Goal: Task Accomplishment & Management: Complete application form

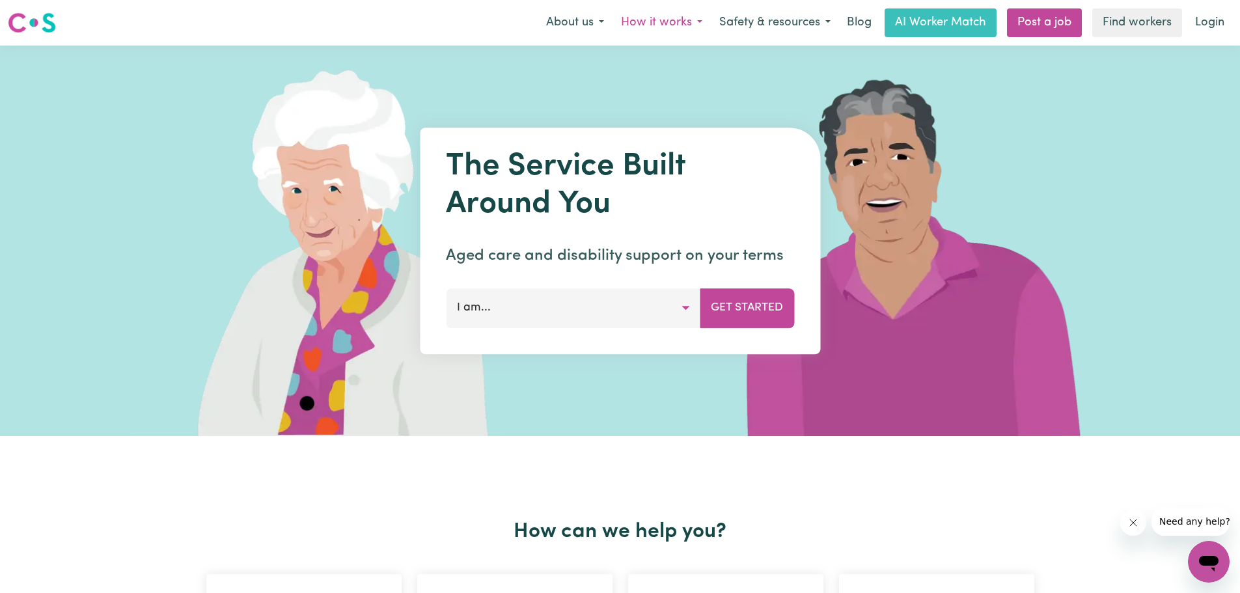
click at [665, 23] on button "How it works" at bounding box center [662, 22] width 98 height 27
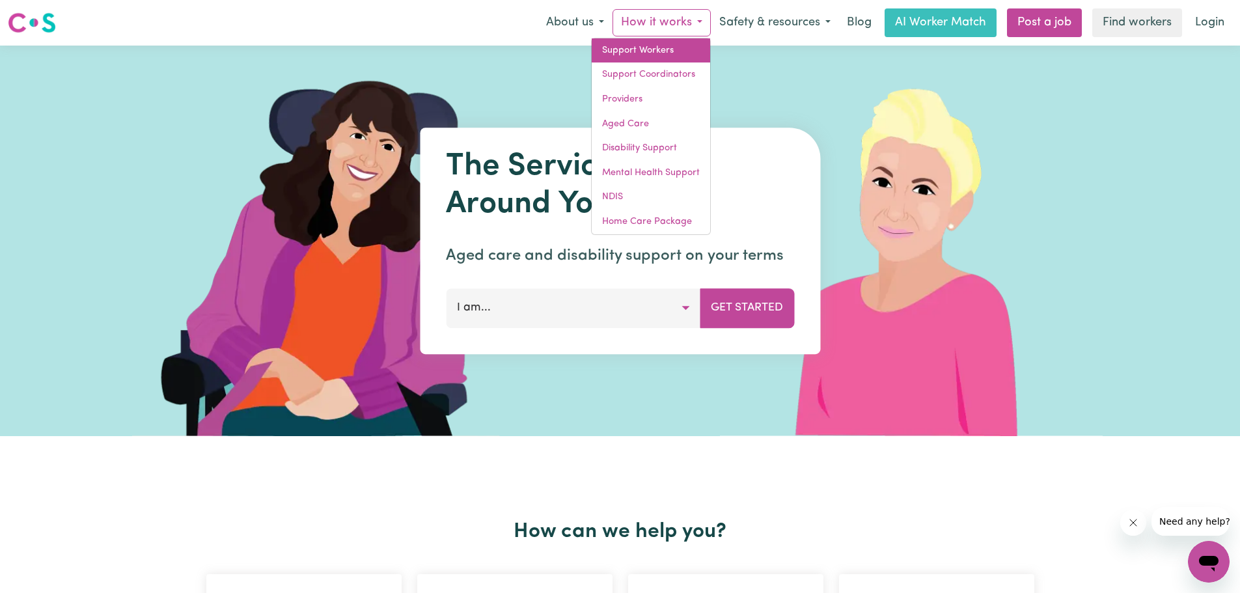
click at [652, 50] on link "Support Workers" at bounding box center [651, 50] width 118 height 25
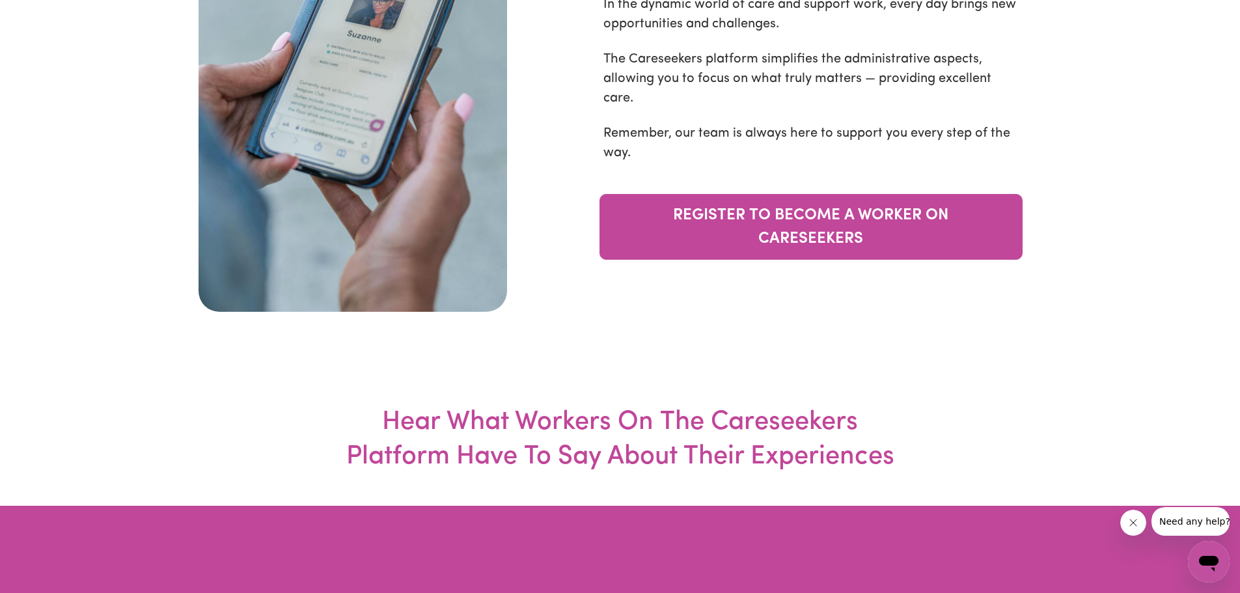
scroll to position [4296, 0]
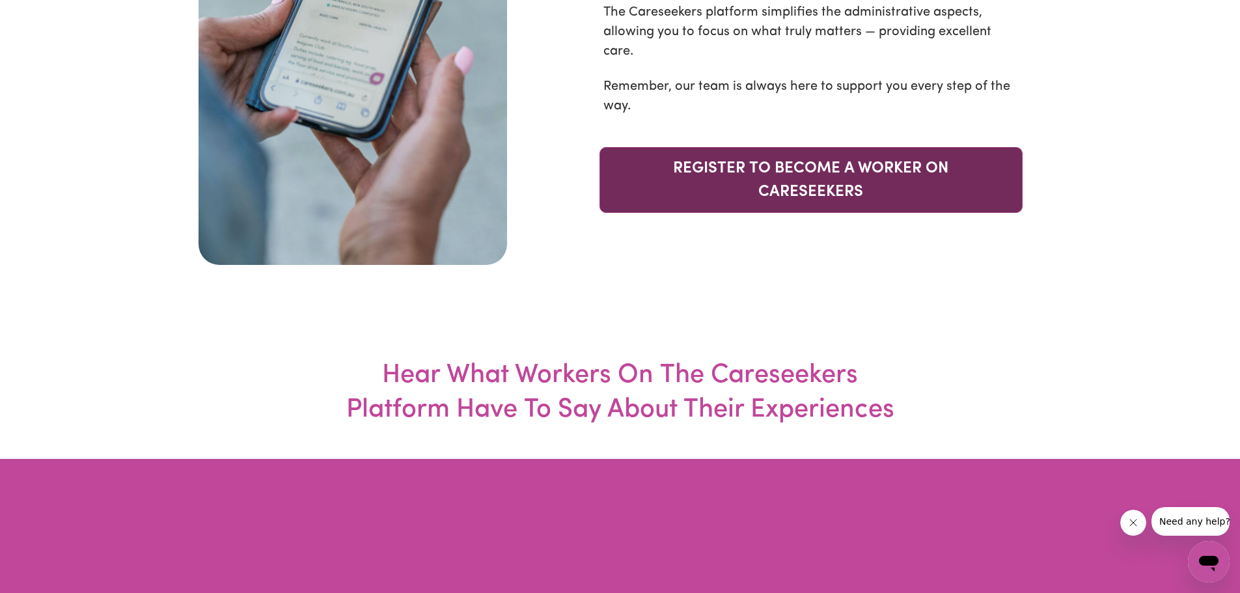
click at [758, 213] on link "REGISTER TO BECOME A WORKER ON CARESEEKERS" at bounding box center [810, 180] width 423 height 66
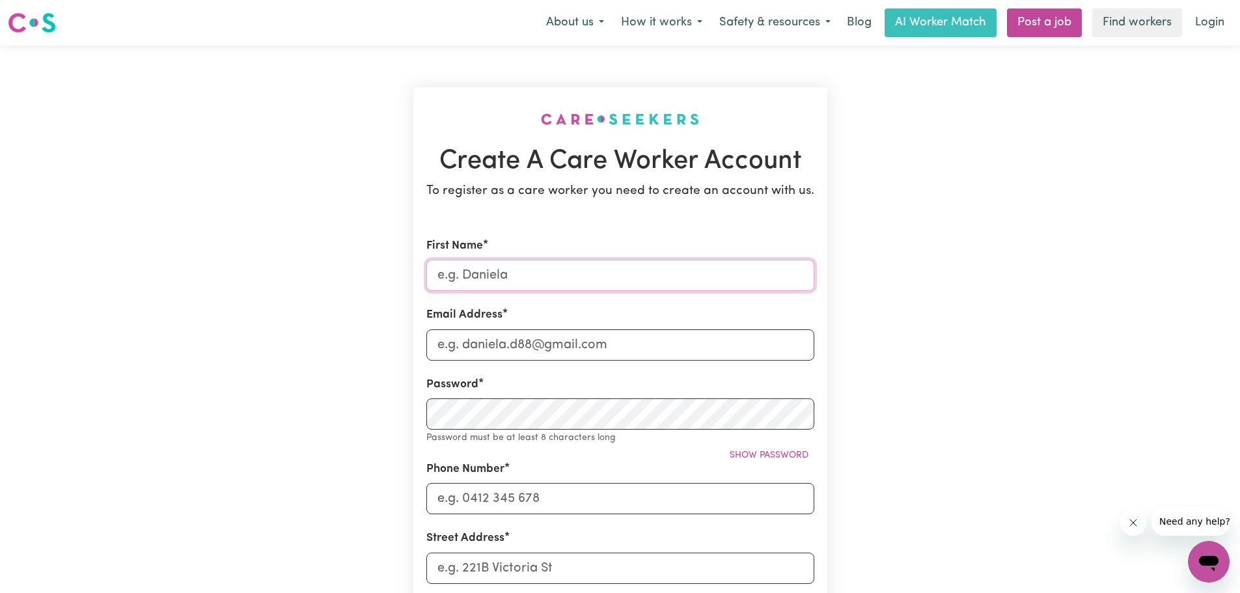
click at [517, 279] on input "First Name" at bounding box center [620, 275] width 388 height 31
type input "Yael"
type input "yael@edumasterminds.org"
type input "0478003195"
type input "217 Ridge Road, Mount Dandenong VIC"
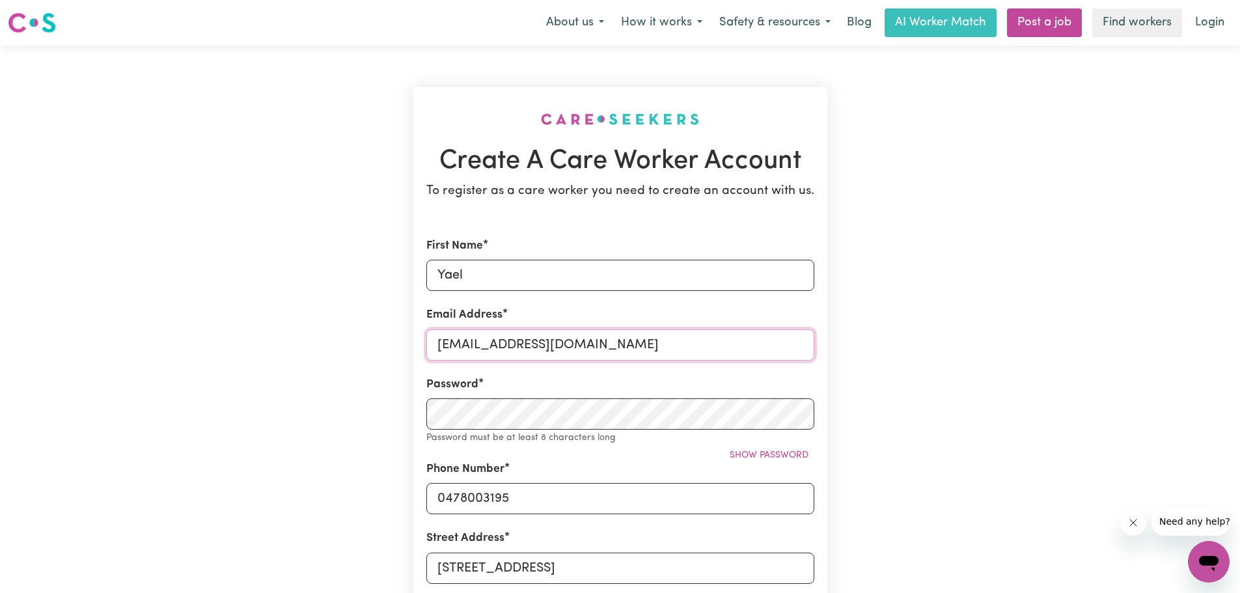
click at [598, 348] on input "yael@edumasterminds.org" at bounding box center [620, 344] width 388 height 31
type input "yaelcass@gmail.com"
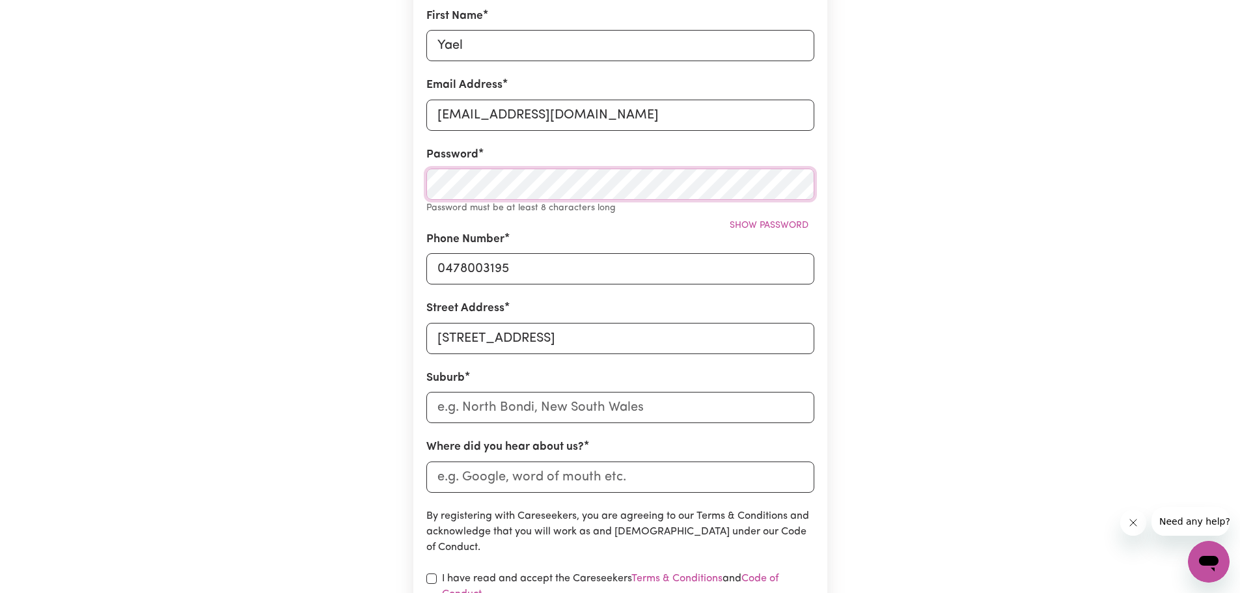
scroll to position [260, 0]
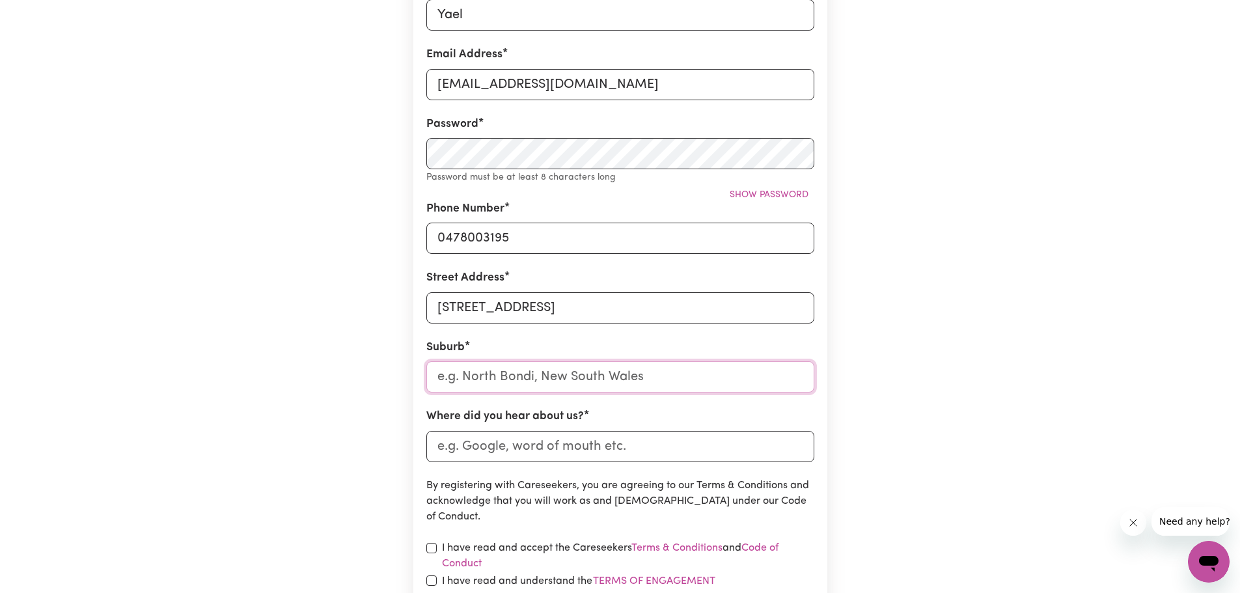
click at [484, 372] on input "text" at bounding box center [620, 376] width 388 height 31
type input "Mount"
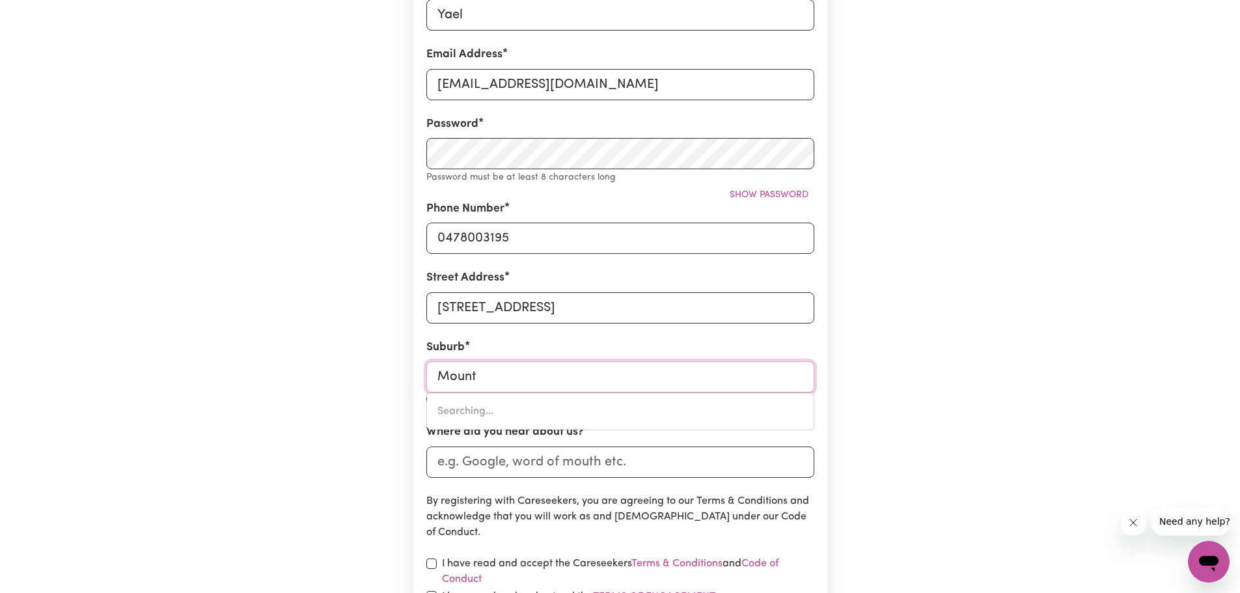
type input "Mount ABUNDANCE, Queensland, 4455"
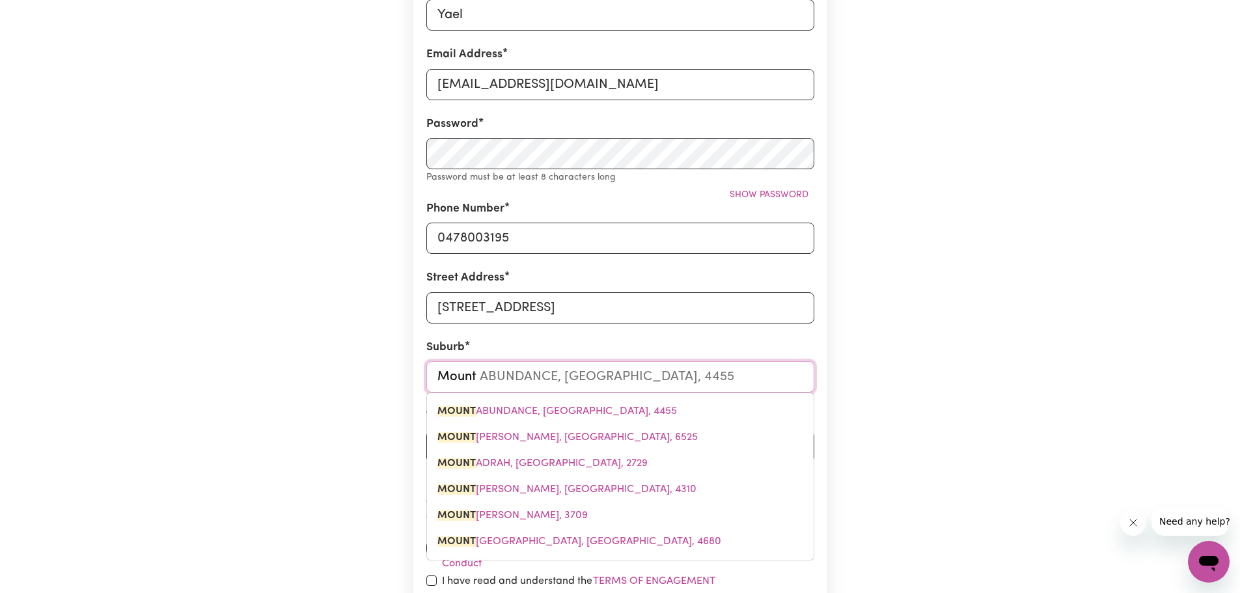
type input "Mount d"
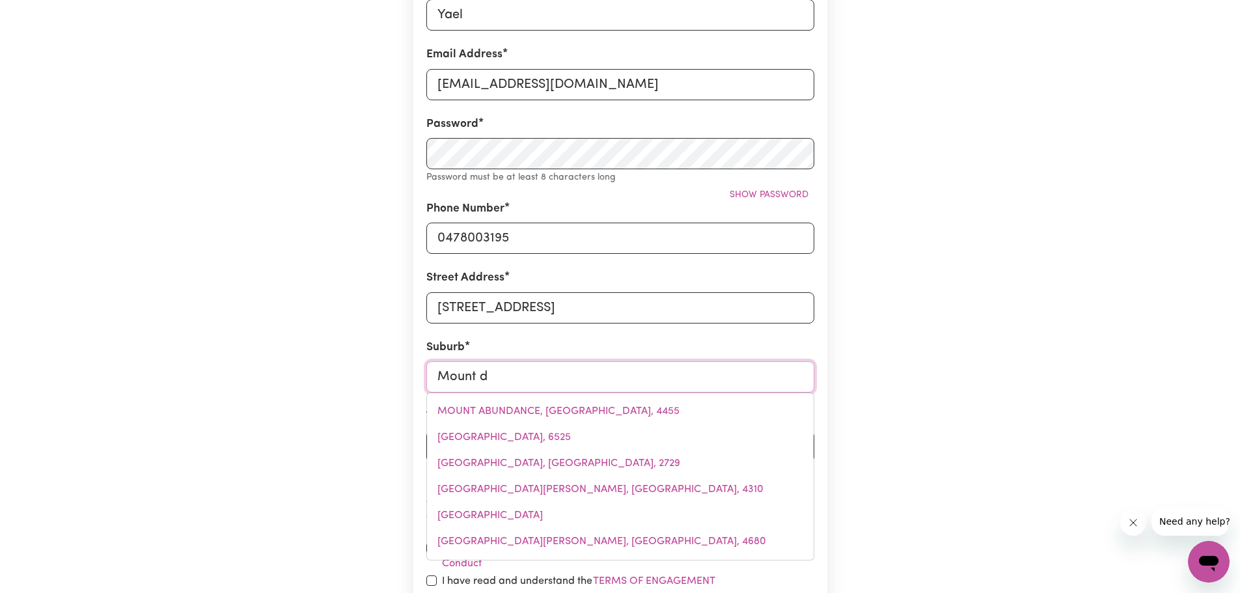
type input "Mount da"
type input "Mount daMPER, South Australia, 5654"
type input "Mount dan"
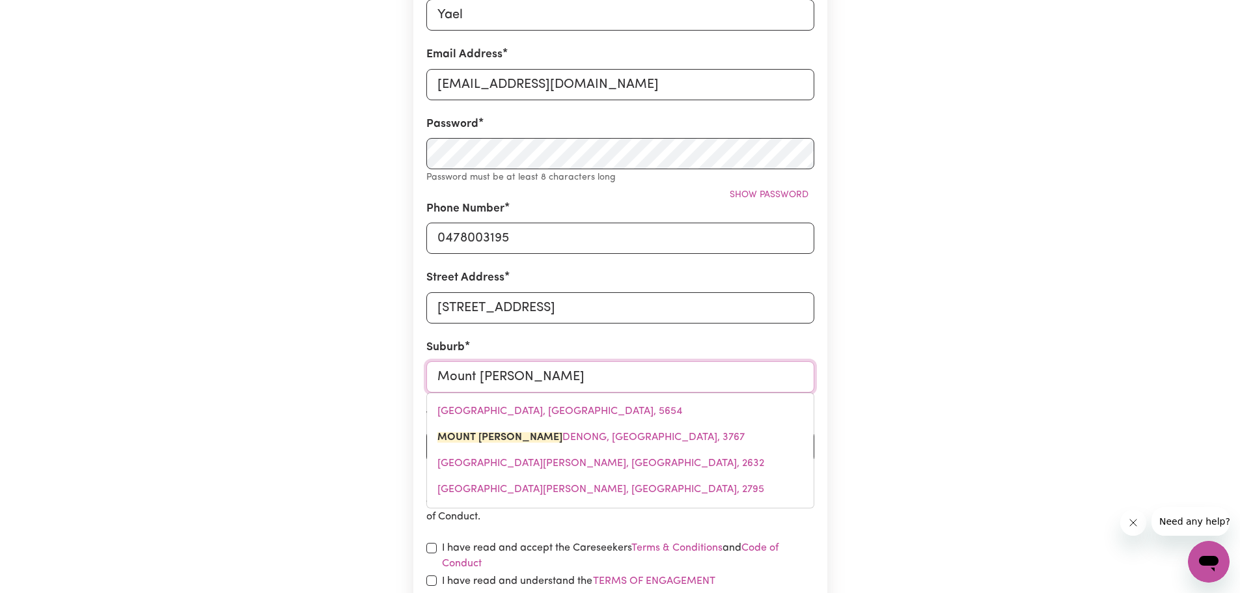
type input "Mount danDENONG, Victoria, 3767"
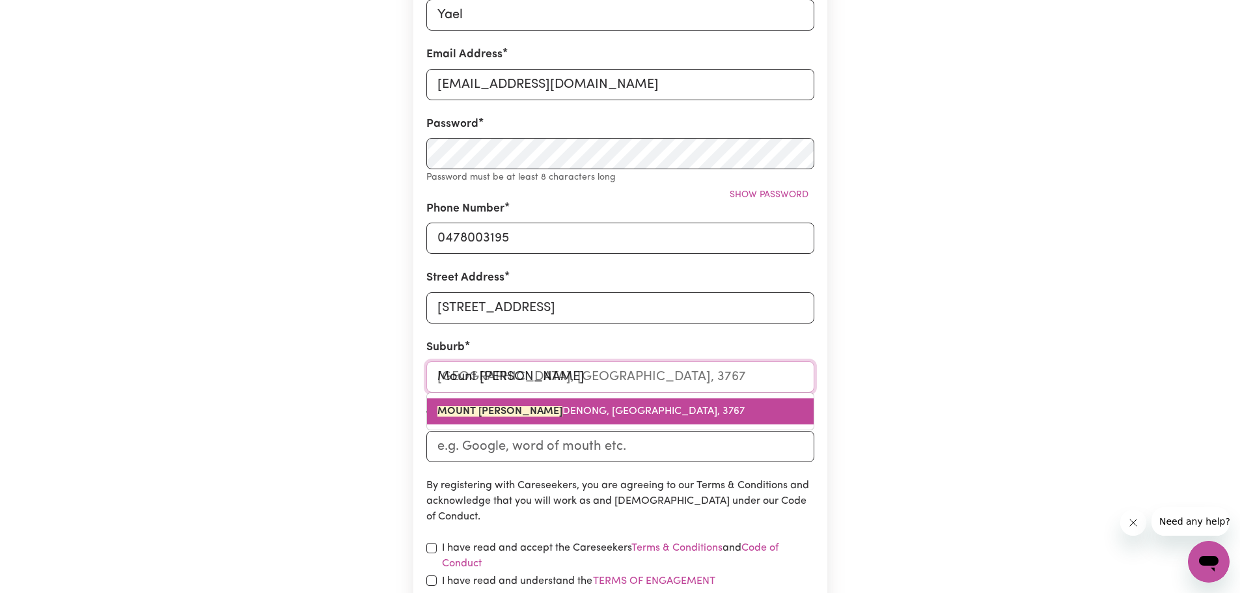
click at [511, 407] on span "MOUNT DAN DENONG, Victoria, 3767" at bounding box center [590, 411] width 307 height 10
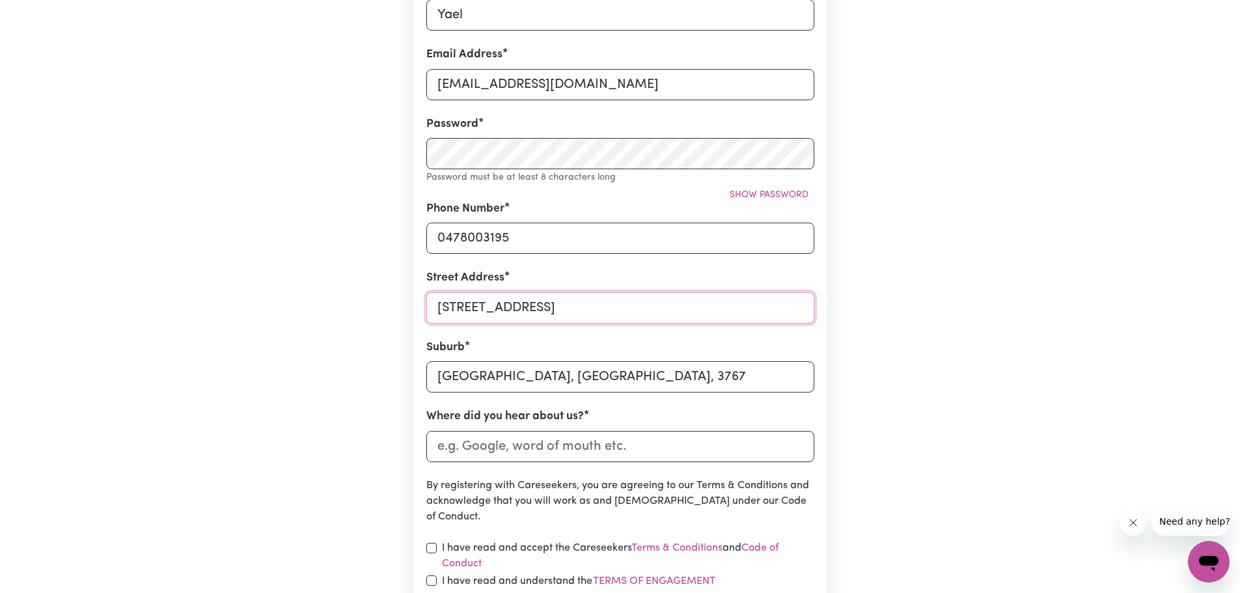
click at [670, 307] on input "217 Ridge Road, Mount Dandenong VIC" at bounding box center [620, 307] width 388 height 31
type input "217 Ridge Road"
type input "[GEOGRAPHIC_DATA], [GEOGRAPHIC_DATA], 3767"
click at [695, 387] on input "[GEOGRAPHIC_DATA], [GEOGRAPHIC_DATA], 3767" at bounding box center [620, 376] width 388 height 31
click at [564, 449] on input "Where did you hear about us?" at bounding box center [620, 446] width 388 height 31
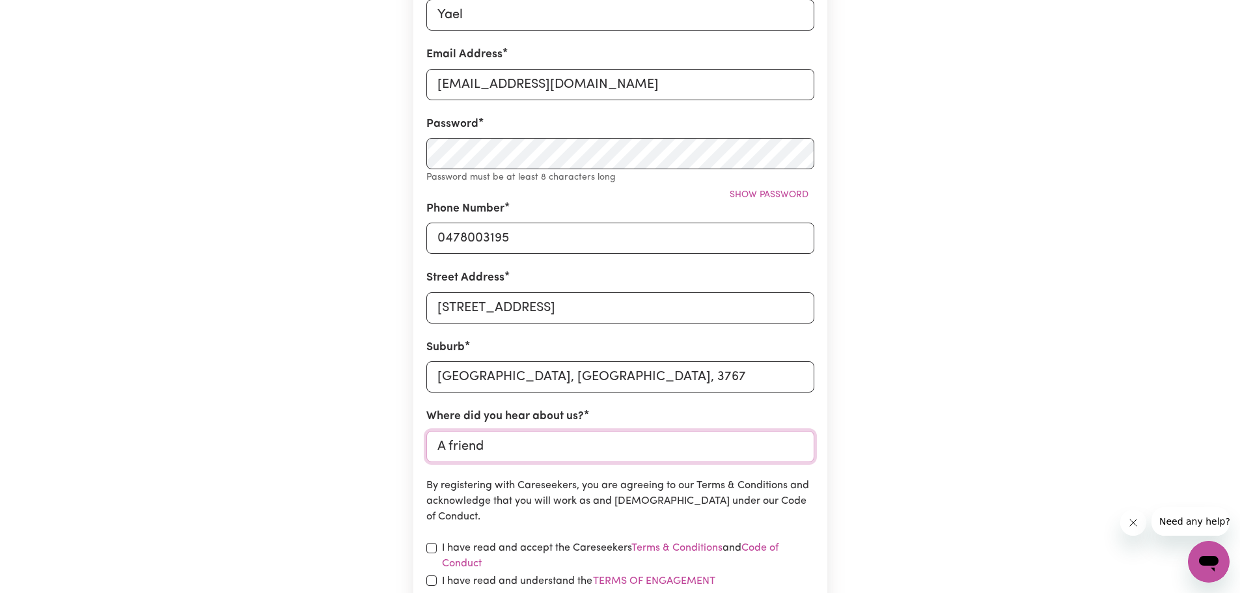
type input "A friend"
click at [588, 481] on p "By registering with Careseekers, you are agreeing to our Terms & Conditions and…" at bounding box center [620, 501] width 388 height 47
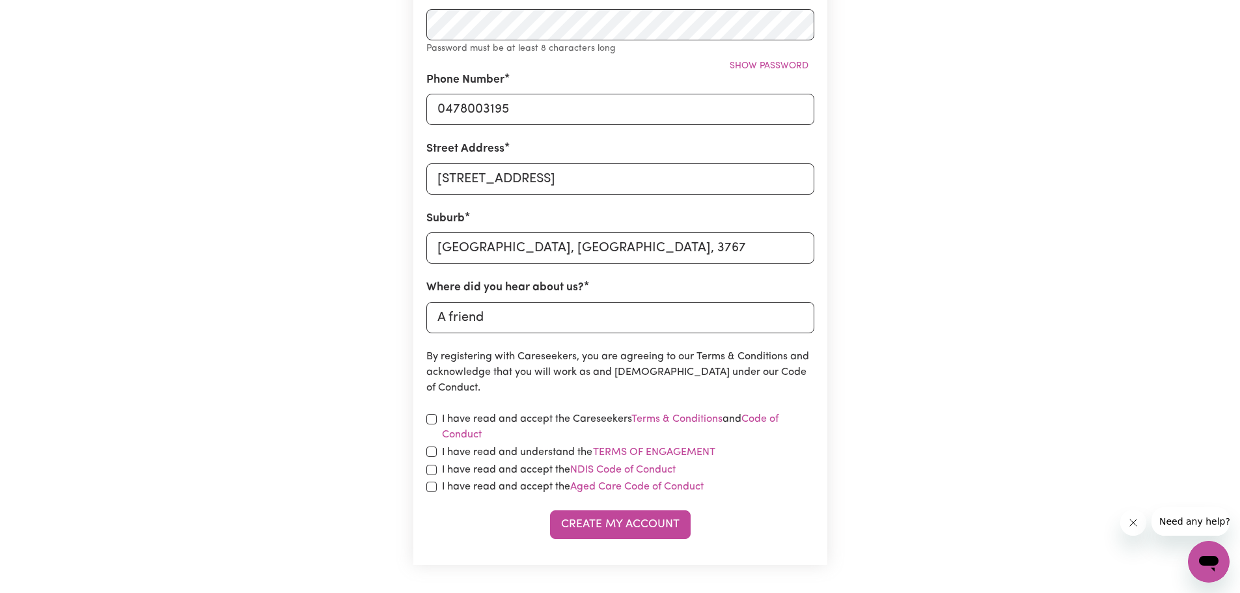
scroll to position [391, 0]
click at [430, 421] on input "checkbox" at bounding box center [431, 418] width 10 height 10
checkbox input "true"
click at [432, 452] on input "checkbox" at bounding box center [431, 450] width 10 height 10
checkbox input "true"
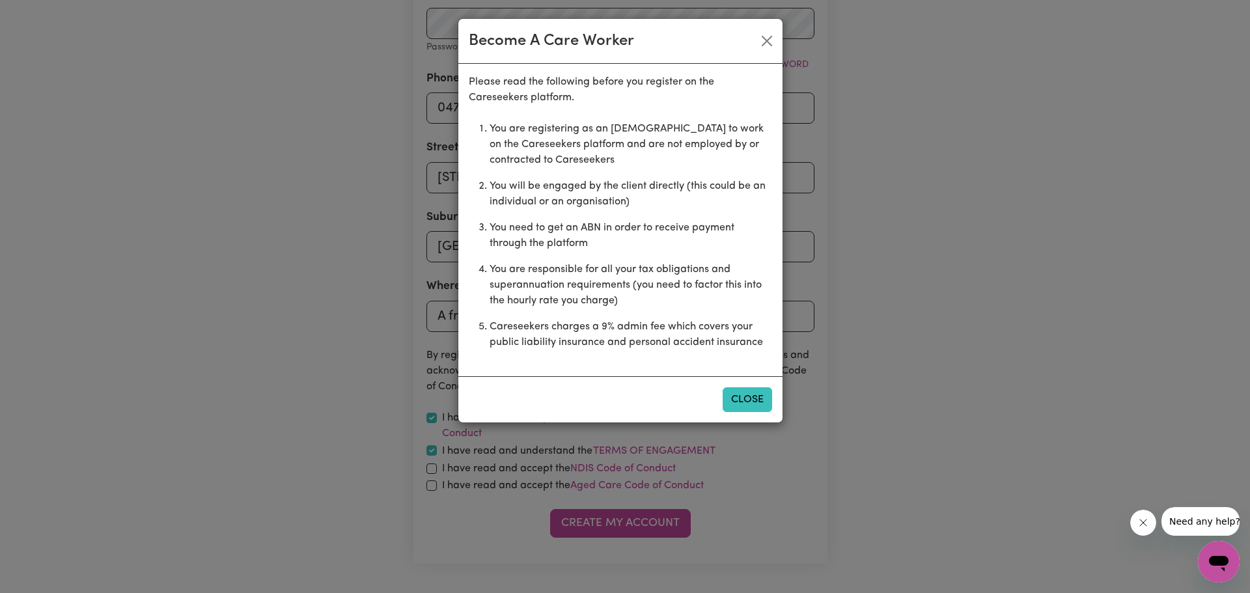
click at [755, 404] on button "Close" at bounding box center [747, 399] width 49 height 25
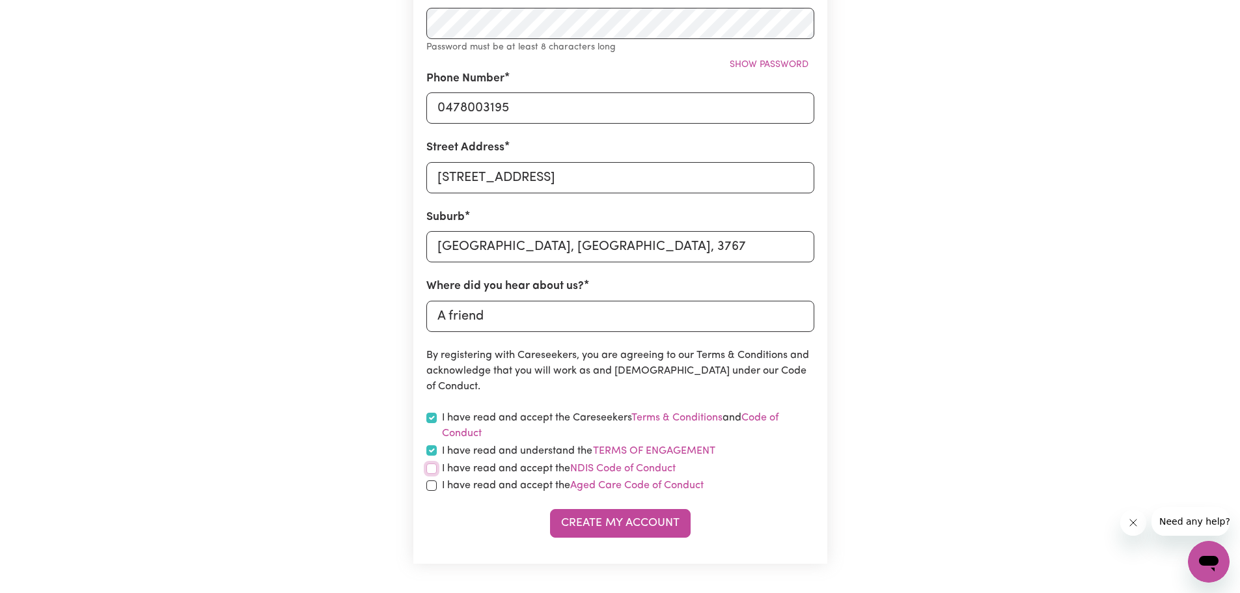
click at [428, 471] on input "checkbox" at bounding box center [431, 468] width 10 height 10
checkbox input "true"
click at [432, 481] on input "checkbox" at bounding box center [431, 485] width 10 height 10
checkbox input "true"
click at [637, 516] on button "Create My Account" at bounding box center [620, 523] width 141 height 29
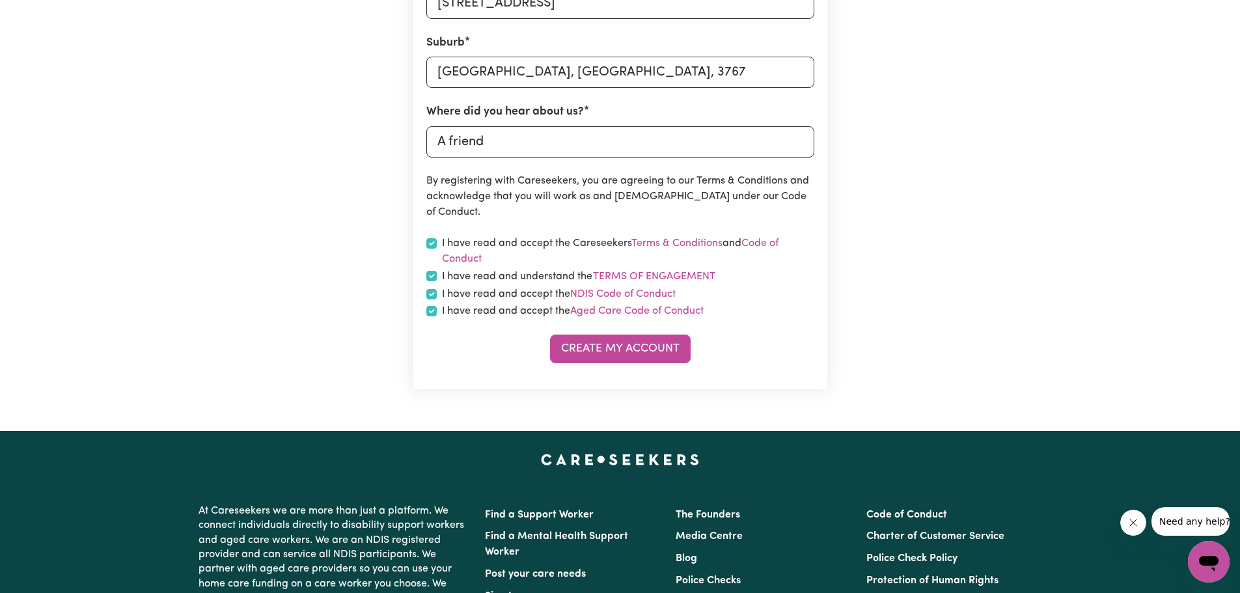
scroll to position [586, 0]
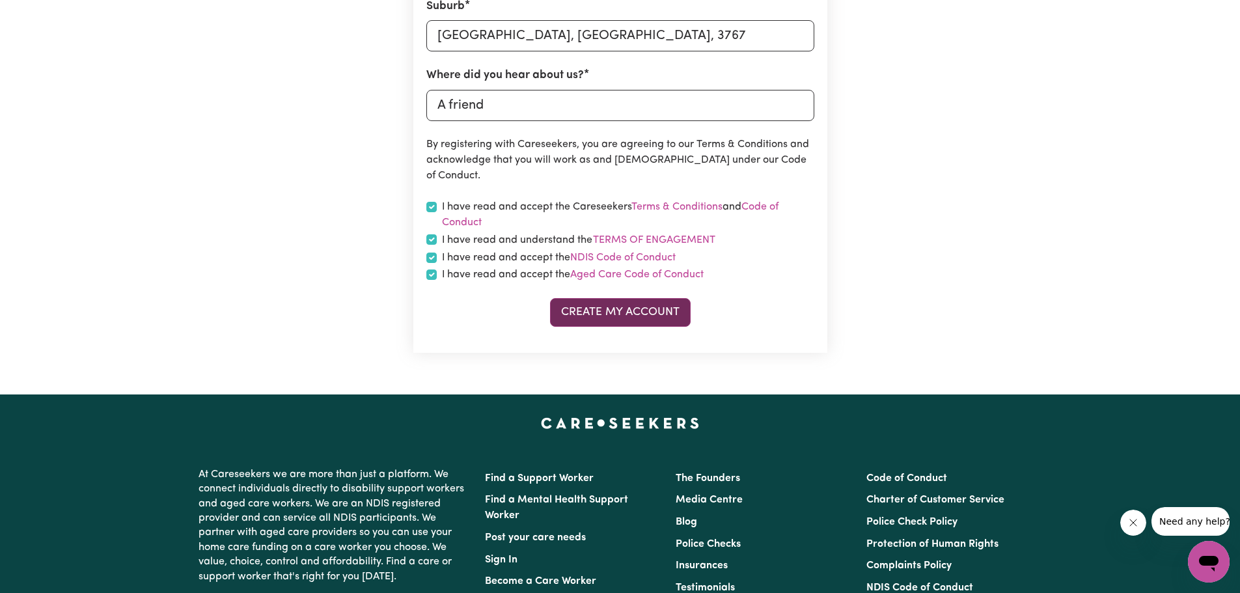
click at [593, 314] on button "Create My Account" at bounding box center [620, 312] width 141 height 29
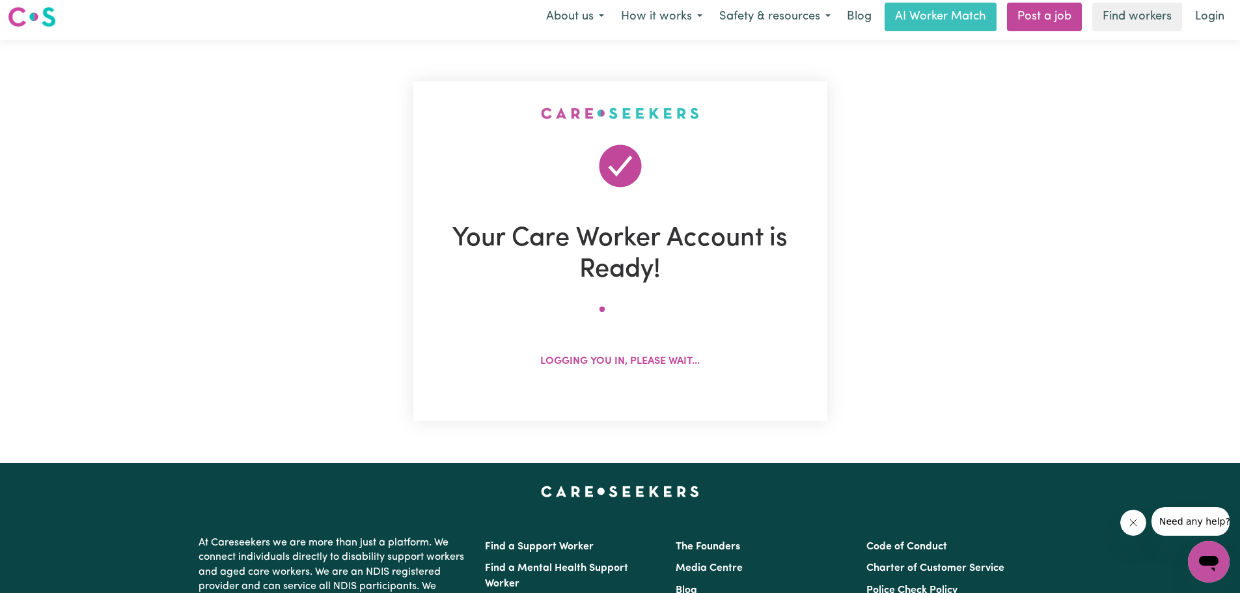
scroll to position [0, 0]
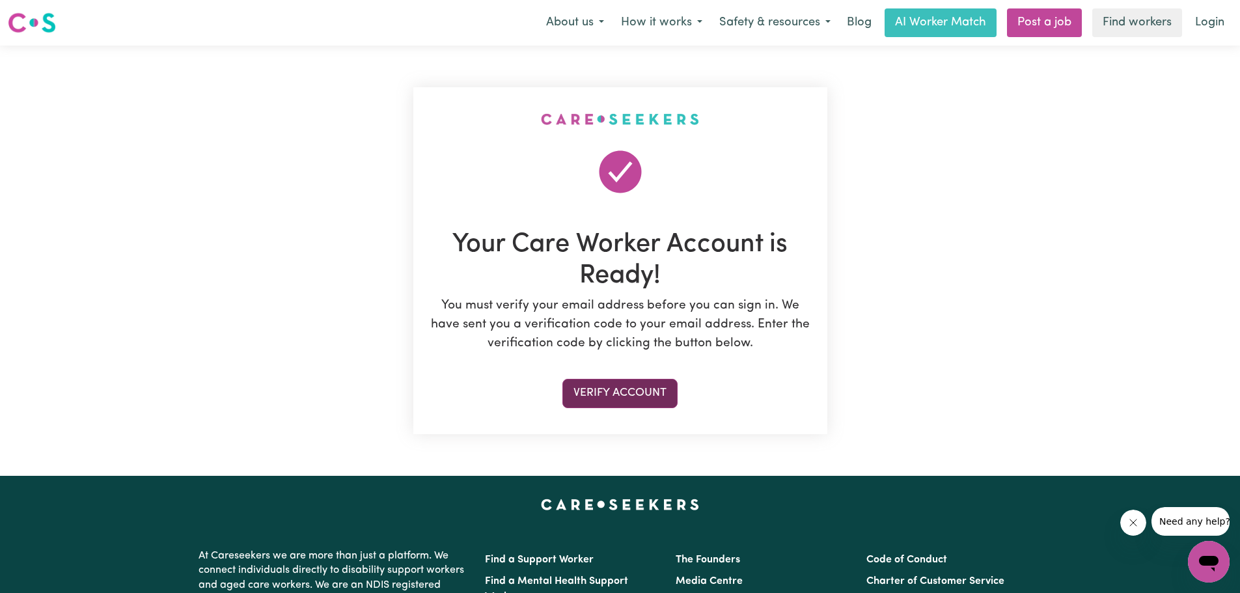
click at [627, 400] on button "Verify Account" at bounding box center [619, 393] width 115 height 29
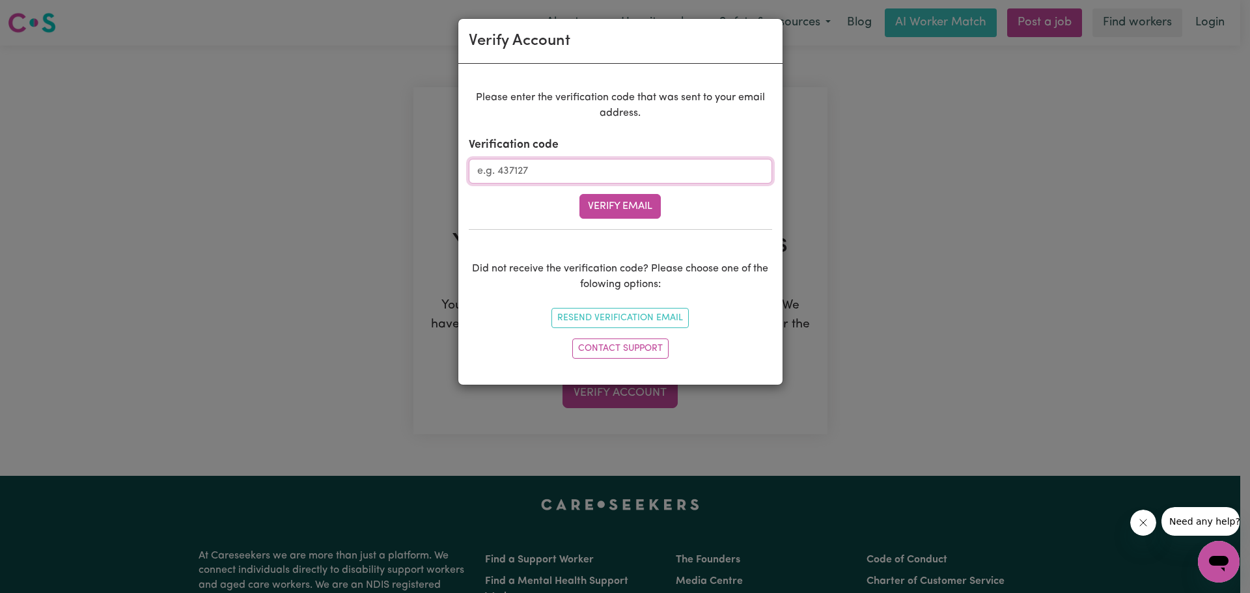
click at [586, 159] on input "Verification code" at bounding box center [620, 171] width 303 height 25
paste input "795753"
type input "795753"
click at [612, 212] on button "Verify Email" at bounding box center [619, 206] width 81 height 25
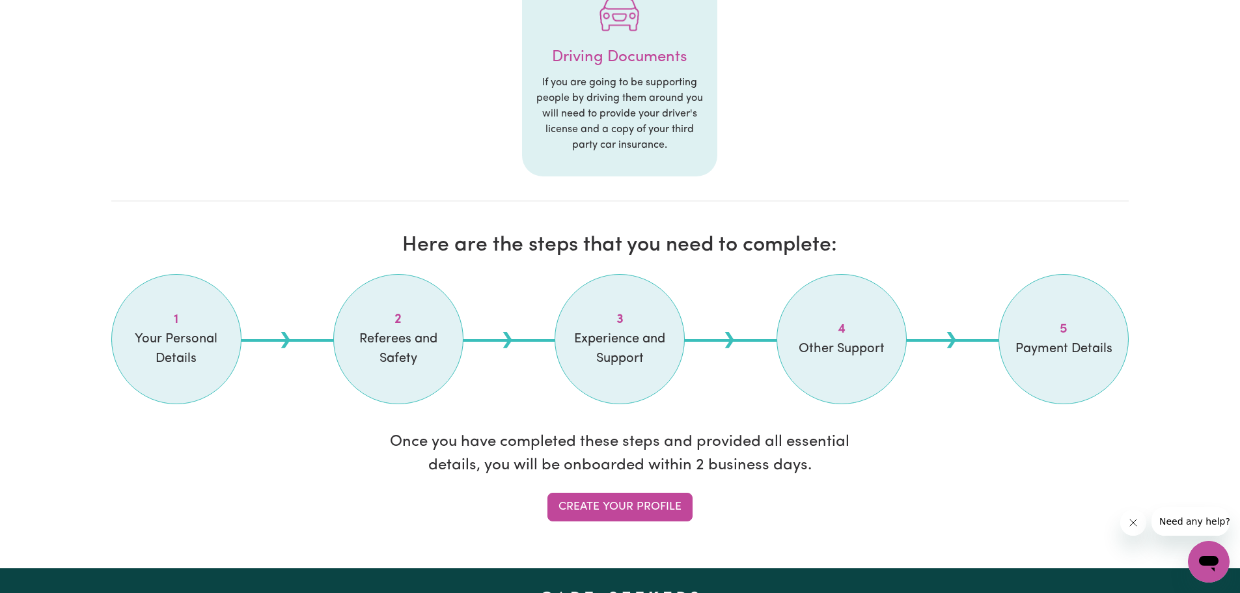
scroll to position [846, 0]
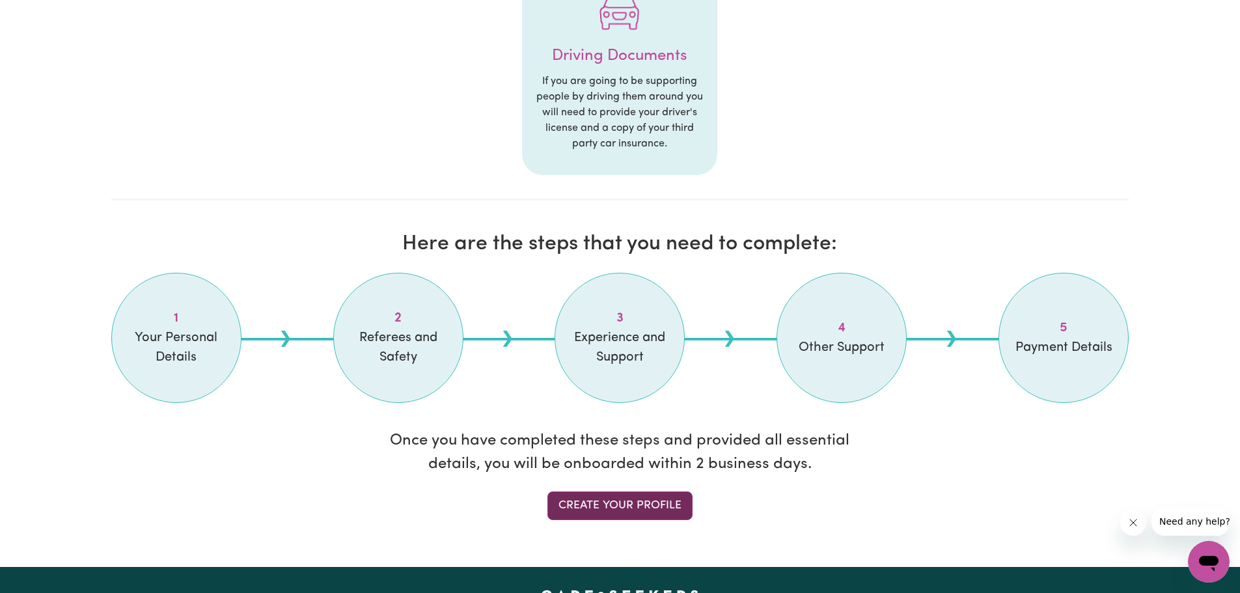
click at [611, 505] on link "Create your profile" at bounding box center [619, 505] width 145 height 29
select select "Studying a healthcare related degree or qualification"
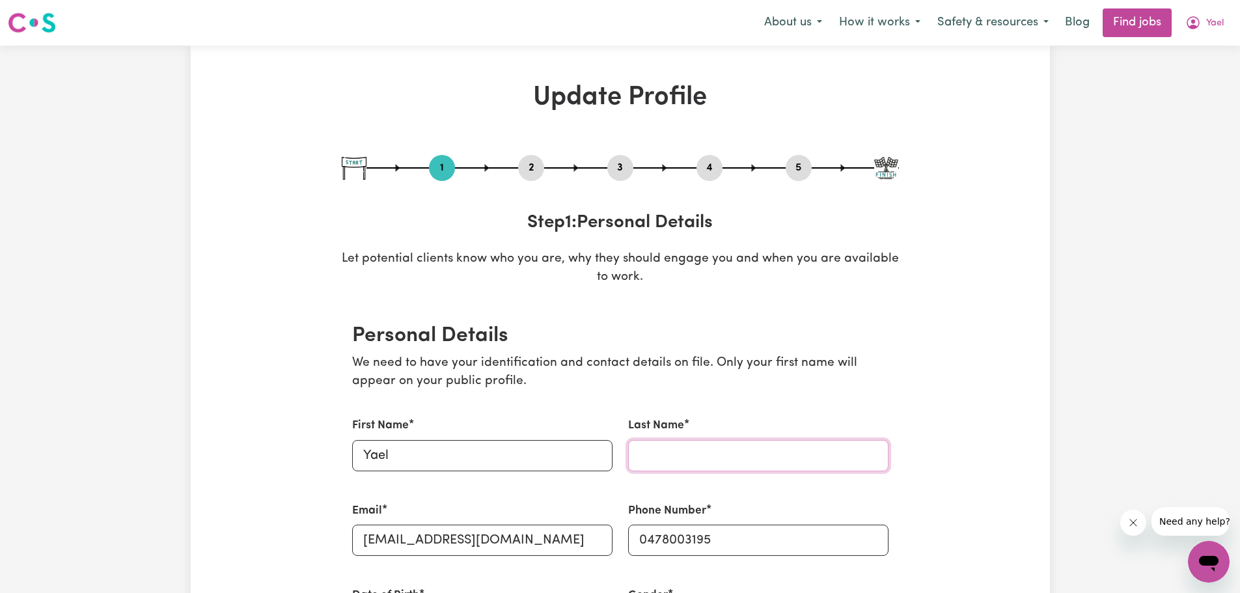
click at [637, 457] on input "Last Name" at bounding box center [758, 455] width 260 height 31
type input "Cass"
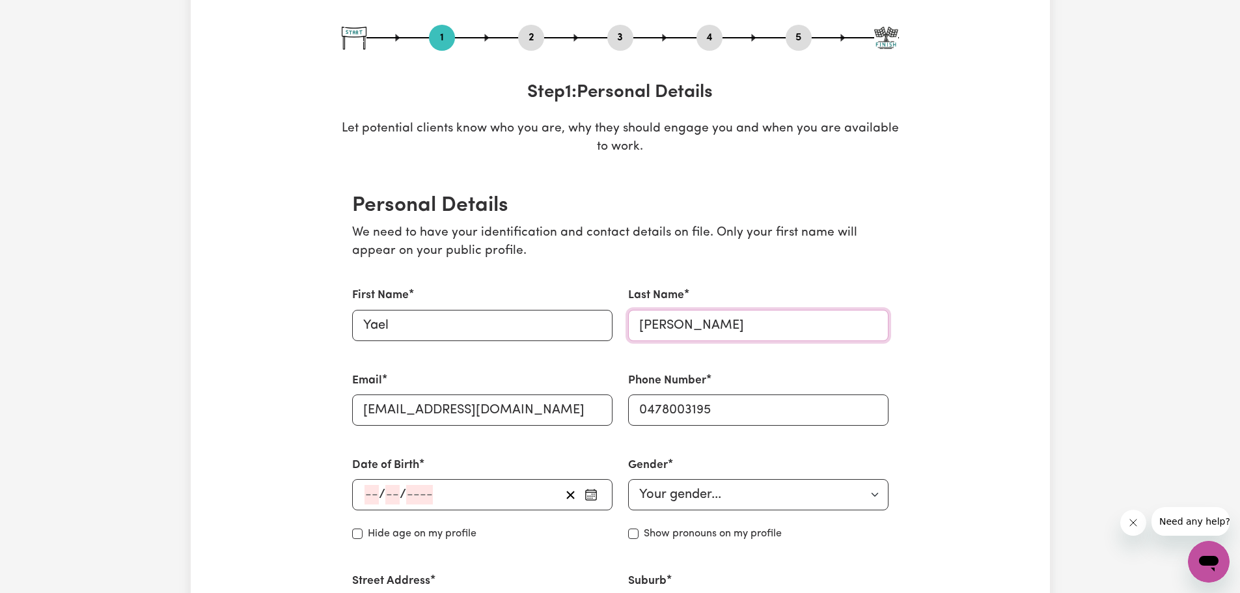
scroll to position [195, 0]
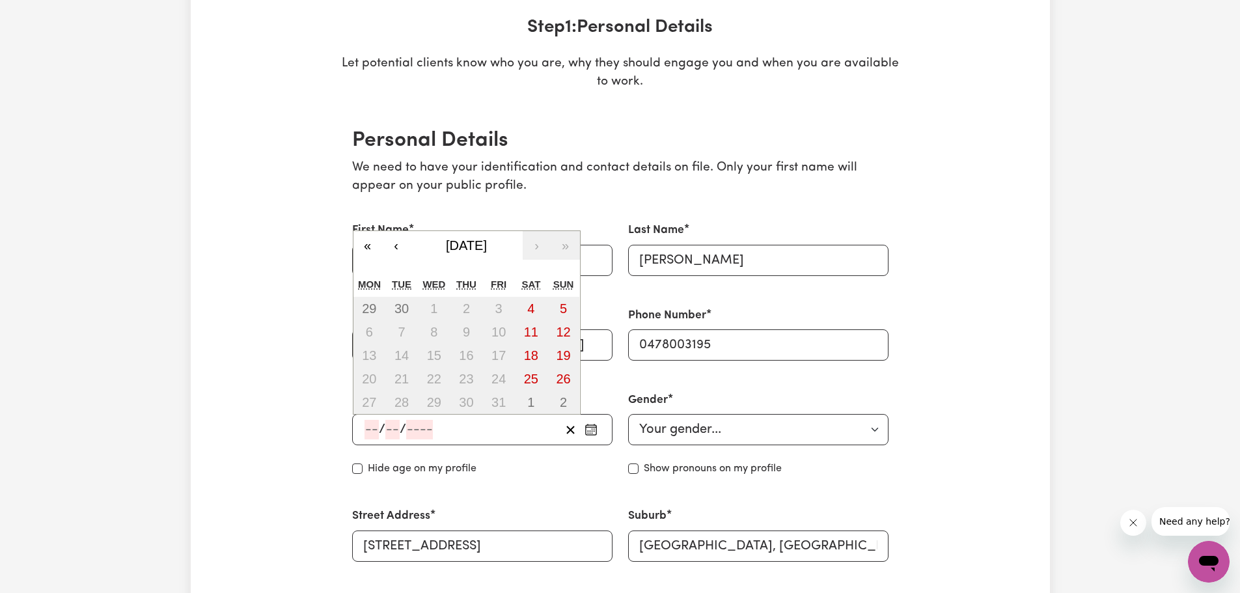
click at [372, 426] on input "number" at bounding box center [372, 430] width 14 height 20
type input "10"
type input "01"
type input "196"
type input "1968-01-10"
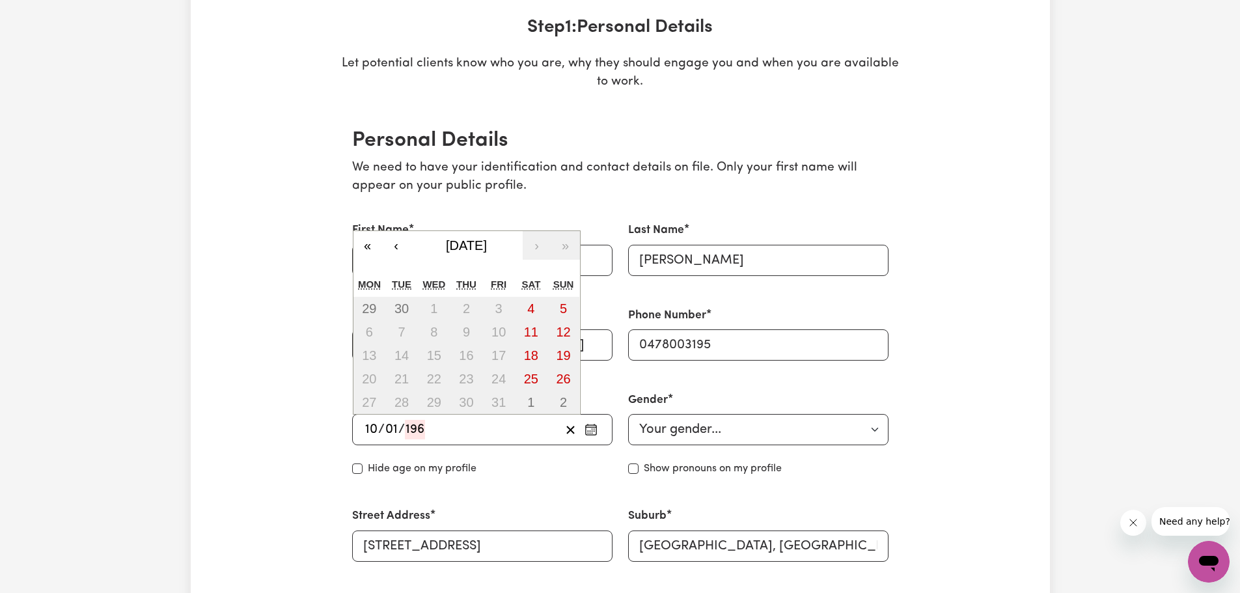
type input "1"
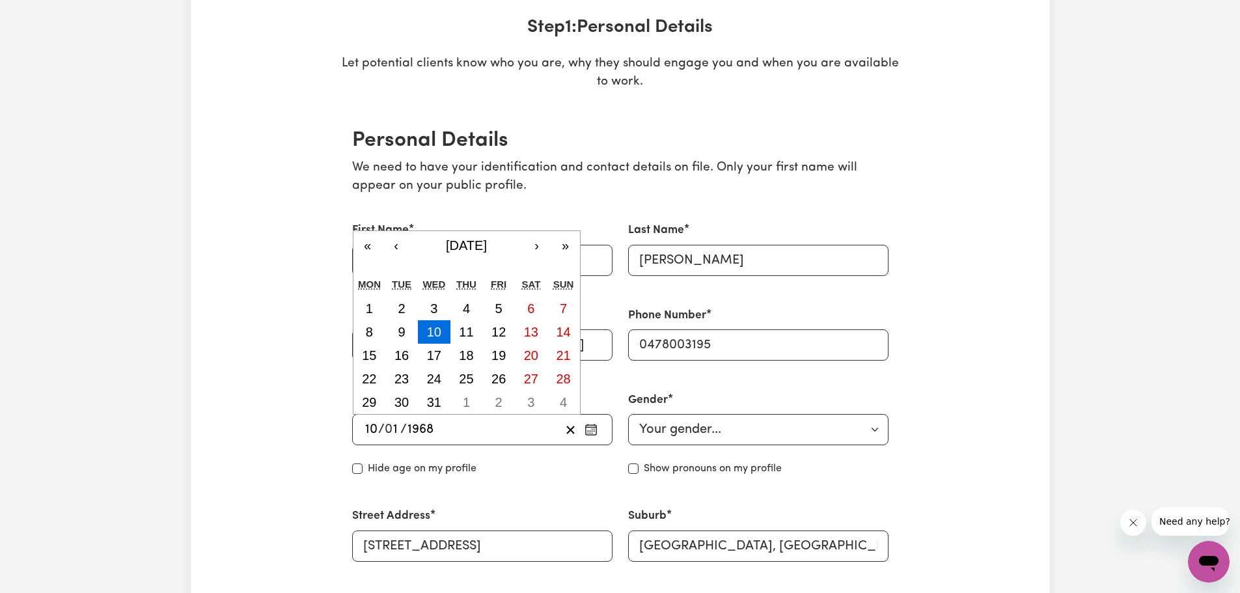
type input "1968"
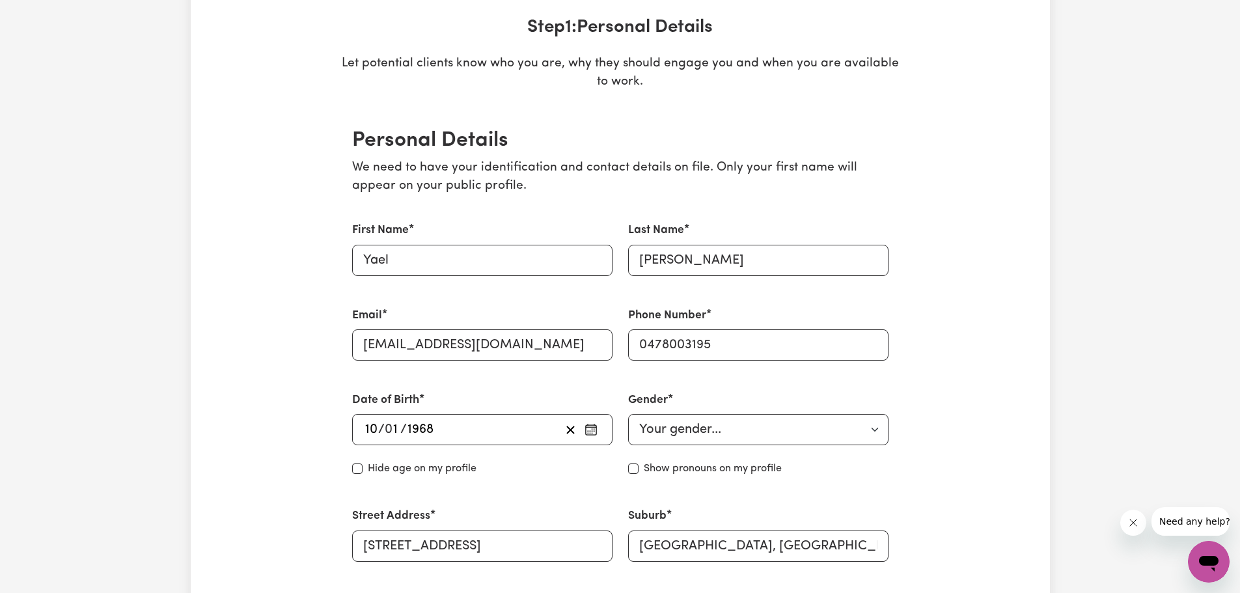
click at [546, 474] on div "Hide age on my profile" at bounding box center [482, 469] width 260 height 16
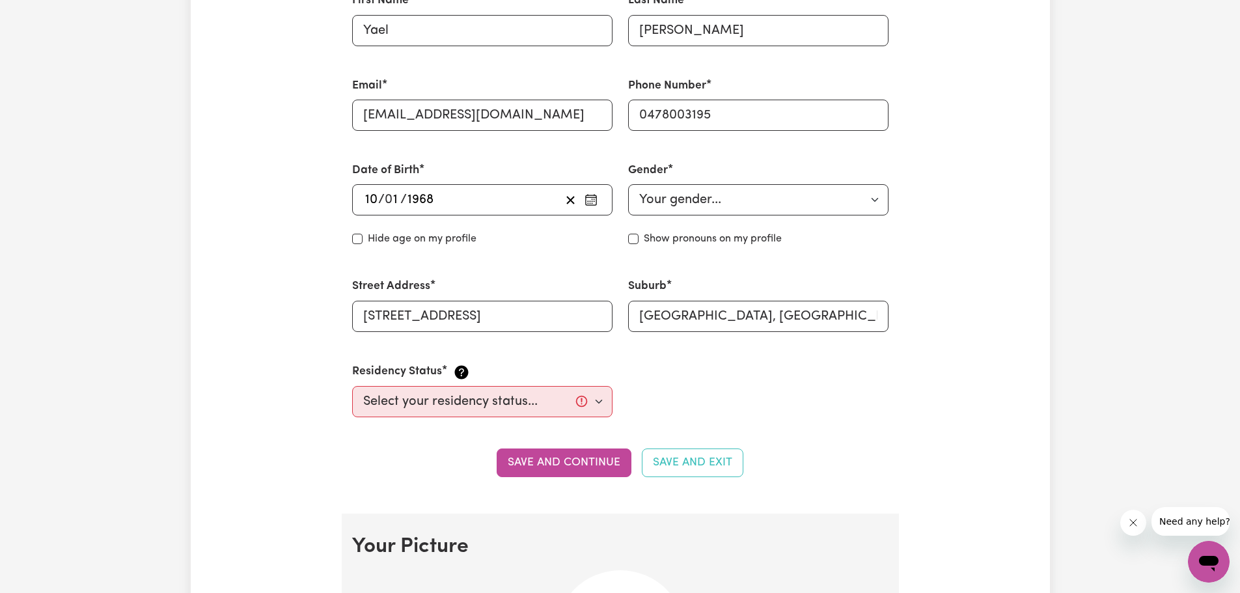
scroll to position [456, 0]
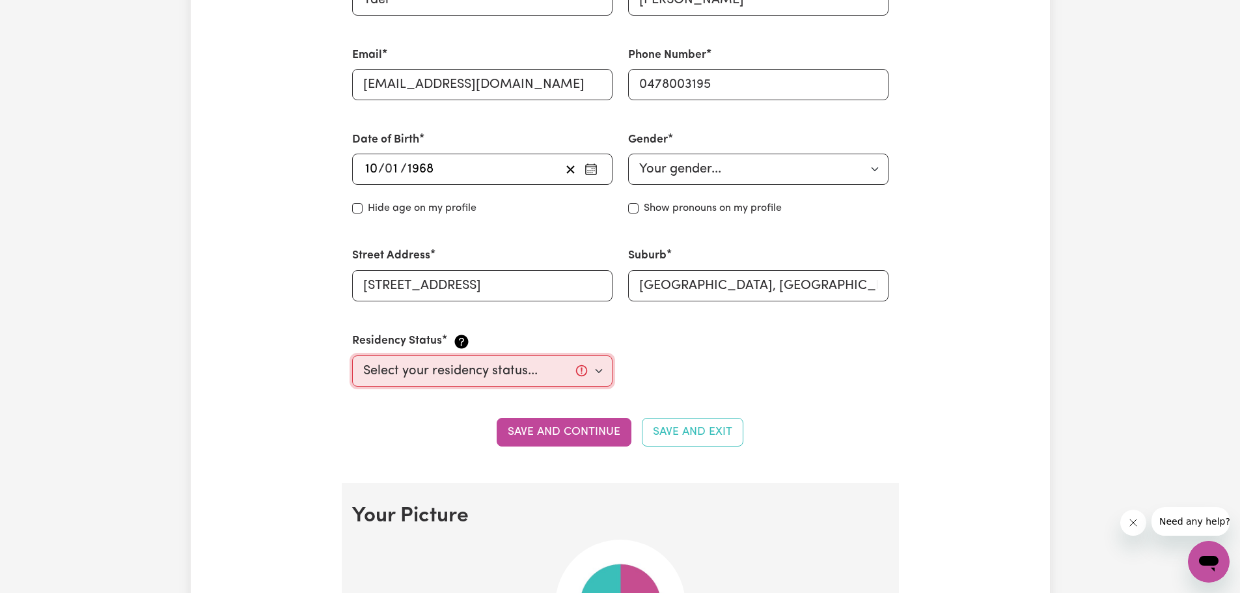
click at [600, 373] on select "Select your residency status... Australian citizen Australian PR Temporary Work…" at bounding box center [482, 370] width 260 height 31
select select "Australian Citizen"
click at [352, 355] on select "Select your residency status... Australian citizen Australian PR Temporary Work…" at bounding box center [482, 370] width 260 height 31
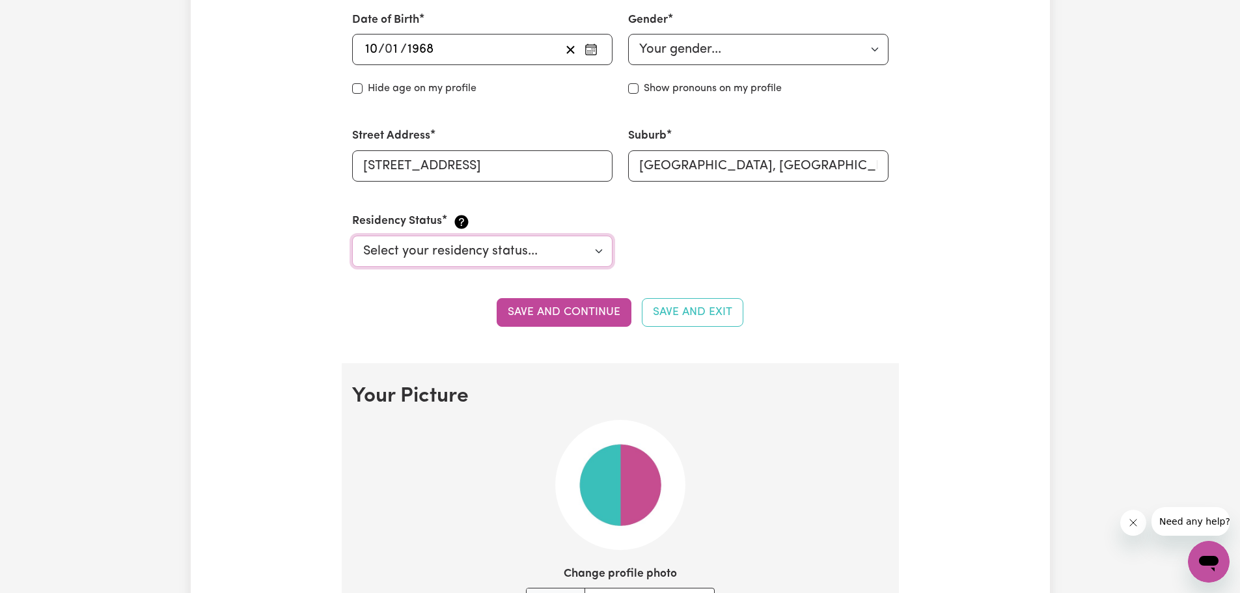
scroll to position [586, 0]
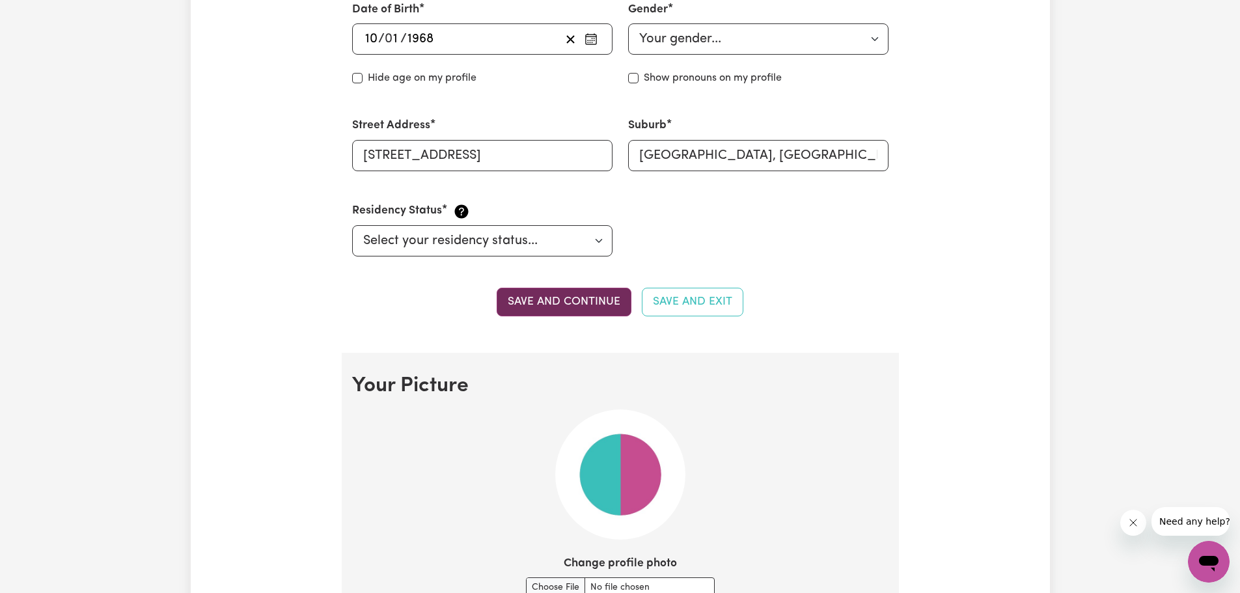
click at [590, 305] on button "Save and continue" at bounding box center [564, 302] width 135 height 29
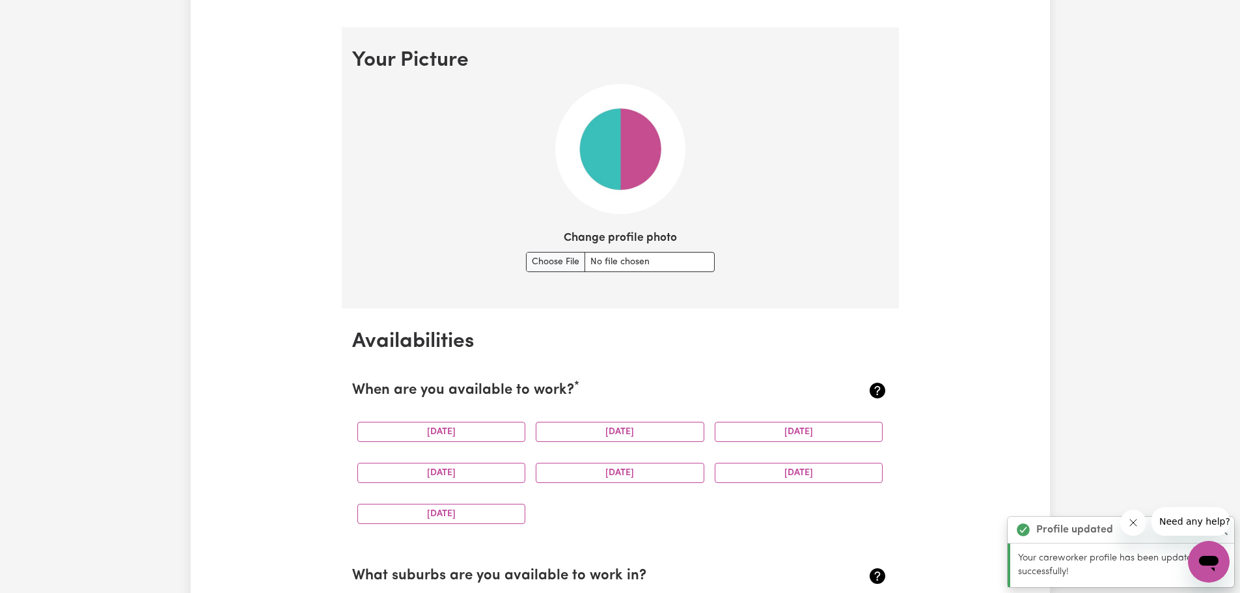
scroll to position [939, 0]
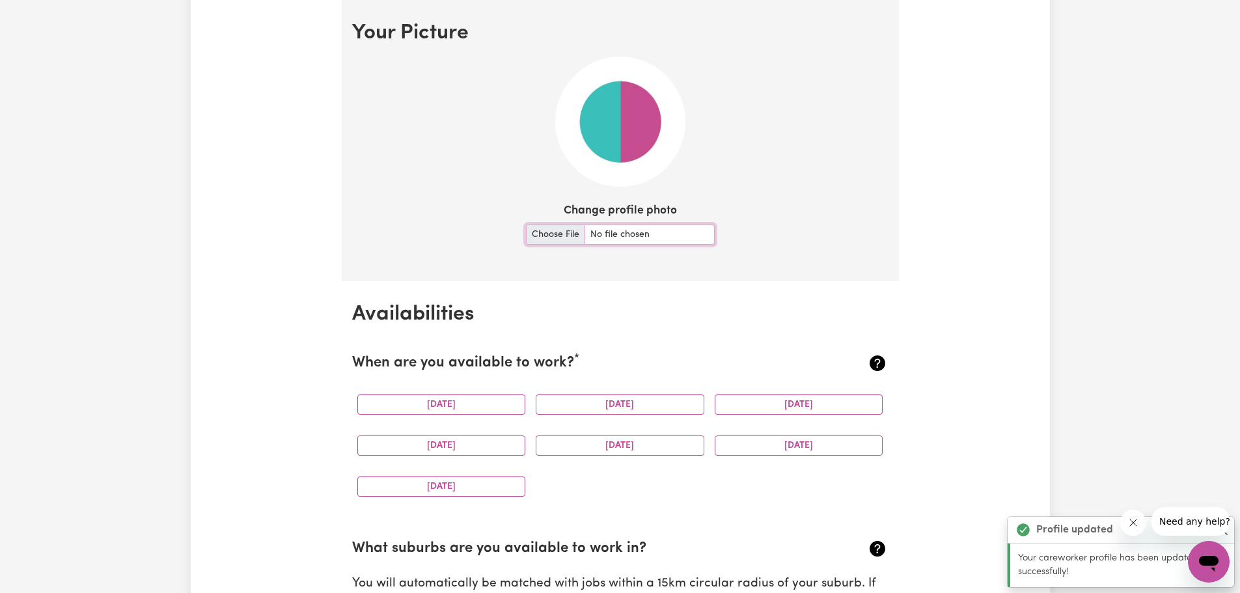
click at [567, 234] on input "Change profile photo" at bounding box center [620, 235] width 189 height 20
type input "C:\fakepath\20250820_092350.jpg"
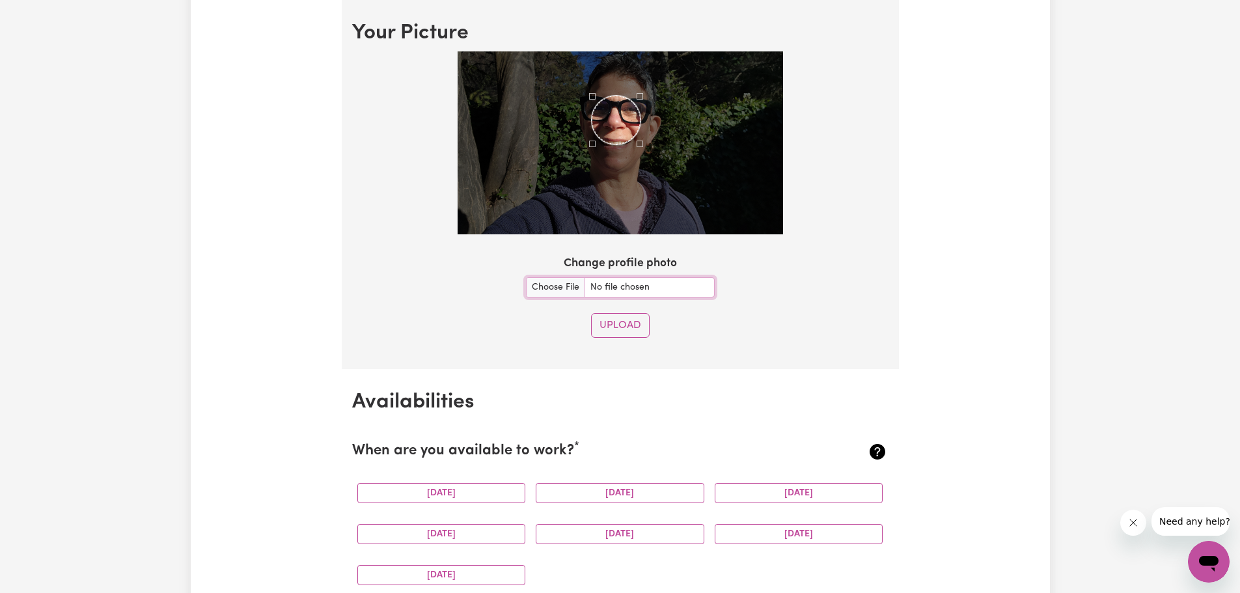
click at [605, 123] on div "Use the arrow keys to move the crop selection area" at bounding box center [616, 120] width 49 height 49
click at [694, 231] on div at bounding box center [620, 142] width 325 height 183
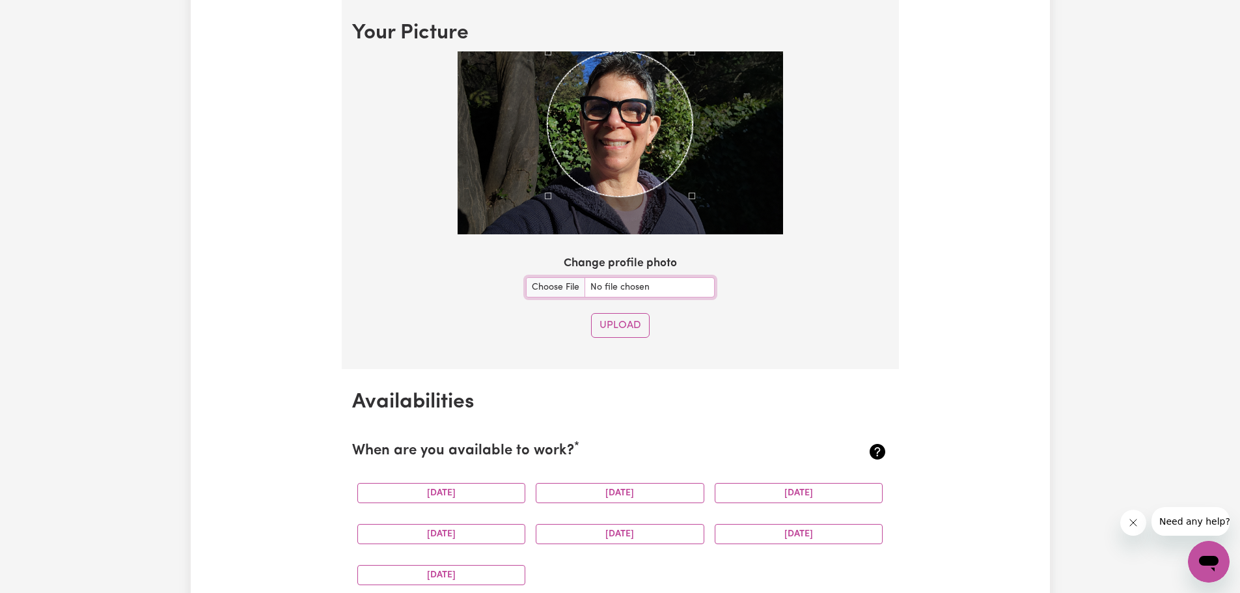
click at [529, 70] on div at bounding box center [620, 142] width 325 height 183
click at [626, 124] on div "Use the arrow keys to move the crop selection area" at bounding box center [614, 123] width 145 height 145
click at [615, 322] on button "Upload" at bounding box center [620, 325] width 59 height 25
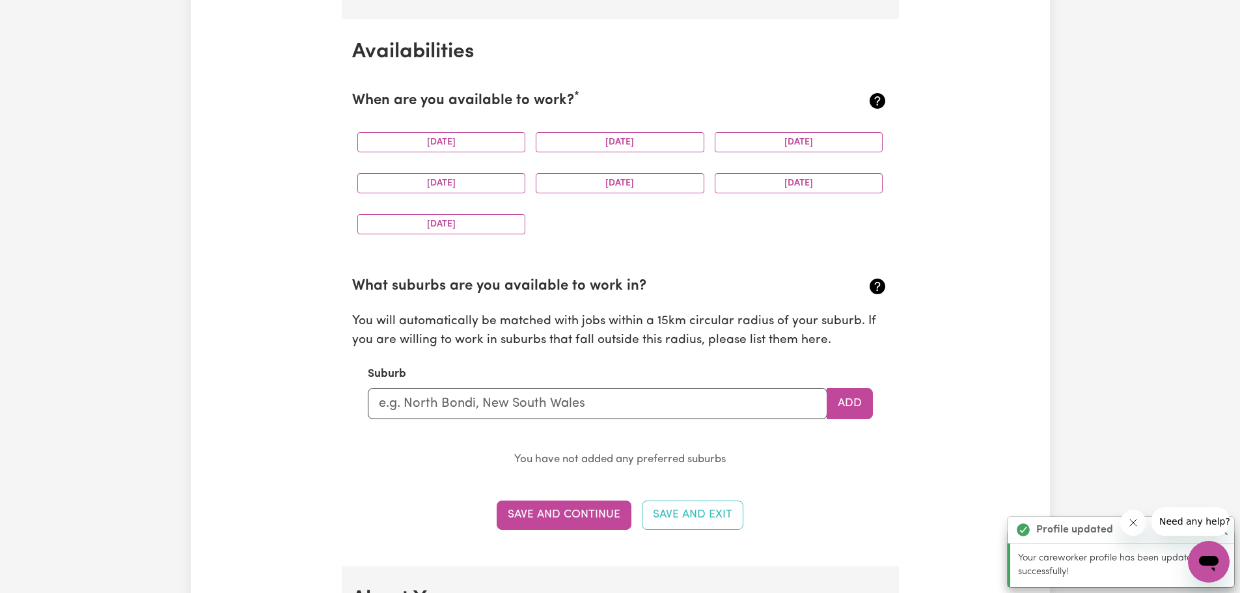
scroll to position [1219, 0]
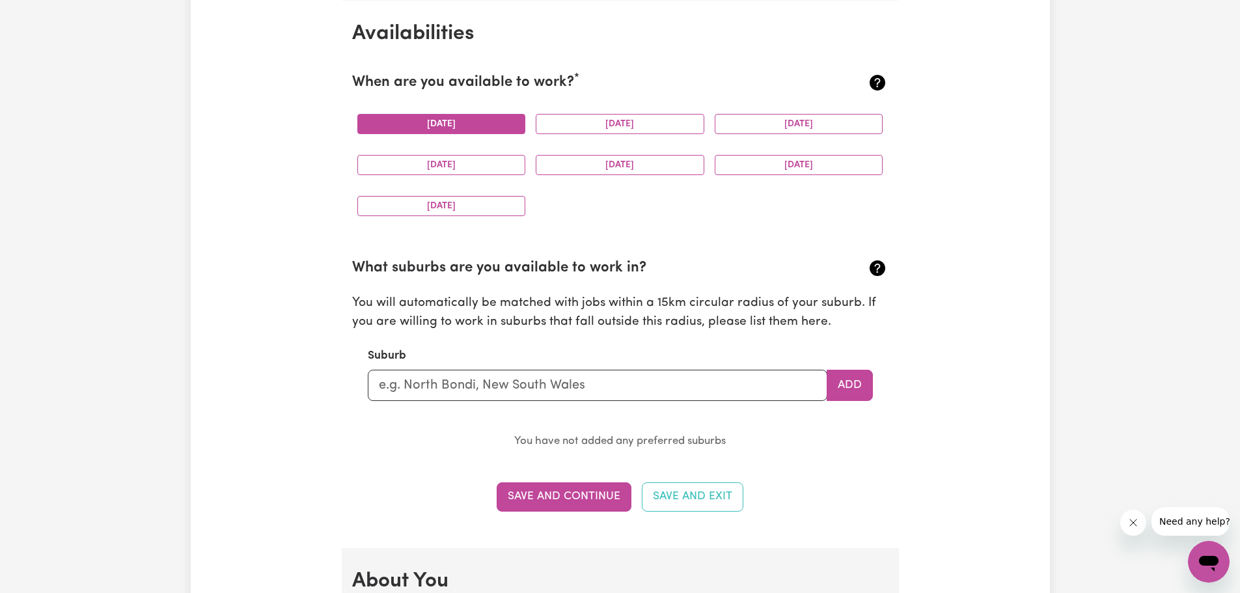
click at [444, 123] on button "Monday" at bounding box center [441, 124] width 169 height 20
click at [441, 164] on button "Thursday" at bounding box center [441, 165] width 169 height 20
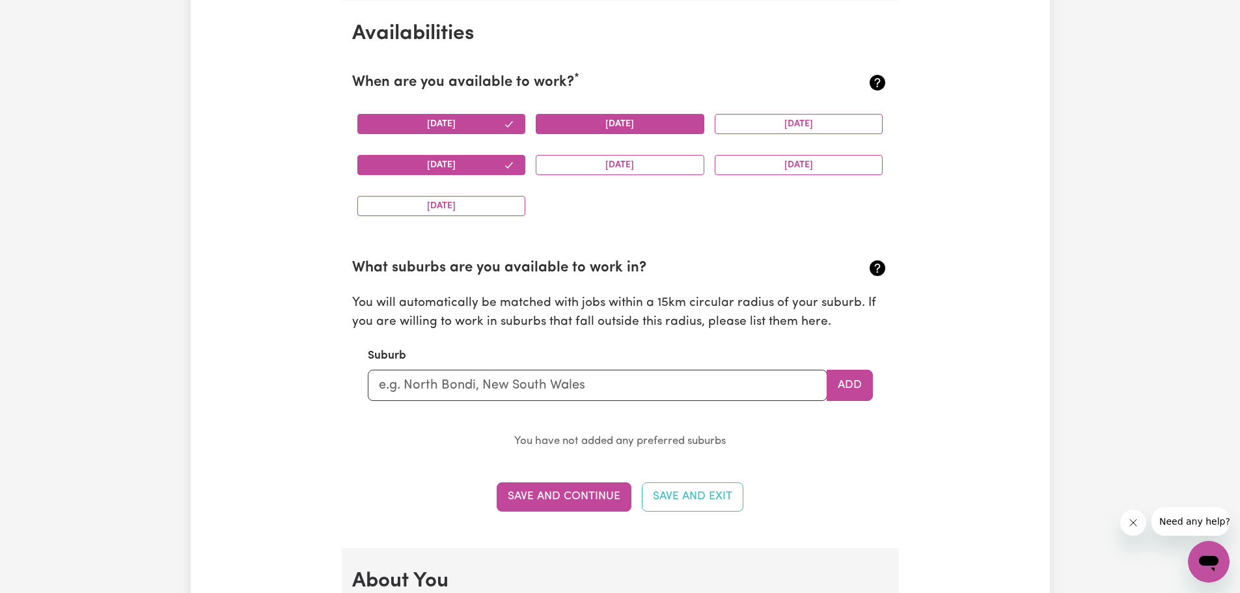
click at [618, 118] on button "Tuesday" at bounding box center [620, 124] width 169 height 20
click at [760, 122] on button "Wednesday" at bounding box center [799, 124] width 169 height 20
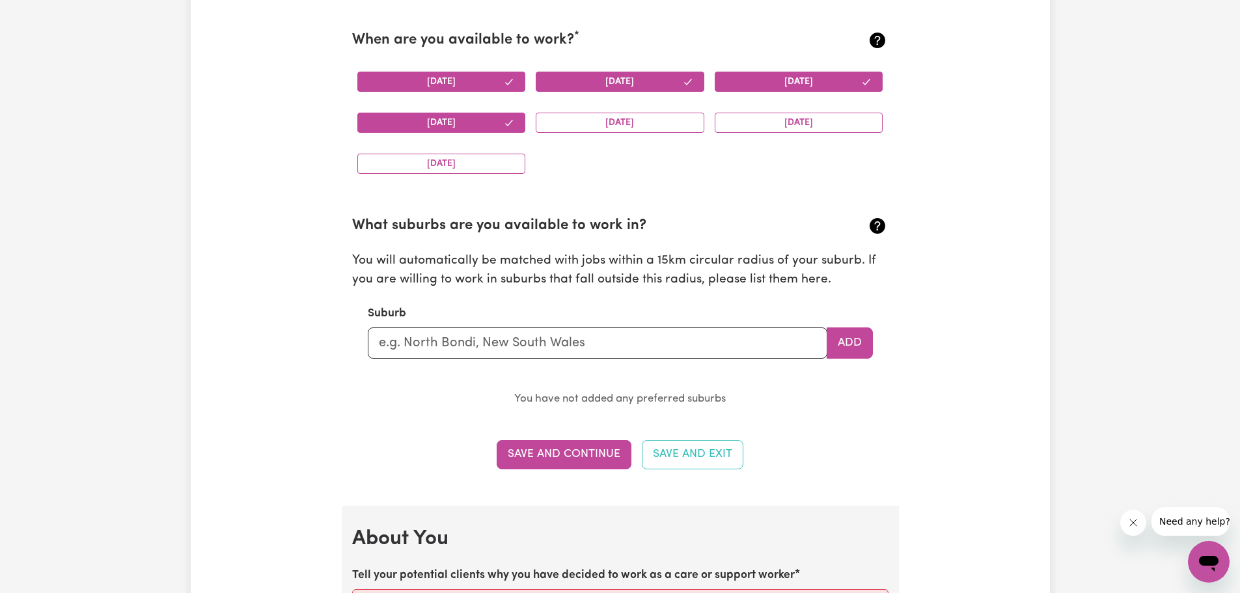
scroll to position [1284, 0]
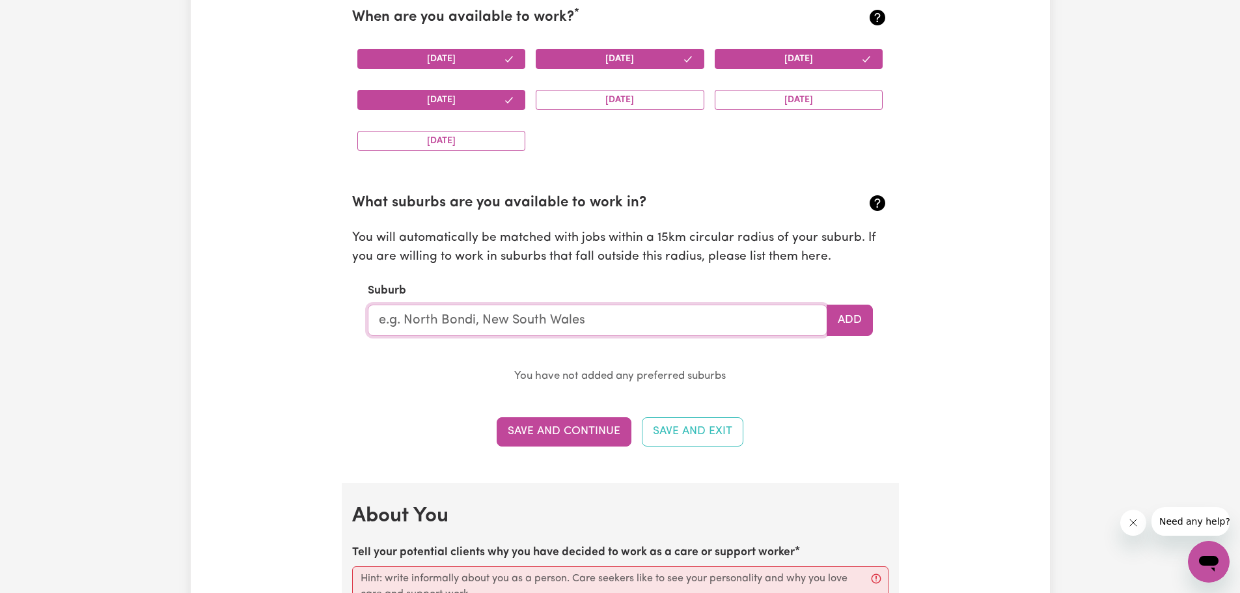
click at [460, 310] on input "text" at bounding box center [598, 320] width 460 height 31
click at [866, 394] on section "Availabilities When are you available to work? * Monday Tuesday Wednesday Thurs…" at bounding box center [620, 209] width 557 height 547
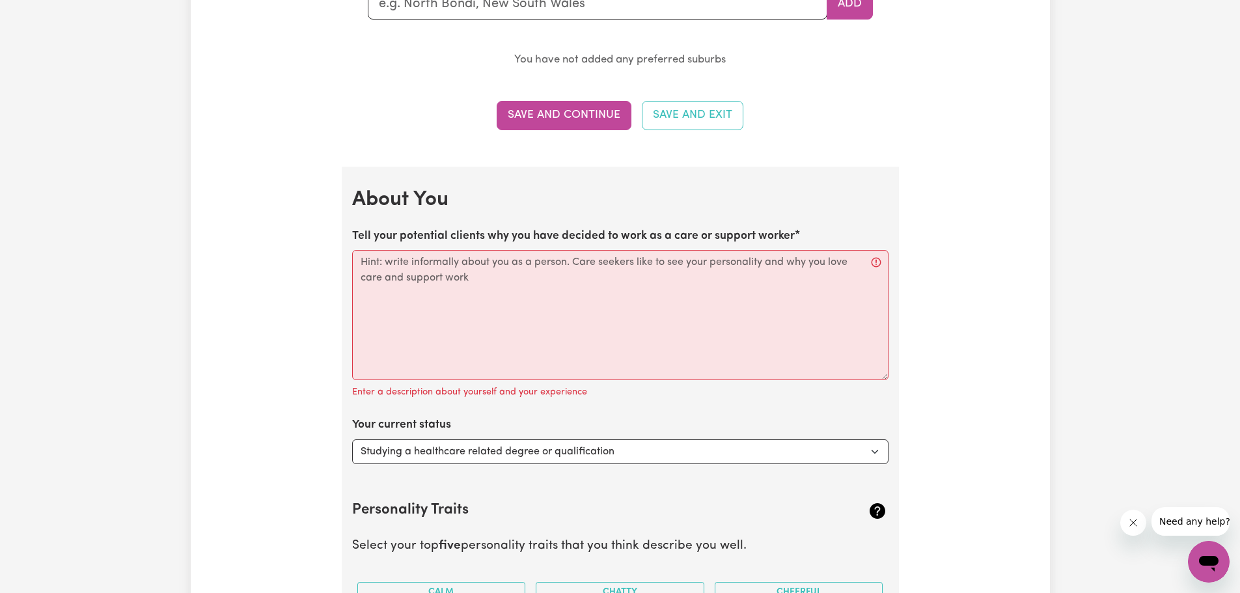
scroll to position [1610, 0]
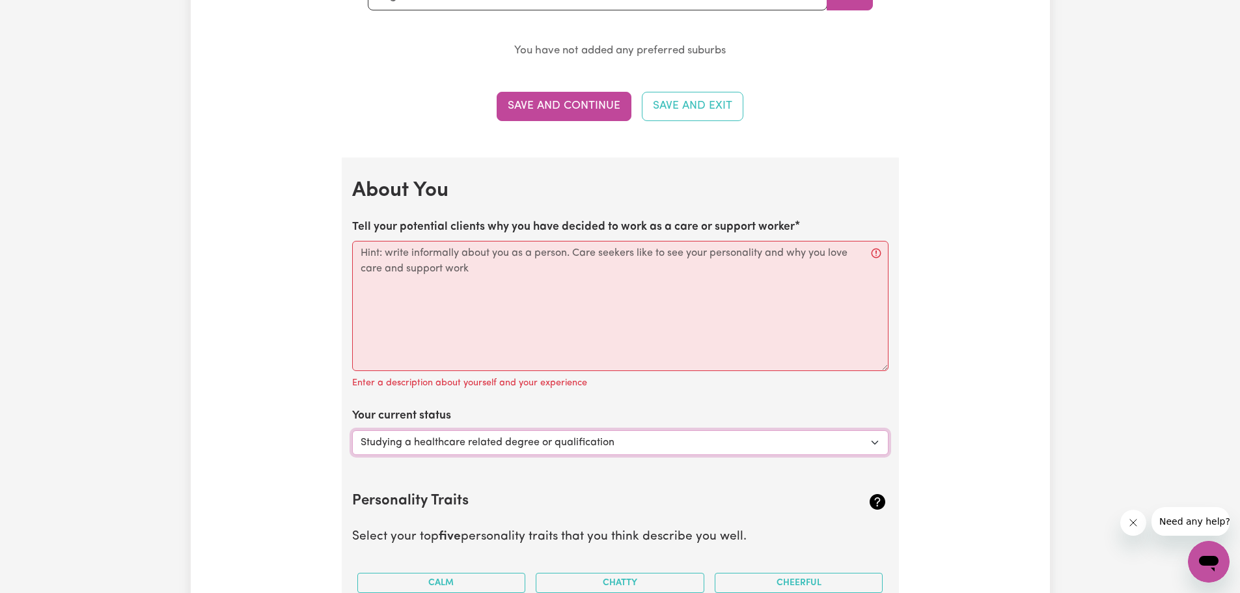
click at [862, 444] on select "Select... Studying a healthcare related degree or qualification Studying a non-…" at bounding box center [620, 442] width 536 height 25
click at [352, 430] on select "Select... Studying a healthcare related degree or qualification Studying a non-…" at bounding box center [620, 442] width 536 height 25
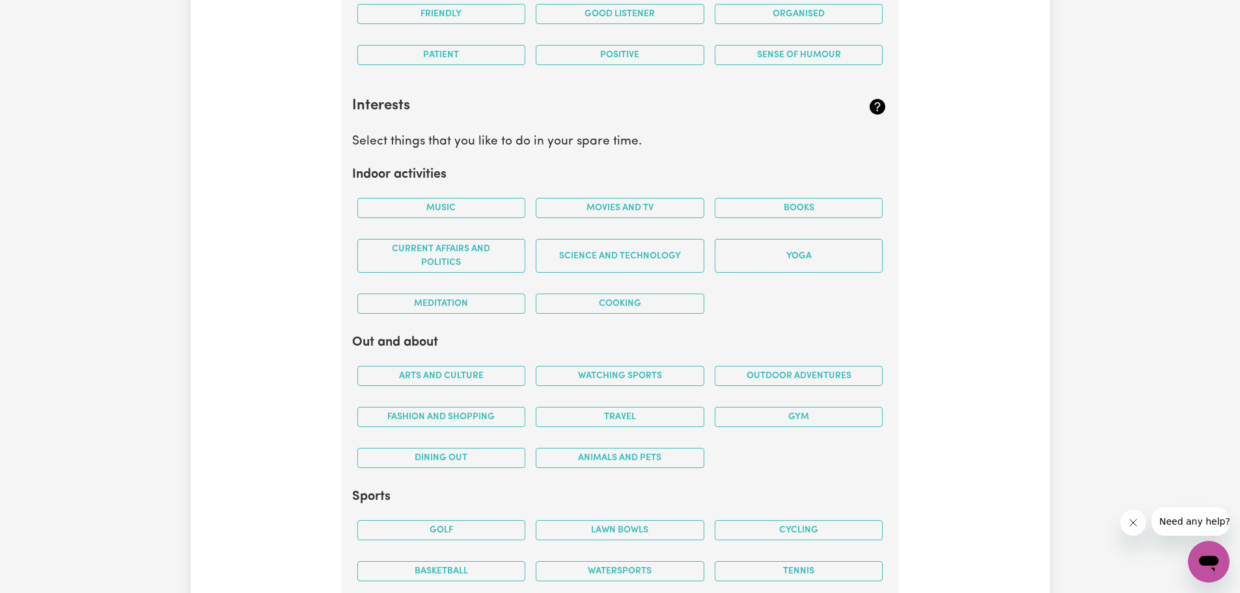
scroll to position [2326, 0]
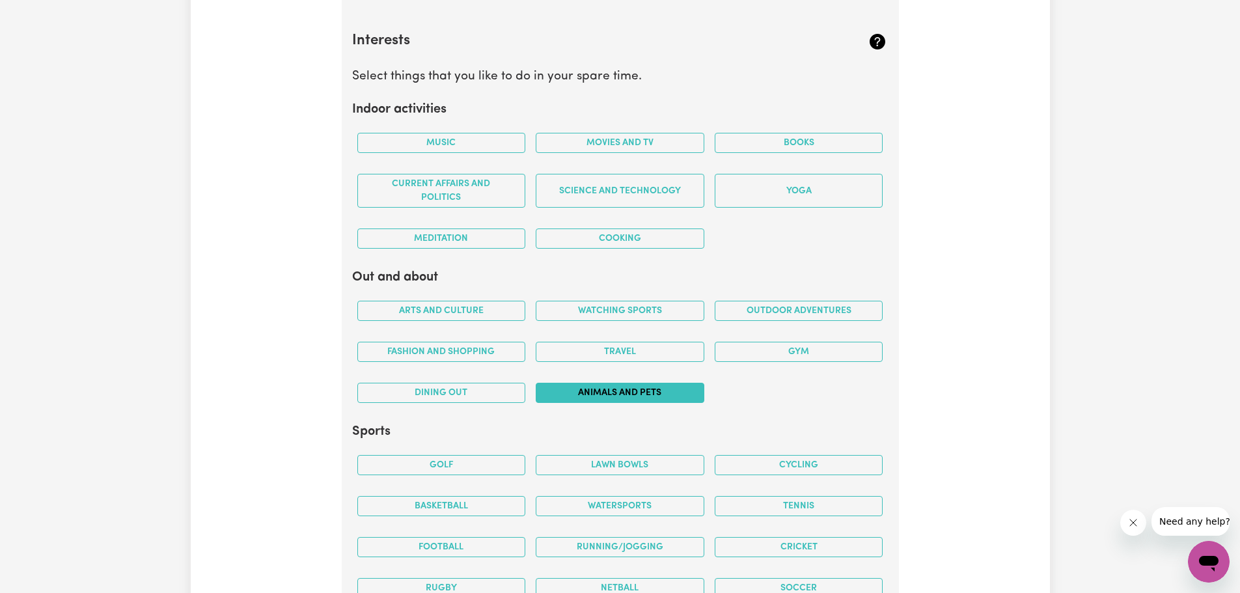
click at [600, 384] on button "Animals and pets" at bounding box center [620, 393] width 169 height 20
click at [604, 348] on button "Travel" at bounding box center [620, 352] width 169 height 20
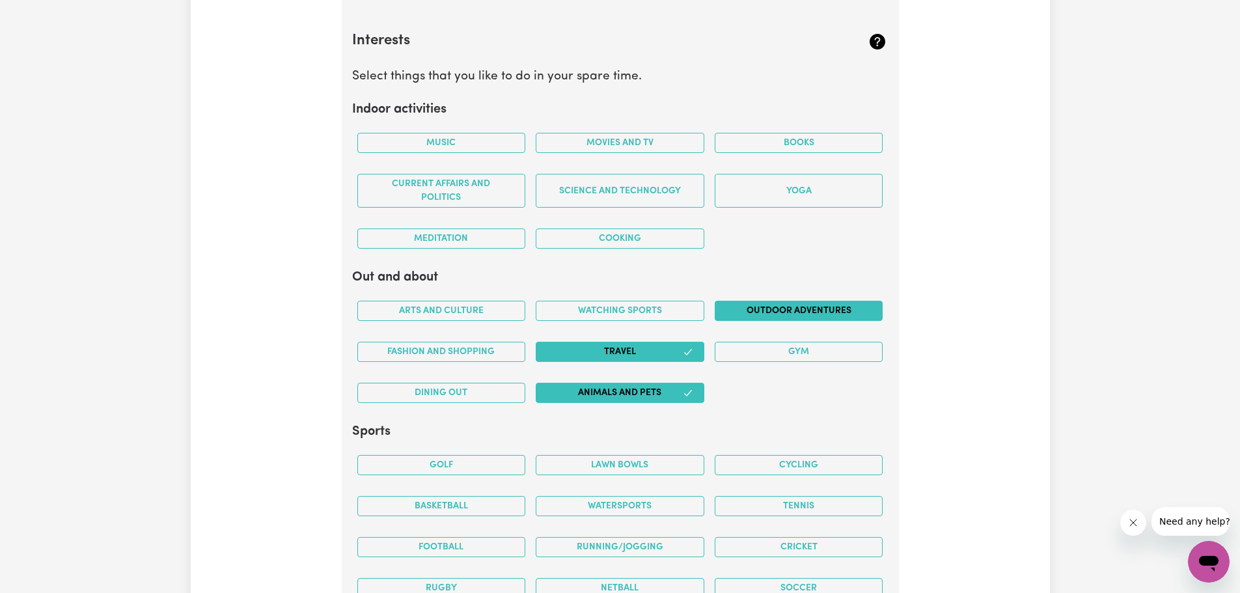
click at [764, 312] on button "Outdoor adventures" at bounding box center [799, 311] width 169 height 20
click at [766, 350] on button "Gym" at bounding box center [799, 352] width 169 height 20
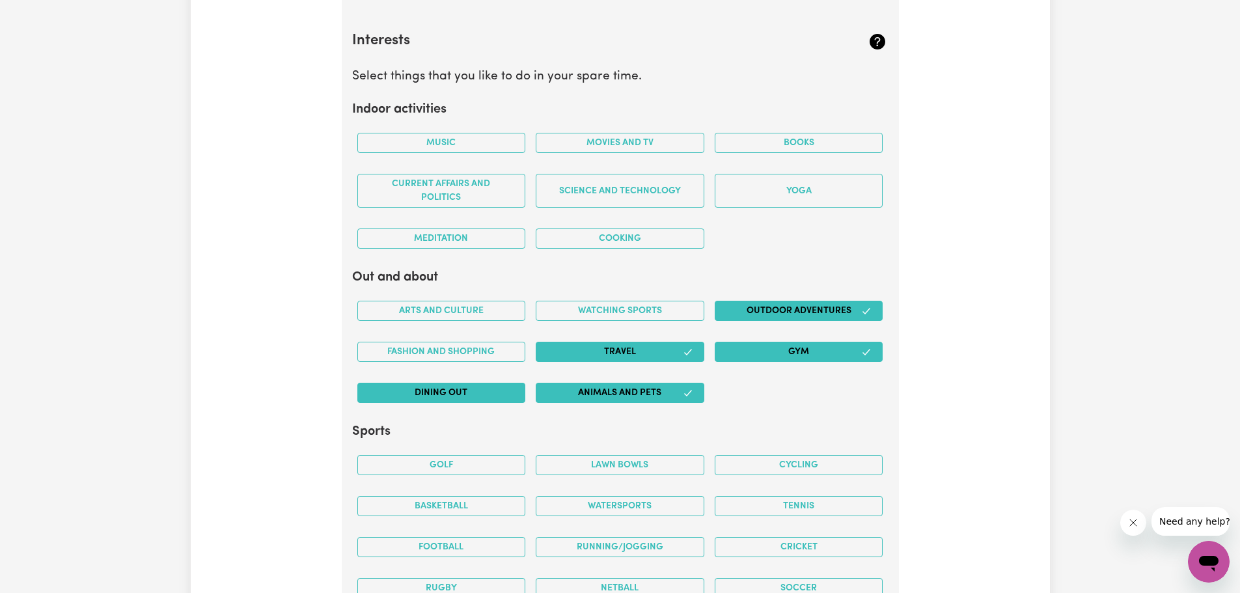
click at [459, 393] on button "Dining out" at bounding box center [441, 393] width 169 height 20
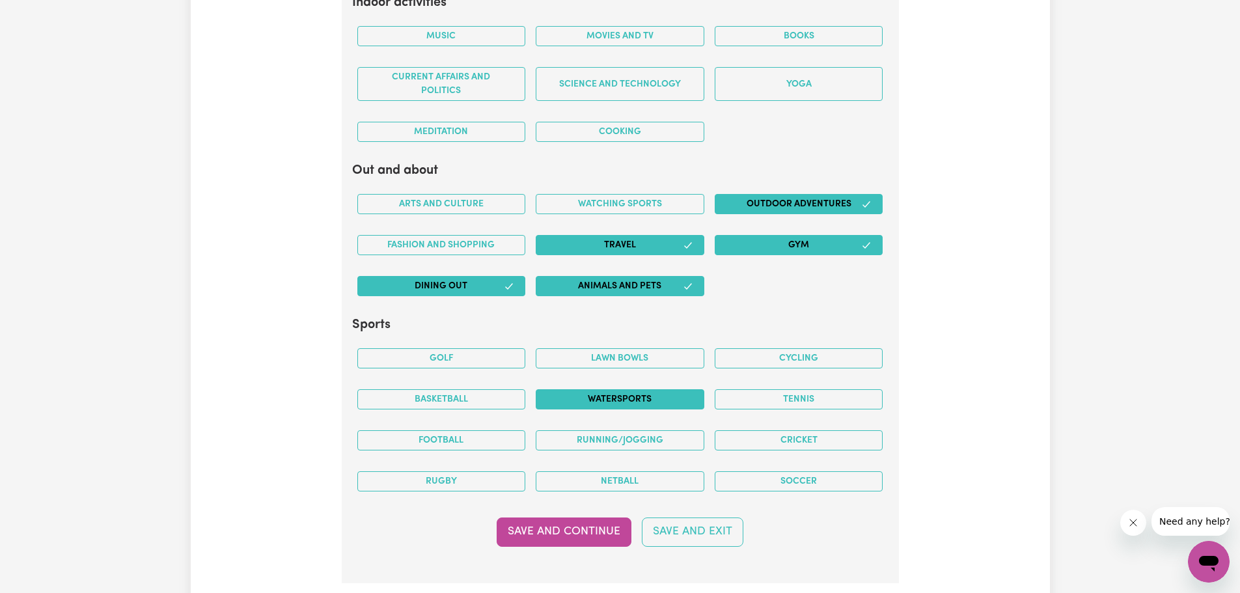
scroll to position [2456, 0]
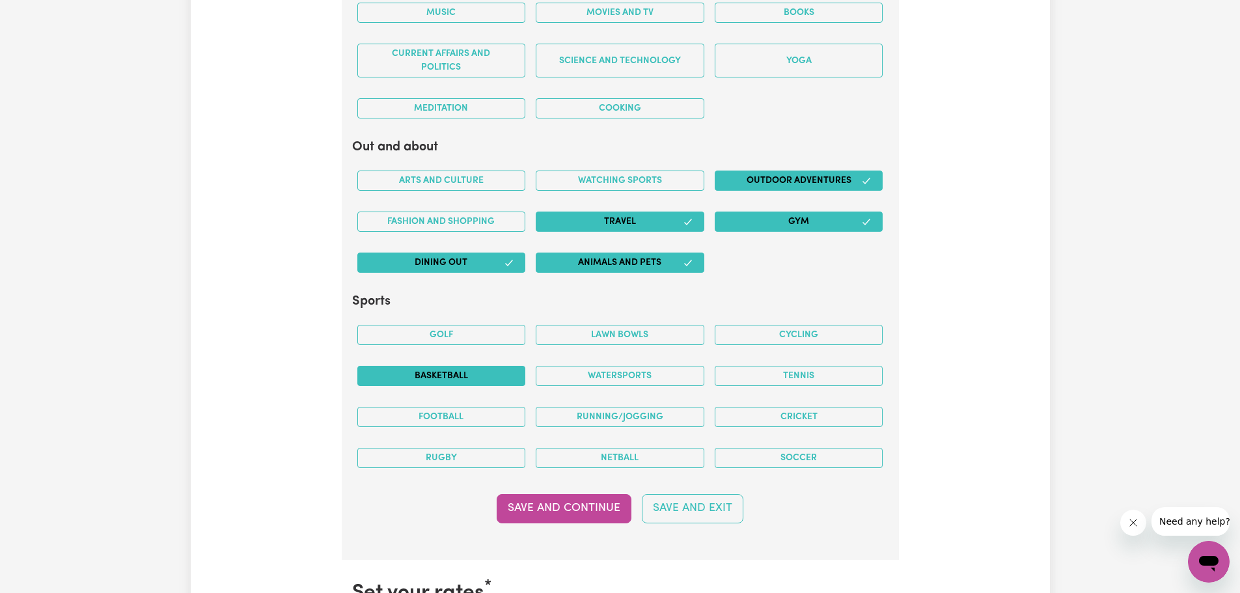
click at [509, 376] on button "Basketball" at bounding box center [441, 376] width 169 height 20
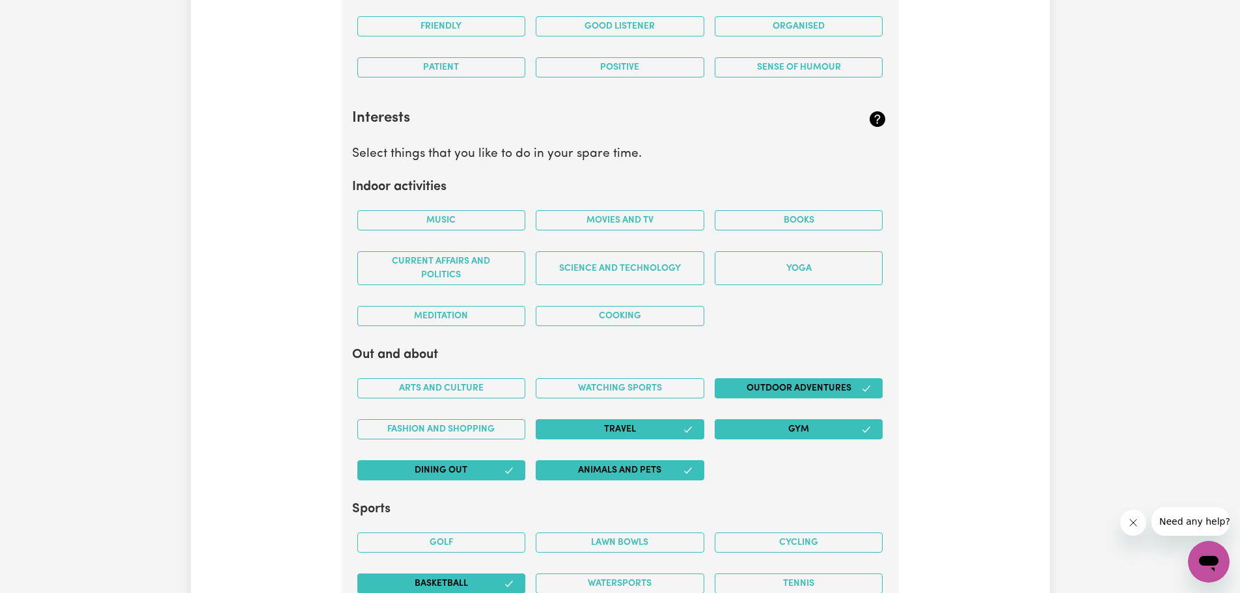
scroll to position [2196, 0]
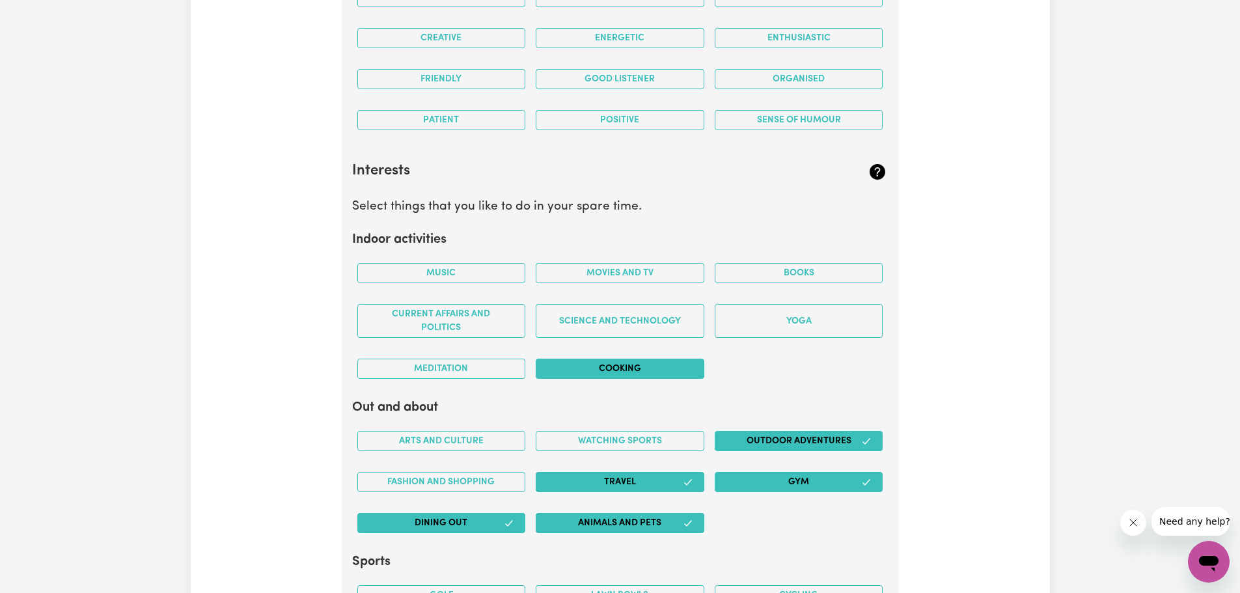
click at [642, 371] on button "Cooking" at bounding box center [620, 369] width 169 height 20
click at [495, 370] on button "Meditation" at bounding box center [441, 369] width 169 height 20
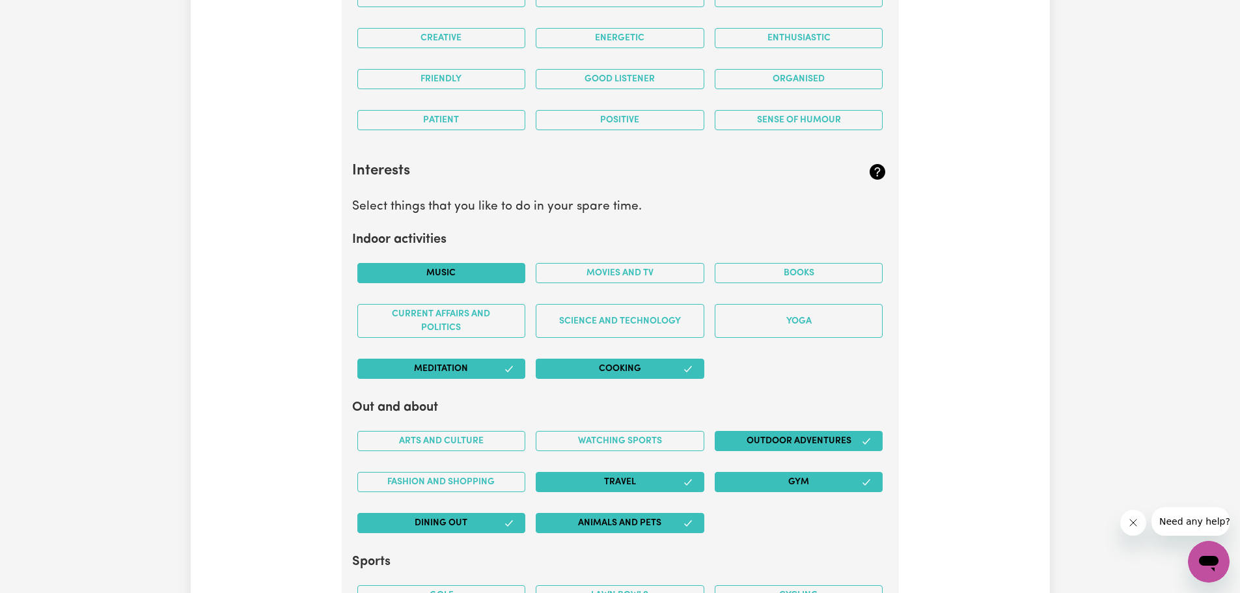
click at [458, 268] on button "Music" at bounding box center [441, 273] width 169 height 20
click at [777, 318] on button "Yoga" at bounding box center [799, 321] width 169 height 34
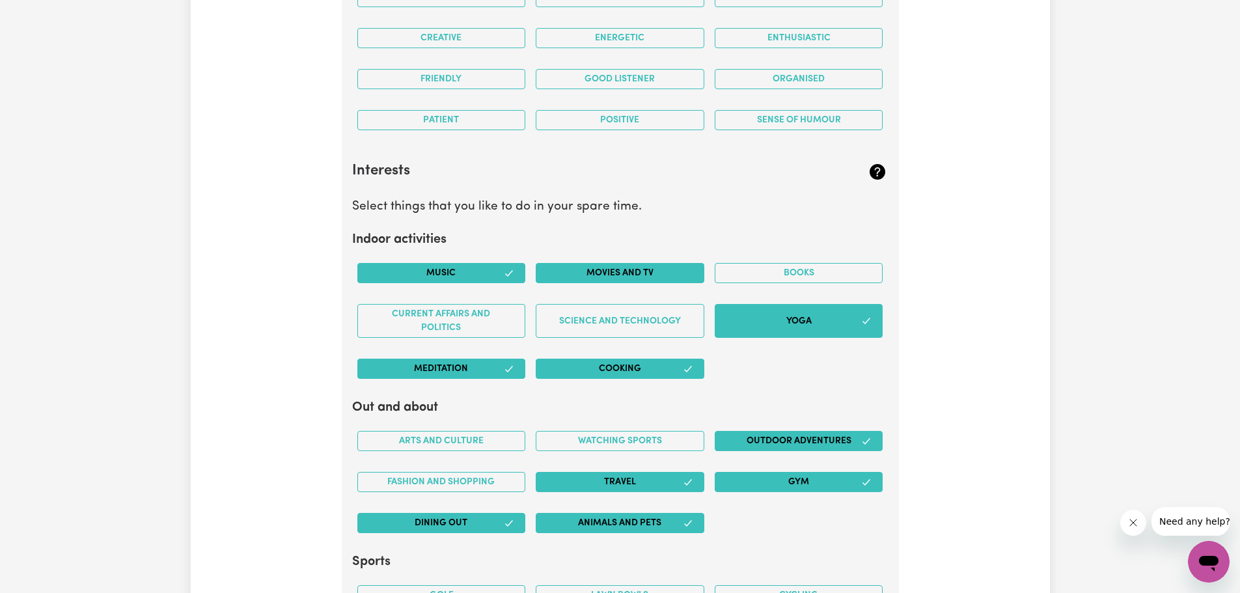
click at [644, 267] on button "Movies and TV" at bounding box center [620, 273] width 169 height 20
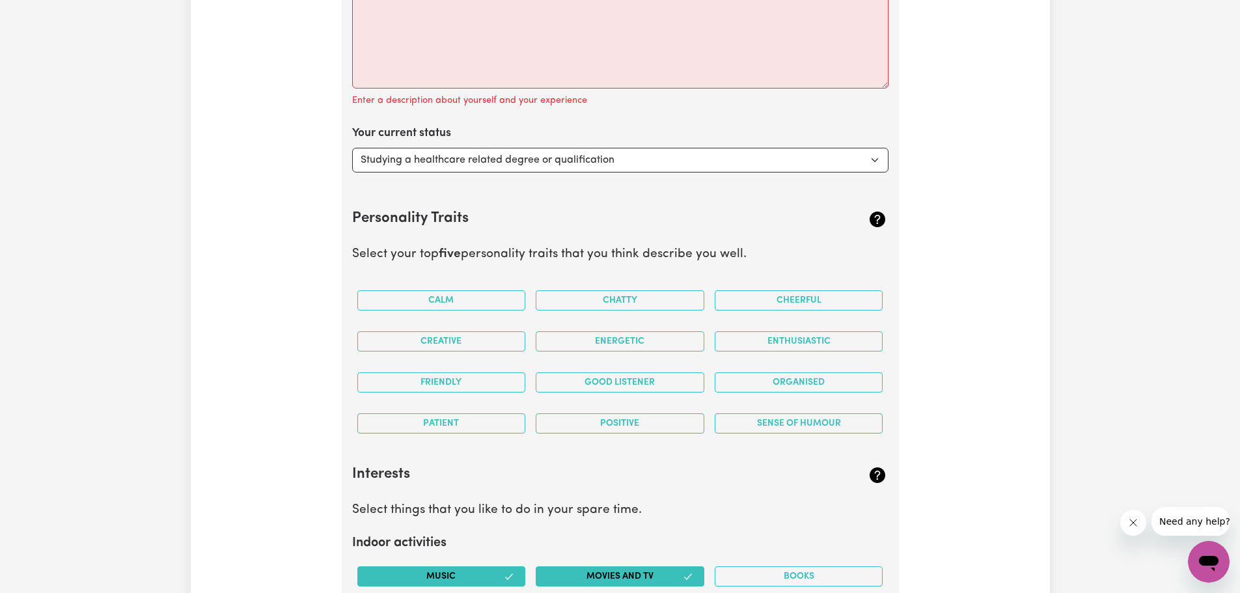
scroll to position [1870, 0]
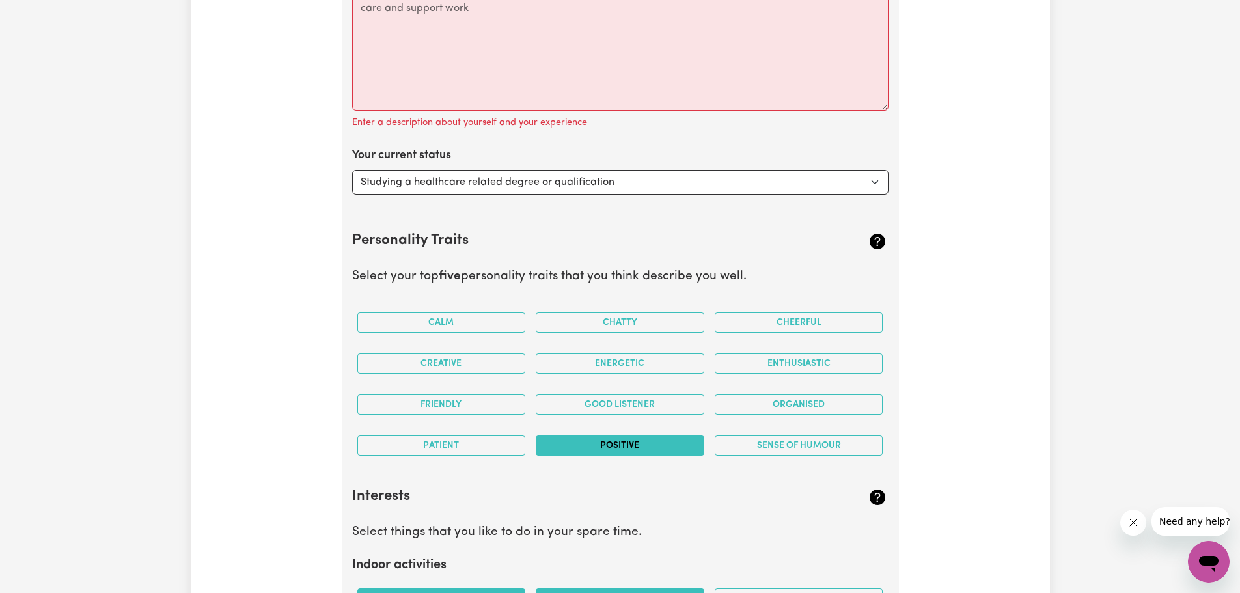
click at [638, 439] on button "Positive" at bounding box center [620, 445] width 169 height 20
click at [624, 403] on button "Good Listener" at bounding box center [620, 404] width 169 height 20
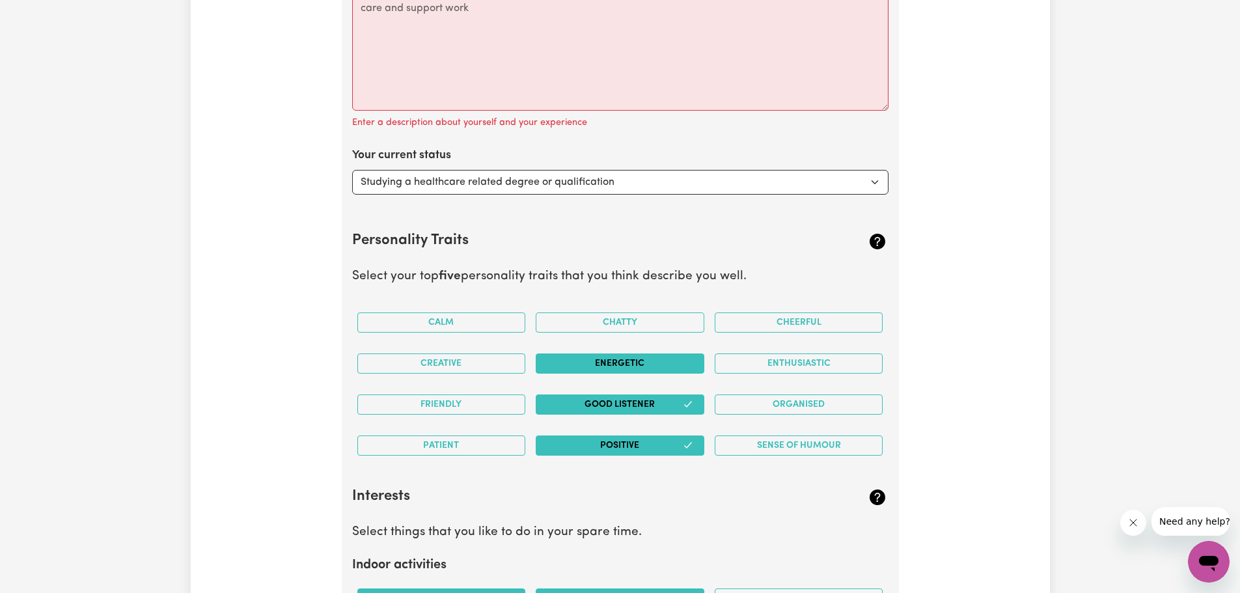
click at [581, 366] on button "Energetic" at bounding box center [620, 363] width 169 height 20
click at [775, 363] on button "Enthusiastic" at bounding box center [799, 363] width 169 height 20
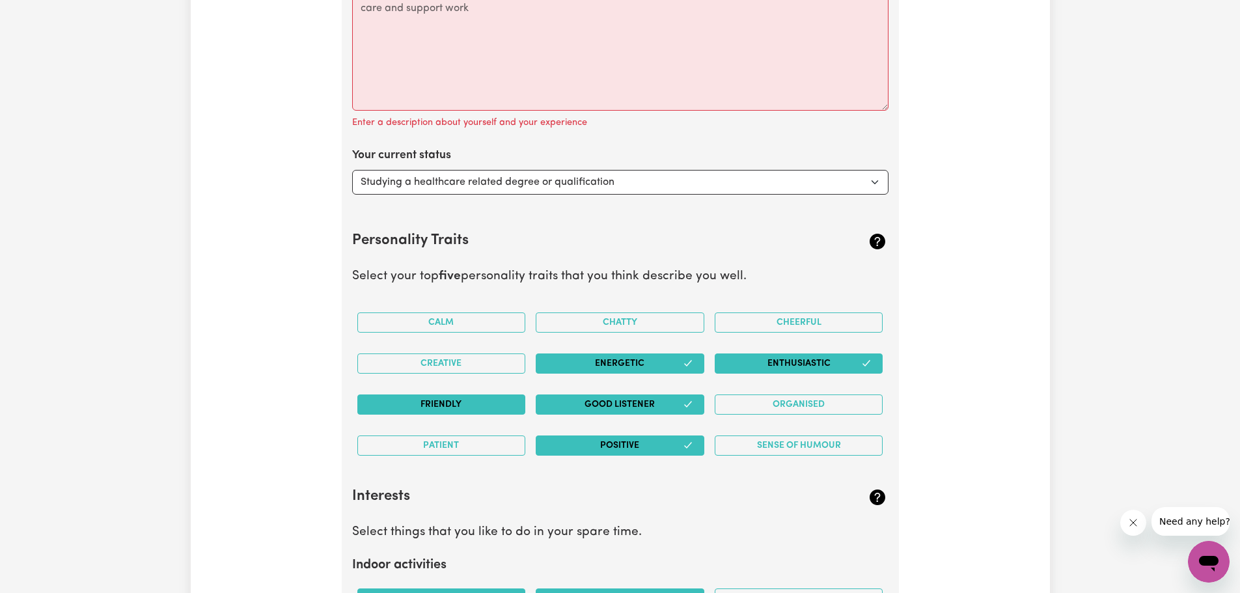
click at [499, 404] on button "Friendly" at bounding box center [441, 404] width 169 height 20
click at [461, 446] on button "Patient" at bounding box center [441, 445] width 169 height 20
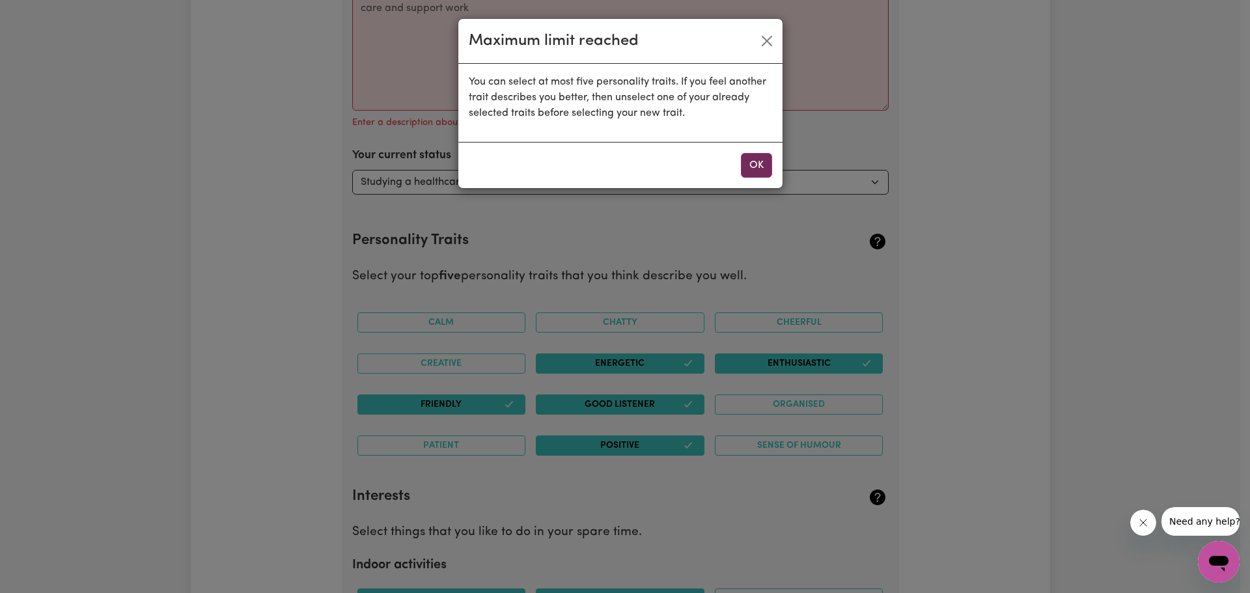
click at [754, 169] on button "OK" at bounding box center [756, 165] width 31 height 25
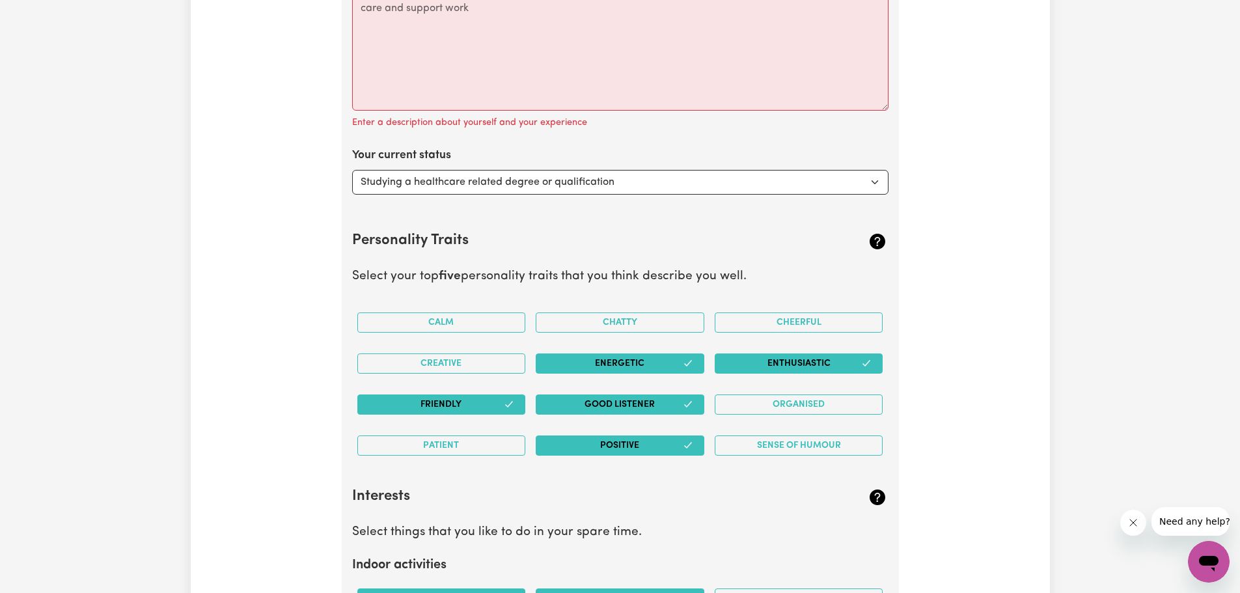
click at [835, 366] on button "Enthusiastic" at bounding box center [799, 363] width 169 height 20
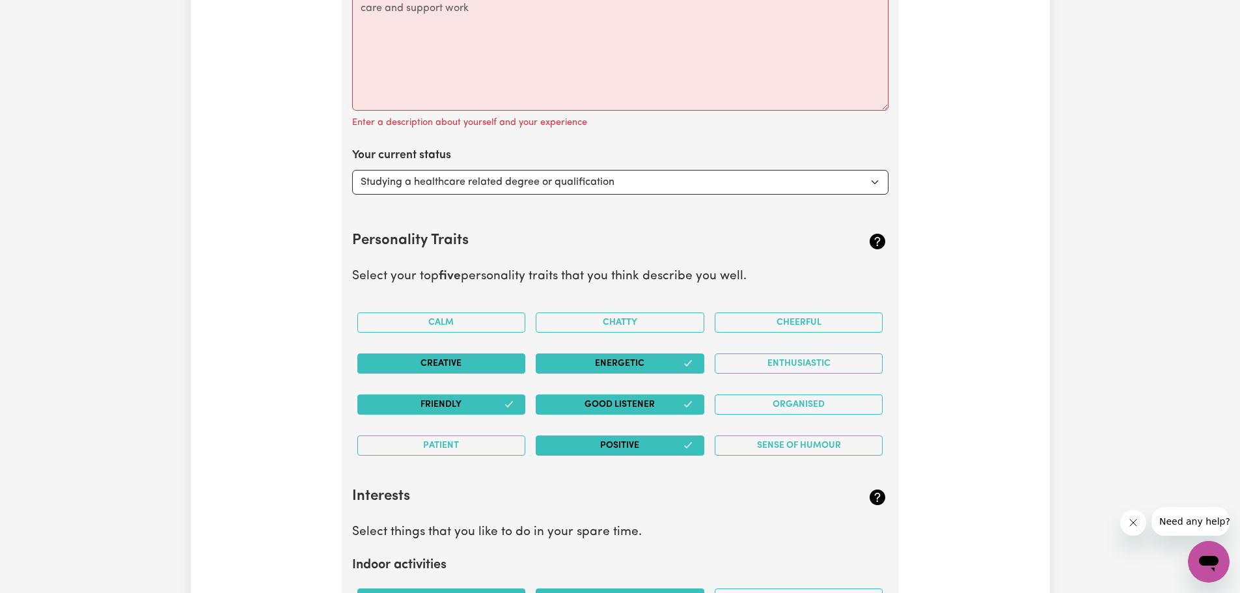
click at [496, 370] on button "Creative" at bounding box center [441, 363] width 169 height 20
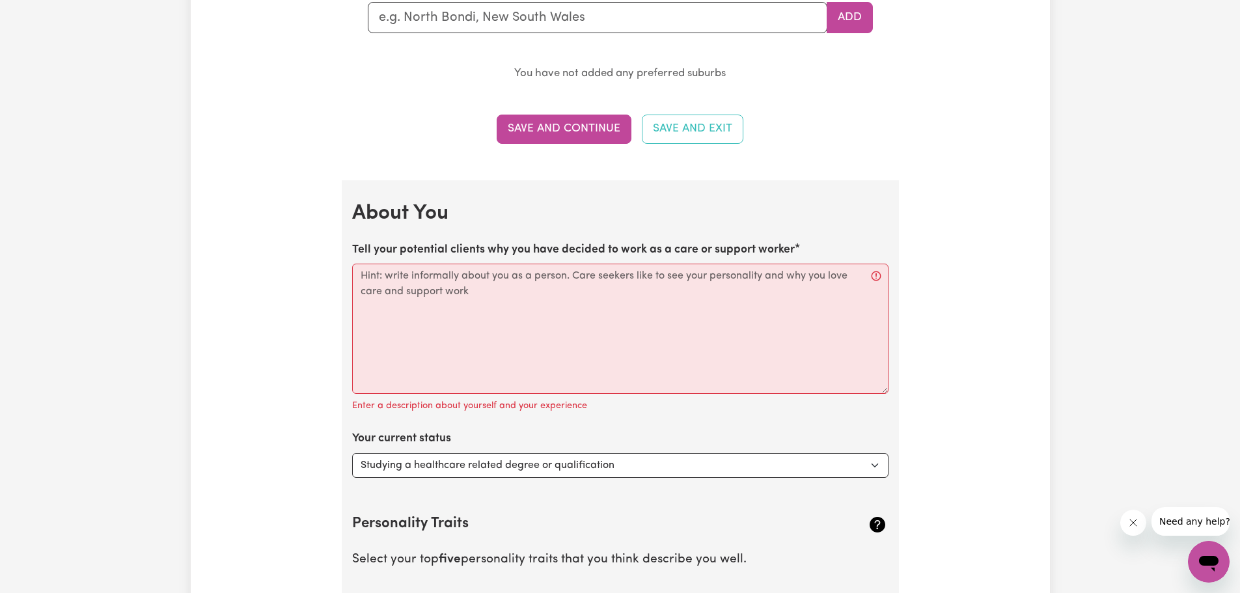
scroll to position [1610, 0]
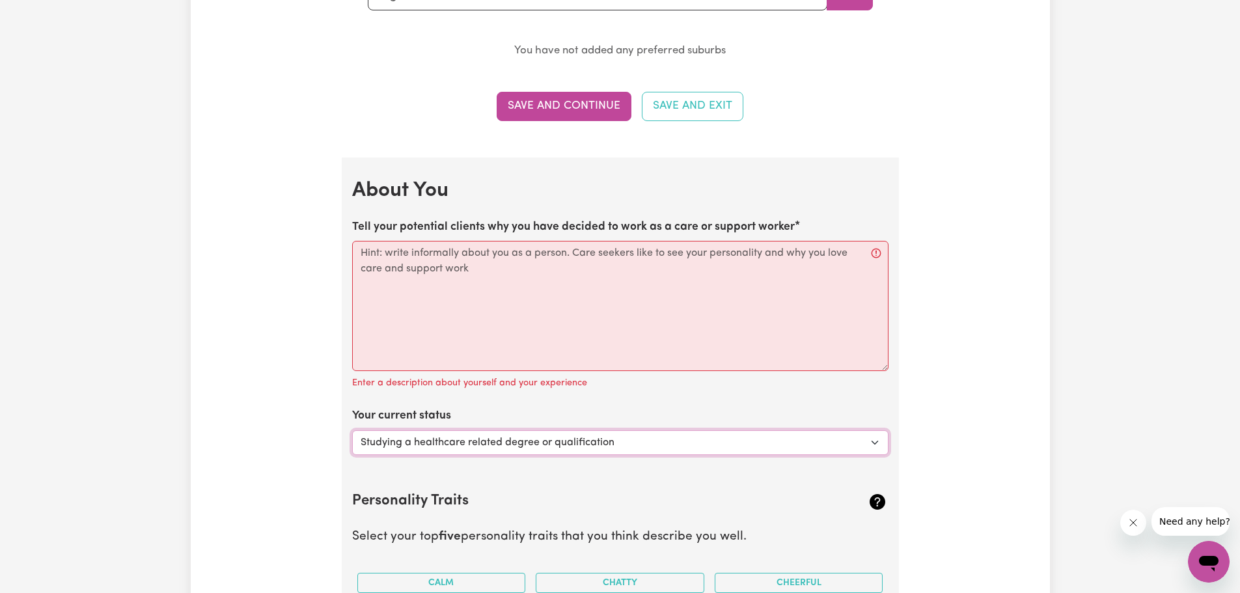
click at [628, 445] on select "Select... Studying a healthcare related degree or qualification Studying a non-…" at bounding box center [620, 442] width 536 height 25
click at [933, 458] on div "Update Profile 1 2 3 4 5 Step 1 : Personal Details Let potential clients know w…" at bounding box center [620, 167] width 859 height 3391
click at [354, 226] on label "Tell your potential clients why you have decided to work as a care or support w…" at bounding box center [573, 227] width 443 height 17
click at [354, 241] on textarea "Tell your potential clients why you have decided to work as a care or support w…" at bounding box center [620, 306] width 536 height 130
drag, startPoint x: 360, startPoint y: 253, endPoint x: 463, endPoint y: 274, distance: 105.6
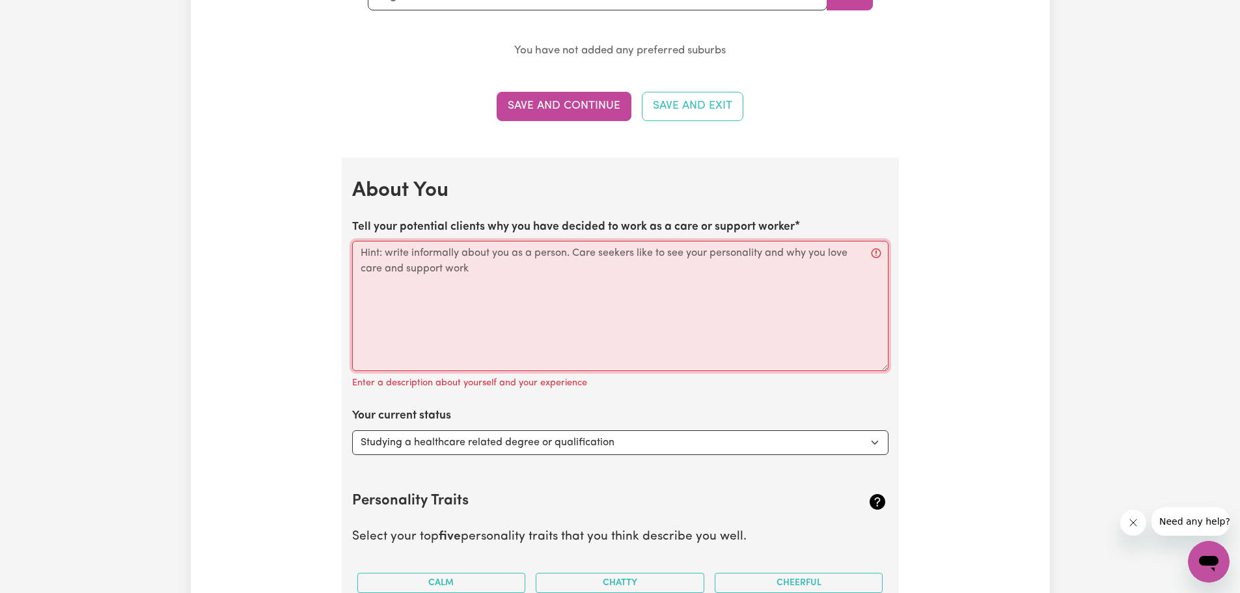
click at [463, 274] on textarea "Tell your potential clients why you have decided to work as a care or support w…" at bounding box center [620, 306] width 536 height 130
drag, startPoint x: 463, startPoint y: 273, endPoint x: 376, endPoint y: 258, distance: 88.5
click at [376, 258] on textarea "Tell your potential clients why you have decided to work as a care or support w…" at bounding box center [620, 306] width 536 height 130
click at [875, 254] on textarea "Tell your potential clients why you have decided to work as a care or support w…" at bounding box center [620, 306] width 536 height 130
drag, startPoint x: 816, startPoint y: 264, endPoint x: 396, endPoint y: 285, distance: 419.7
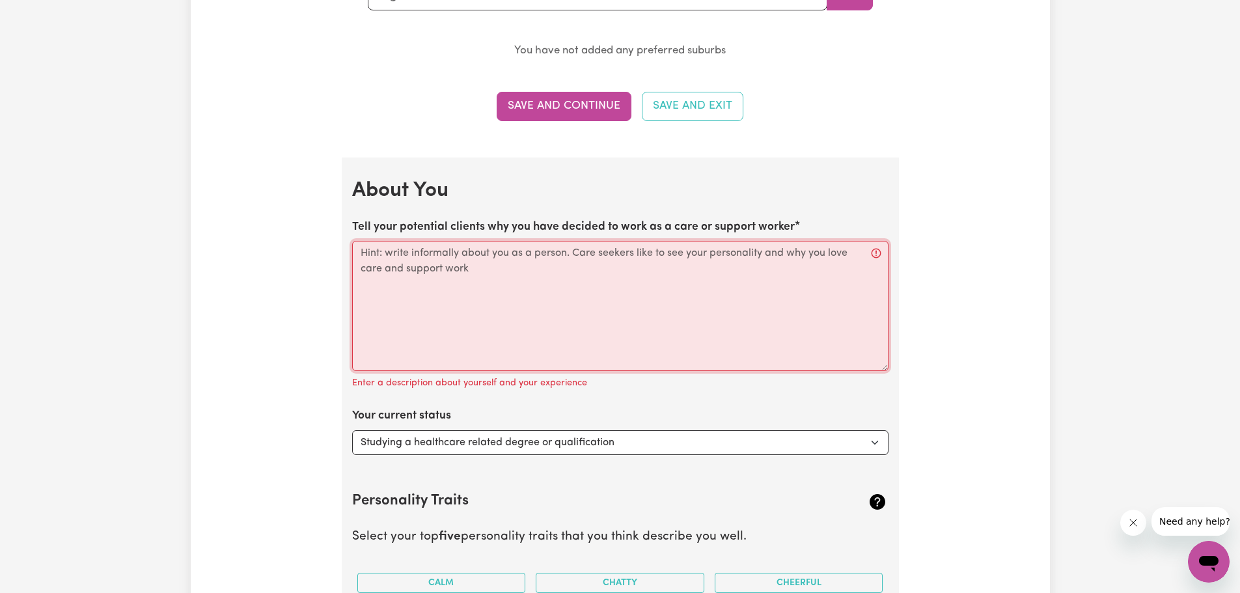
click at [396, 285] on textarea "Tell your potential clients why you have decided to work as a care or support w…" at bounding box center [620, 306] width 536 height 130
click at [422, 256] on textarea "Tell your potential clients why you have decided to work as a care or support w…" at bounding box center [620, 306] width 536 height 130
paste textarea "Hi, I’m Yael. I’m warm, thoughtful, and a good listener, with a genuine interes…"
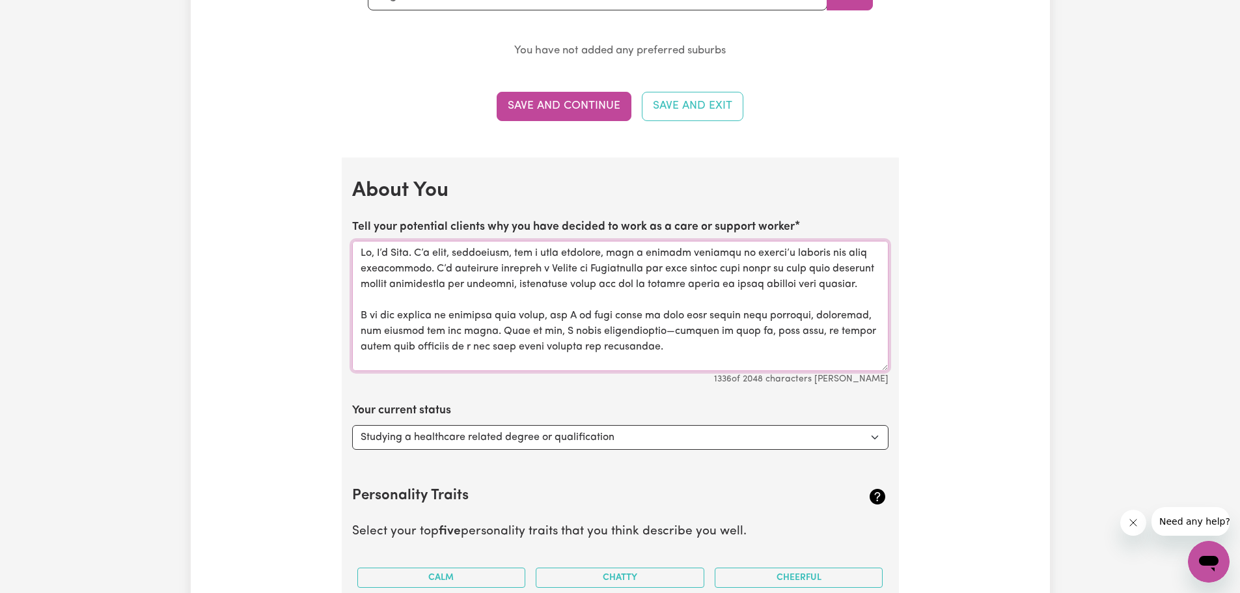
scroll to position [65, 0]
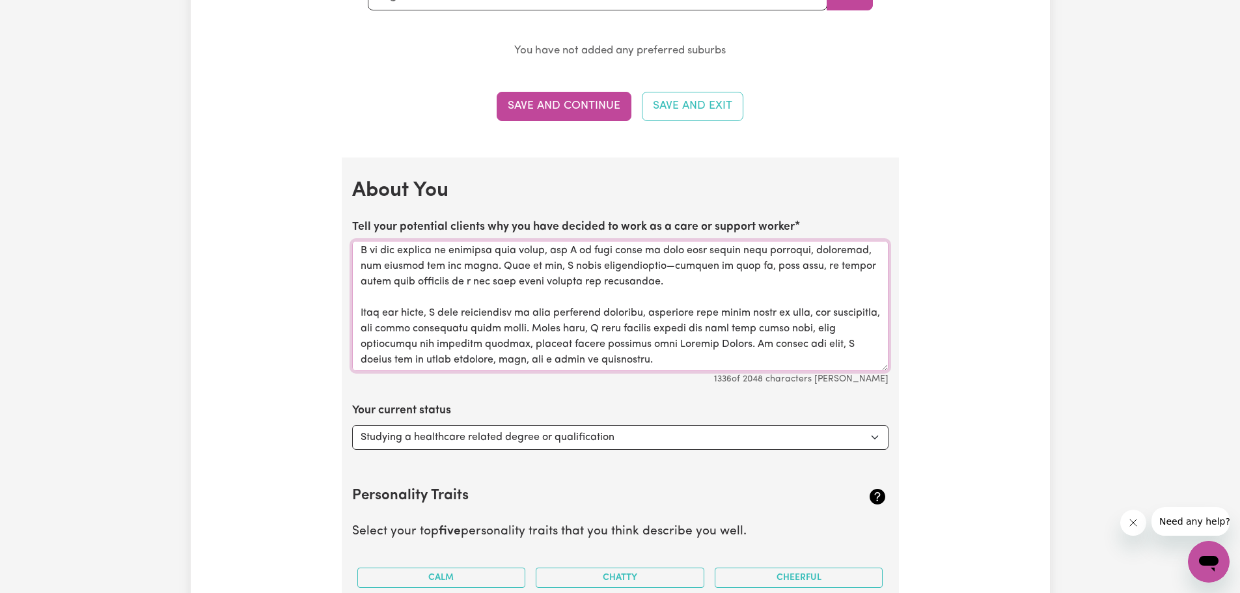
click at [657, 283] on textarea "Tell your potential clients why you have decided to work as a care or support w…" at bounding box center [620, 306] width 536 height 130
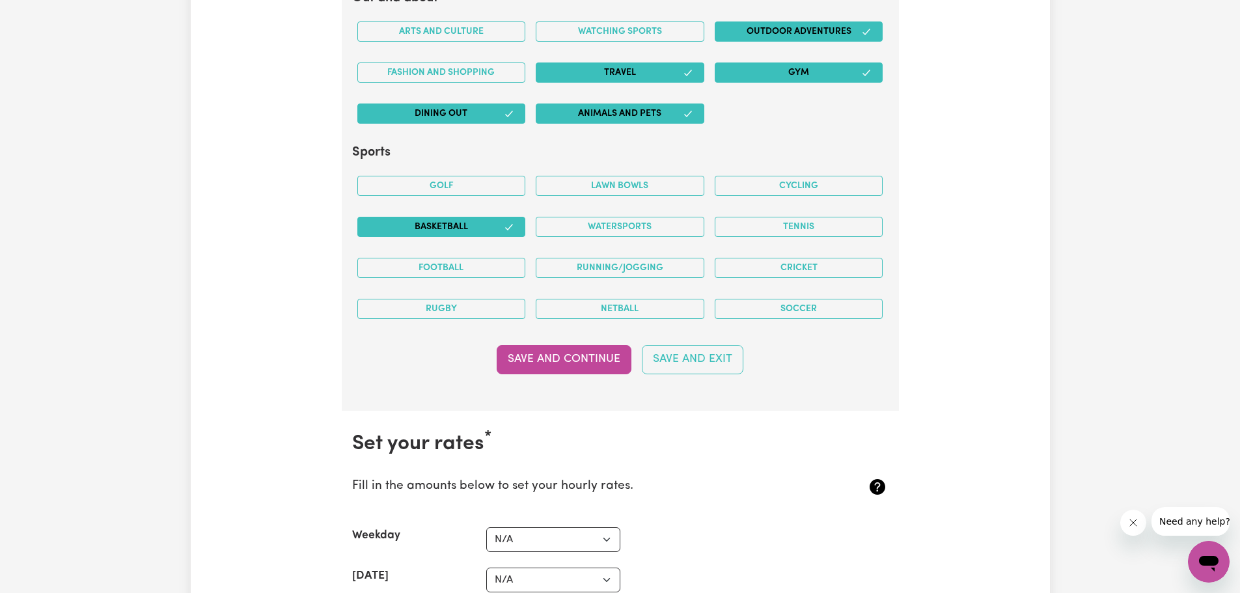
scroll to position [2651, 0]
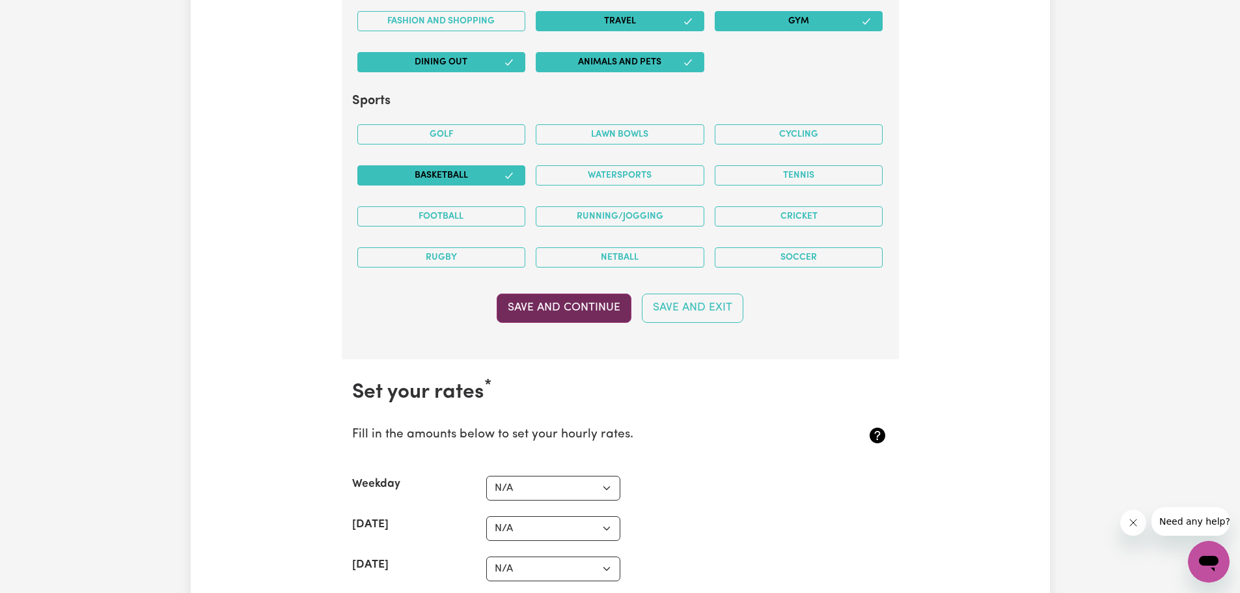
type textarea "Hi, I’m Yael. I’m warm, thoughtful, and a good listener, with a genuine interes…"
click at [575, 306] on button "Save and Continue" at bounding box center [564, 308] width 135 height 29
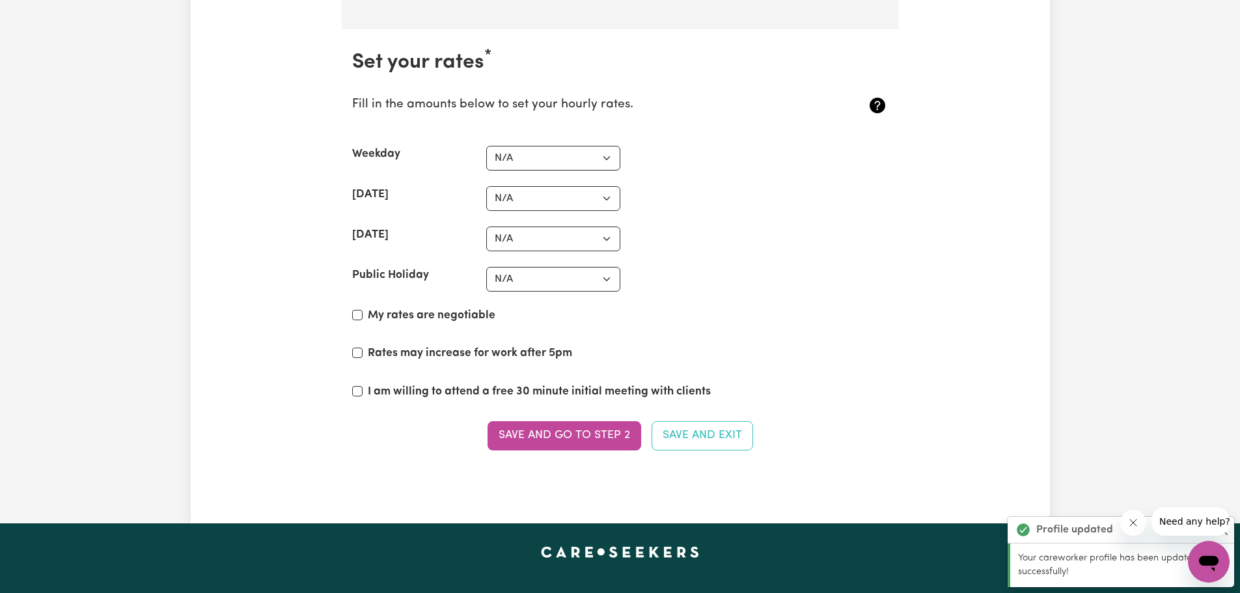
scroll to position [3010, 0]
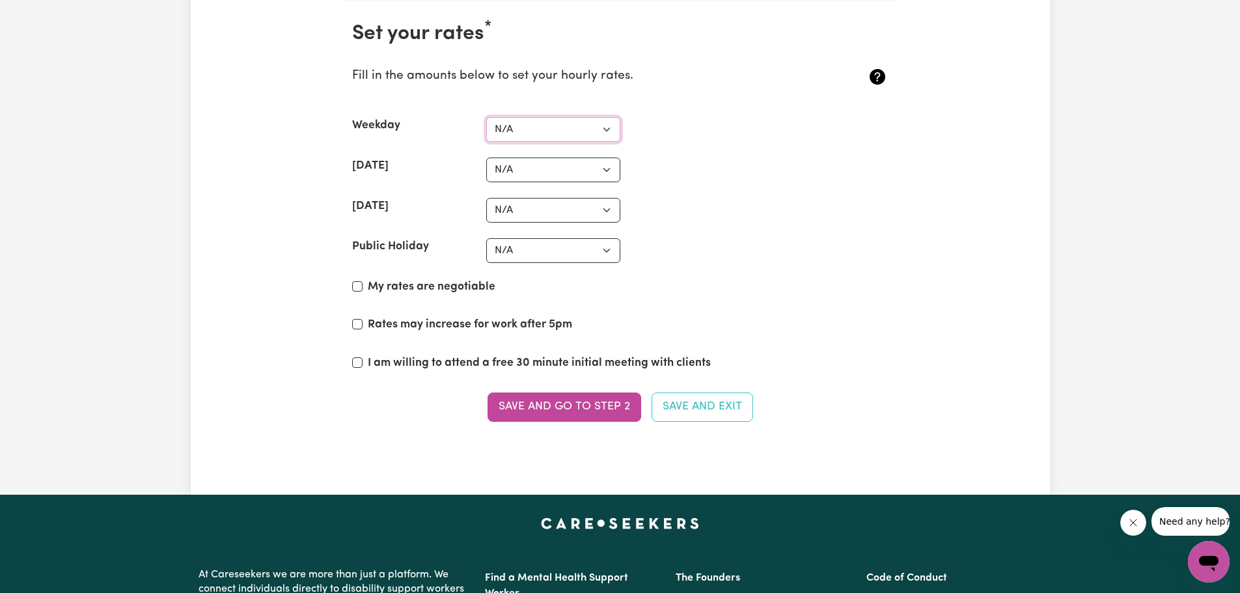
click at [608, 130] on select "N/A $37 $38 $39 $40 $41 $42 $43 $44 $45 $46 $47 $48 $49 $50 $51 $52 $53 $54 $55…" at bounding box center [553, 129] width 134 height 25
select select "75"
click at [486, 117] on select "N/A $37 $38 $39 $40 $41 $42 $43 $44 $45 $46 $47 $48 $49 $50 $51 $52 $53 $54 $55…" at bounding box center [553, 129] width 134 height 25
click at [358, 324] on input "Rates may increase for work after 5pm" at bounding box center [357, 324] width 10 height 10
checkbox input "true"
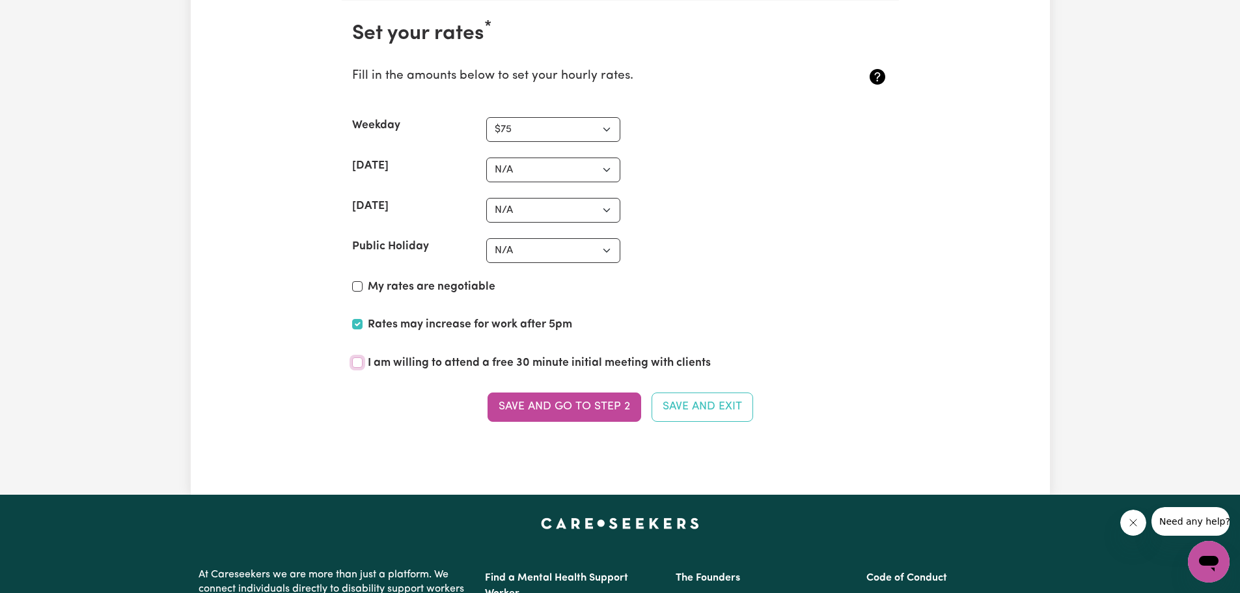
click at [359, 363] on input "I am willing to attend a free 30 minute initial meeting with clients" at bounding box center [357, 362] width 10 height 10
checkbox input "true"
click at [605, 128] on select "N/A $37 $38 $39 $40 $41 $42 $43 $44 $45 $46 $47 $48 $49 $50 $51 $52 $53 $54 $55…" at bounding box center [553, 129] width 134 height 25
click at [486, 117] on select "N/A $37 $38 $39 $40 $41 $42 $43 $44 $45 $46 $47 $48 $49 $50 $51 $52 $53 $54 $55…" at bounding box center [553, 129] width 134 height 25
click at [607, 129] on select "N/A $37 $38 $39 $40 $41 $42 $43 $44 $45 $46 $47 $48 $49 $50 $51 $52 $53 $54 $55…" at bounding box center [553, 129] width 134 height 25
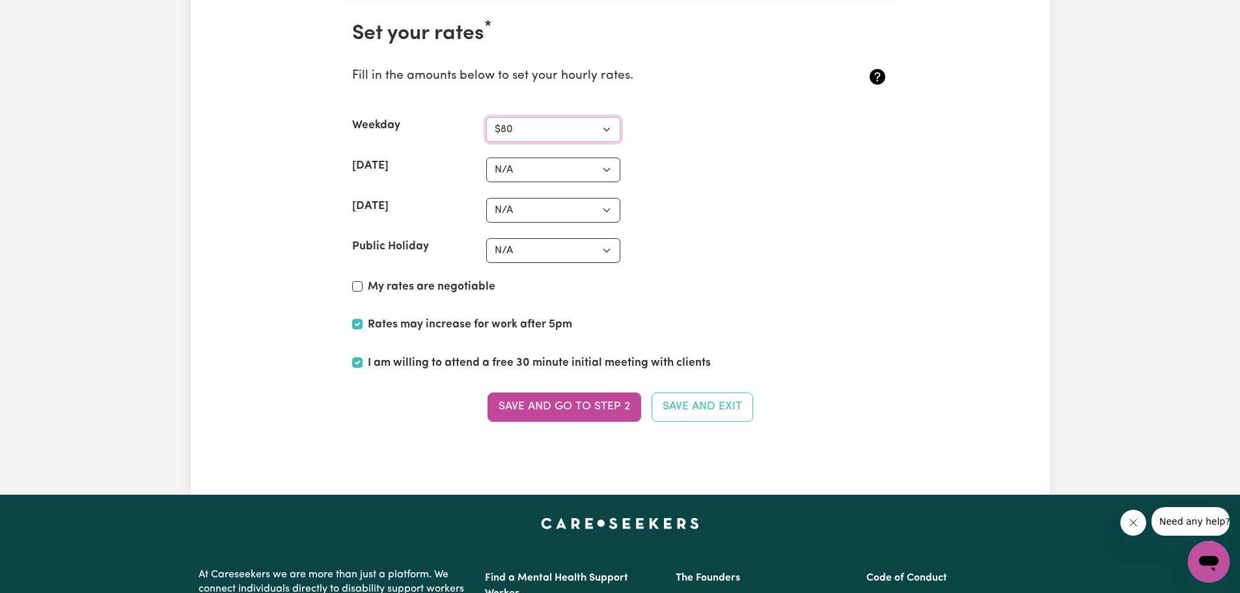
select select "70"
click at [486, 117] on select "N/A $37 $38 $39 $40 $41 $42 $43 $44 $45 $46 $47 $48 $49 $50 $51 $52 $53 $54 $55…" at bounding box center [553, 129] width 134 height 25
click at [551, 407] on button "Save and go to Step 2" at bounding box center [565, 407] width 154 height 29
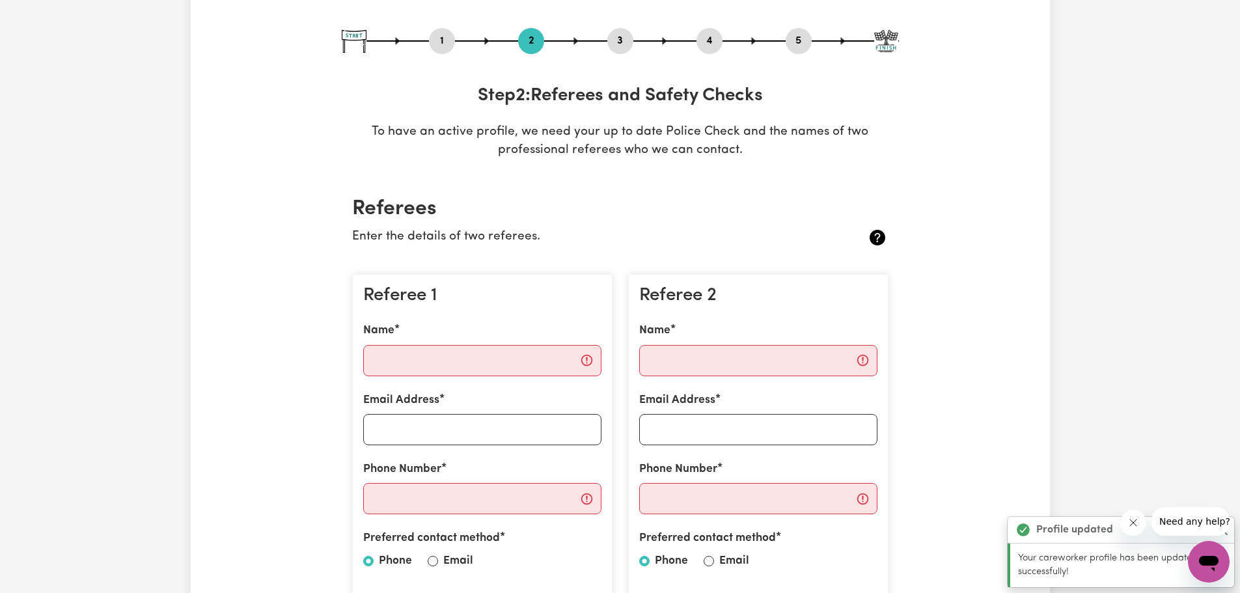
scroll to position [130, 0]
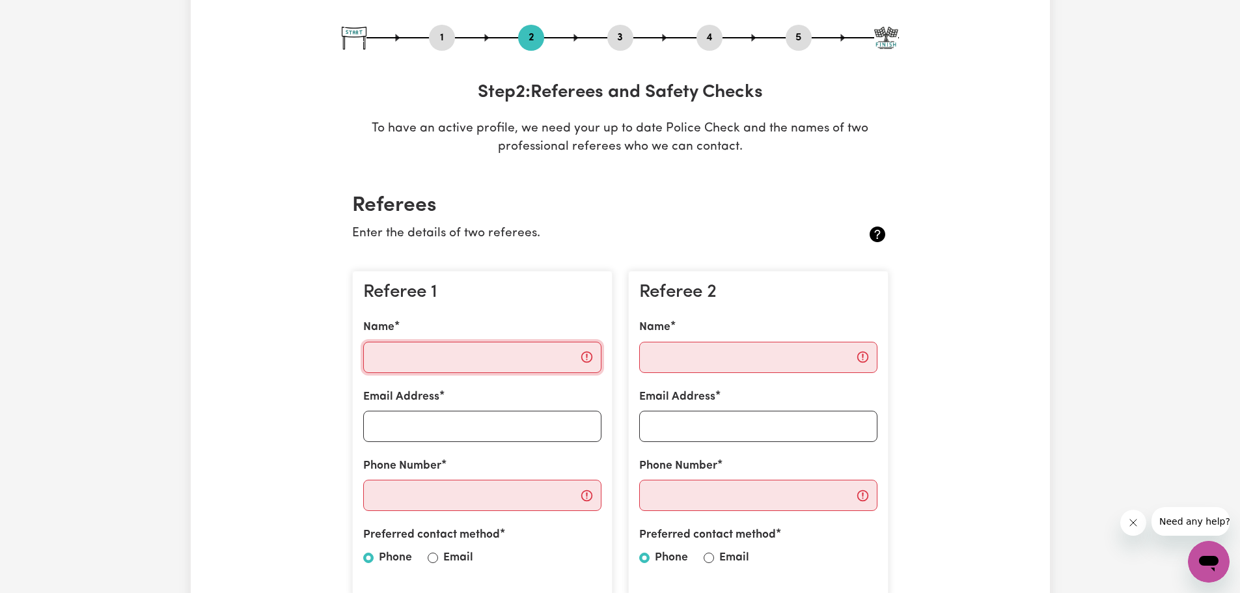
click at [466, 363] on input "Name" at bounding box center [482, 357] width 238 height 31
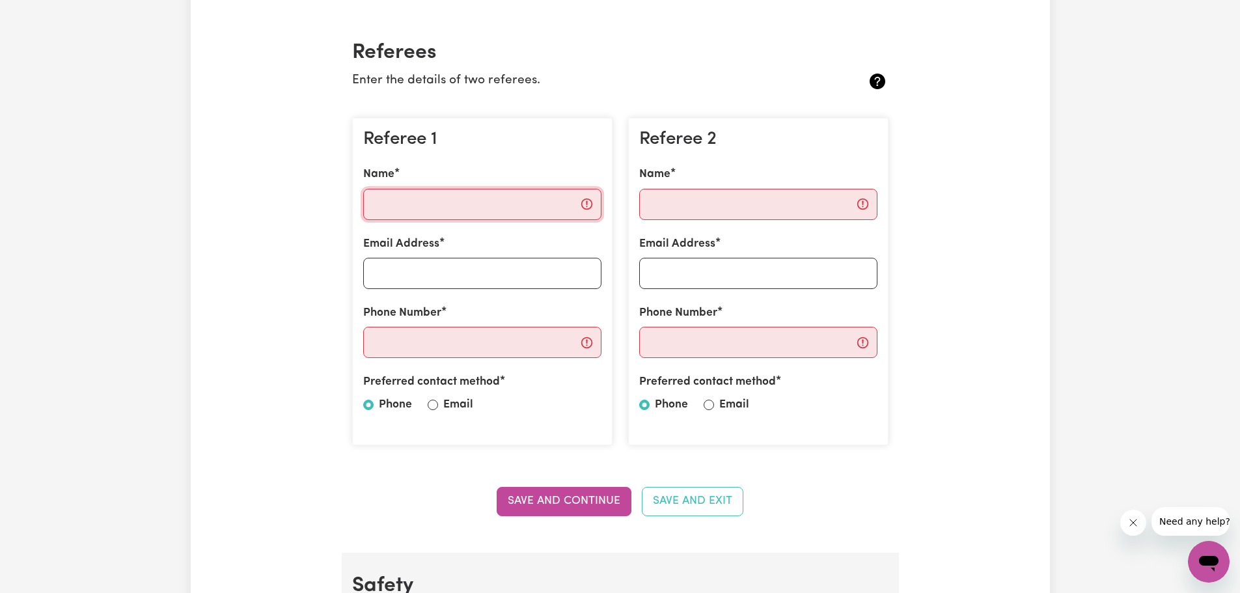
scroll to position [260, 0]
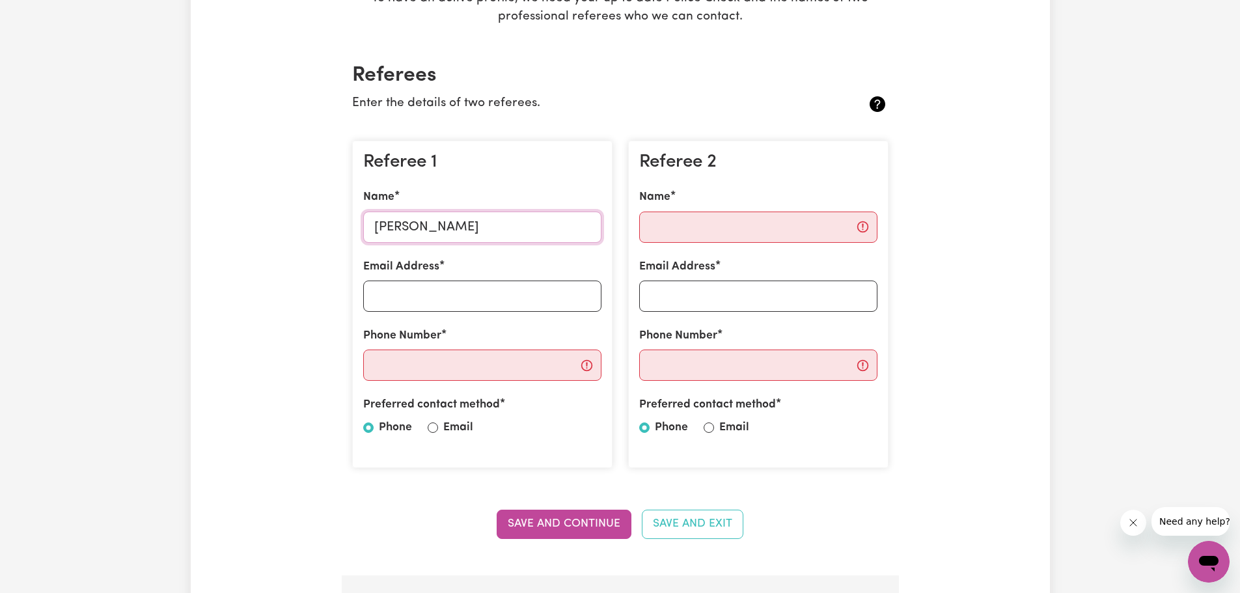
type input "Anthony Cohen"
click at [386, 292] on input "Email Address" at bounding box center [482, 296] width 238 height 31
click at [863, 372] on input "Phone Number" at bounding box center [758, 365] width 238 height 31
click at [852, 408] on div "Preferred contact method" at bounding box center [758, 407] width 238 height 22
click at [724, 227] on input "Name" at bounding box center [758, 227] width 238 height 31
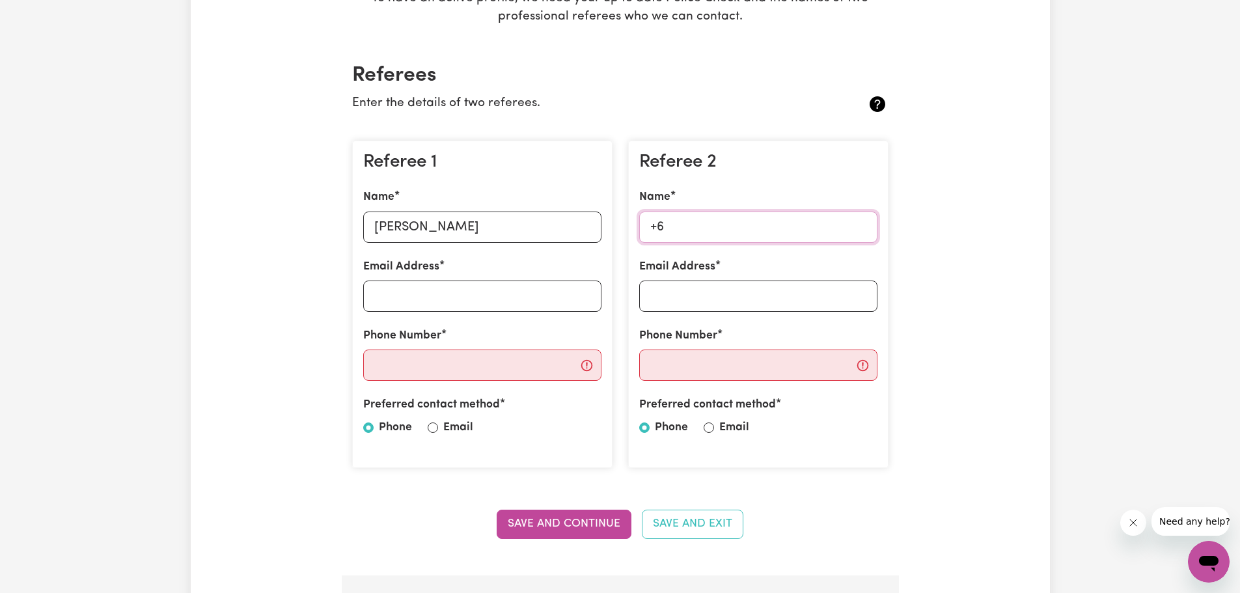
type input "+"
type input "S"
click at [400, 365] on input "Phone Number" at bounding box center [482, 365] width 238 height 31
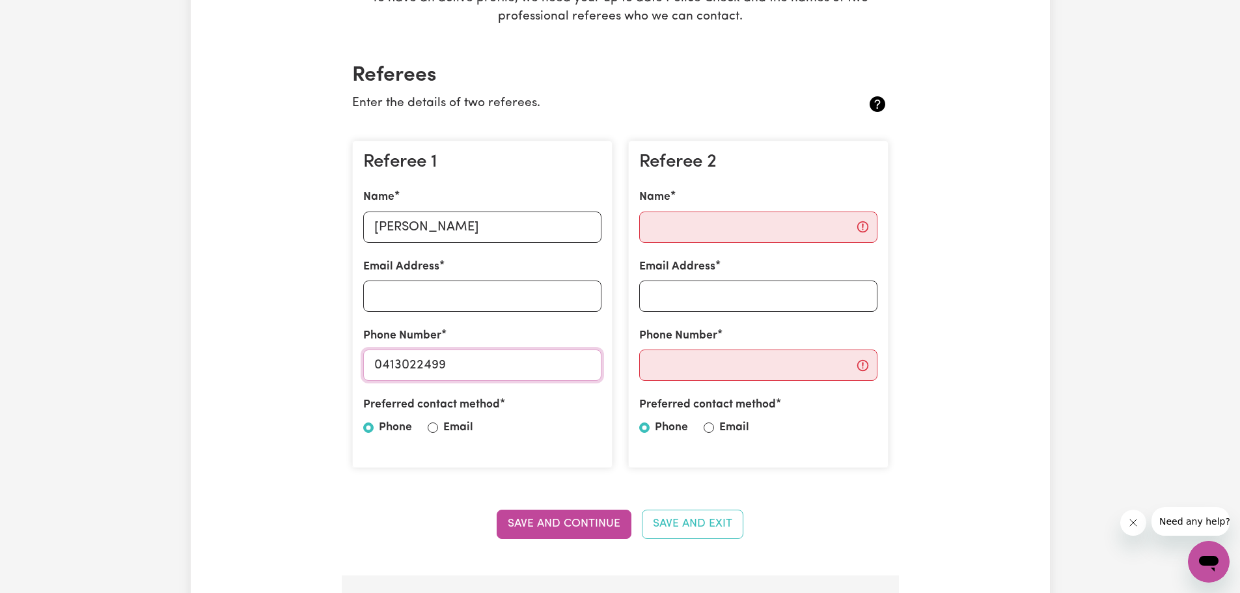
type input "0413022499"
click at [437, 296] on input "Email Address" at bounding box center [482, 296] width 238 height 31
paste input "Ant Cohen <ant@projectplaced.org.au>"
click at [426, 296] on input "Ant Cohen <ant@projectplaced.org.au>" at bounding box center [482, 296] width 238 height 31
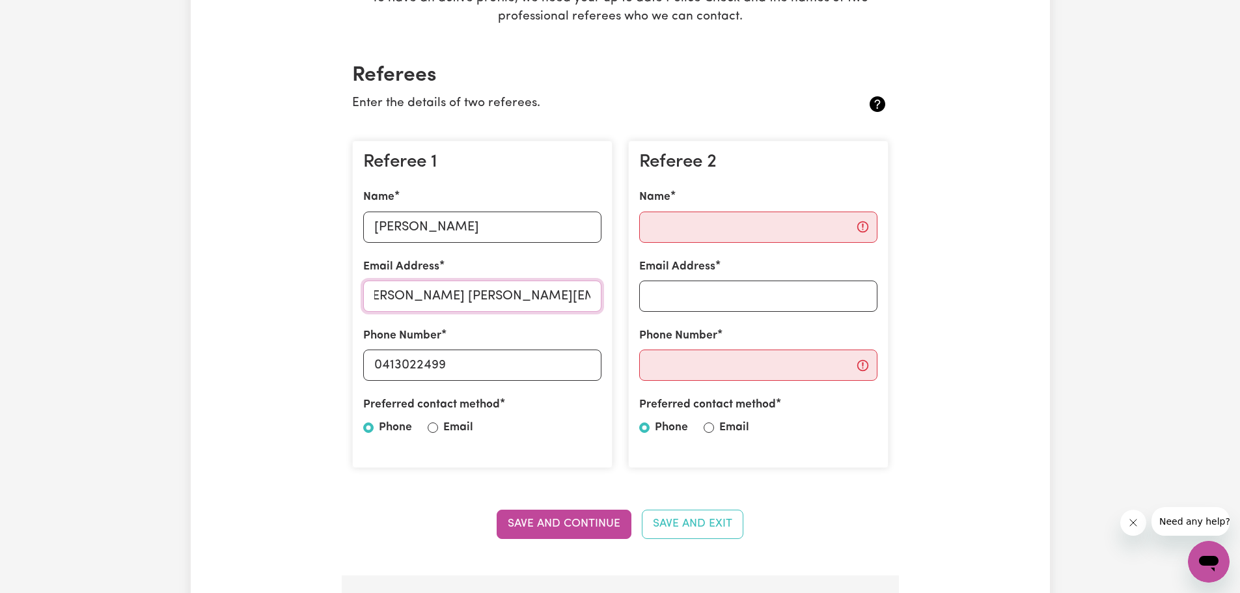
scroll to position [0, 0]
click at [539, 297] on input "ant@projectplaced.org.au>" at bounding box center [482, 296] width 238 height 31
type input "ant@projectplaced.org.au"
click at [667, 234] on input "Name" at bounding box center [758, 227] width 238 height 31
type input "John Burns"
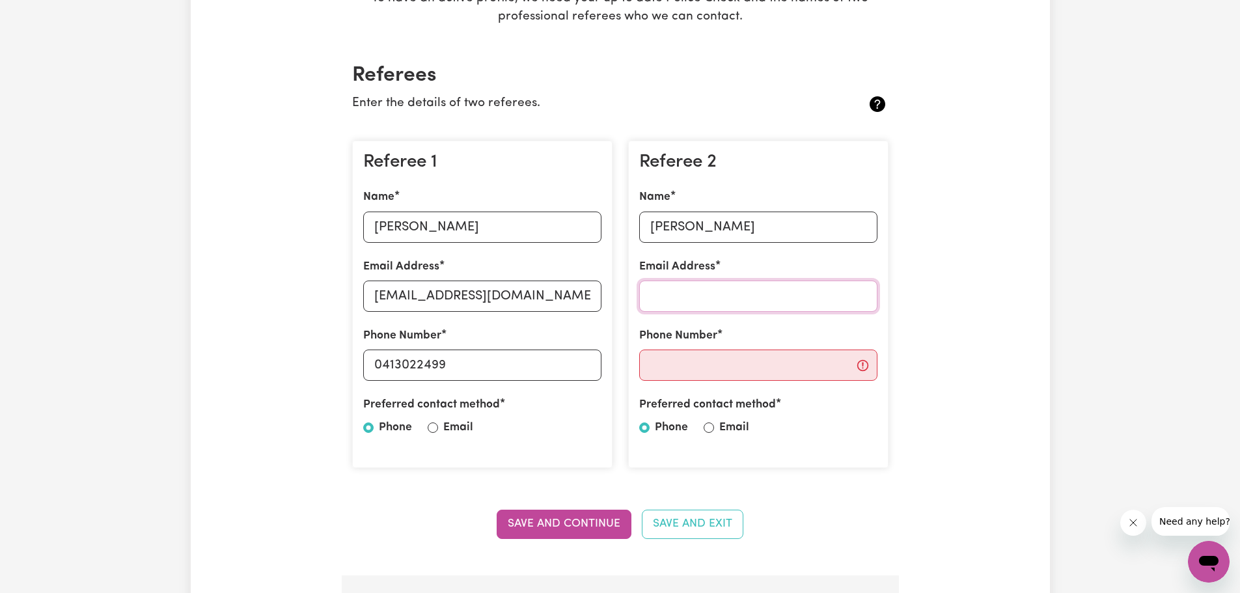
click at [674, 296] on input "Email Address" at bounding box center [758, 296] width 238 height 31
click at [668, 284] on input "Email Address" at bounding box center [758, 296] width 238 height 31
type input "jburns@iss.edu"
click at [690, 366] on input "Phone Number" at bounding box center [758, 365] width 238 height 31
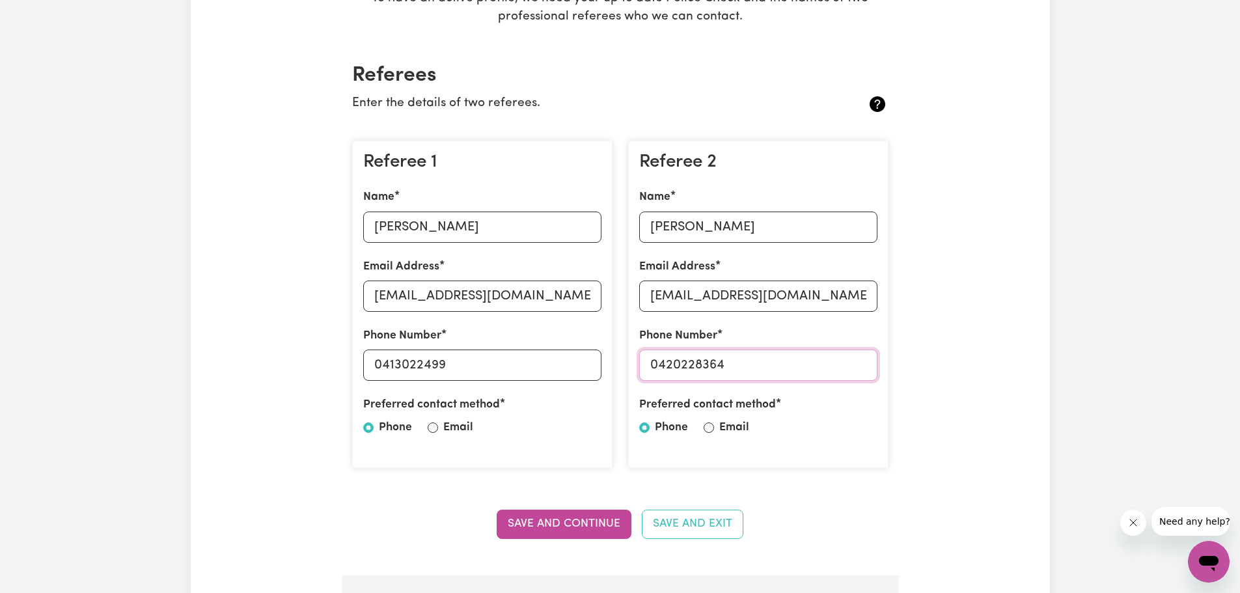
type input "0420228364"
click at [433, 429] on input "Email" at bounding box center [433, 427] width 10 height 10
radio input "true"
click at [583, 521] on button "Save and Continue" at bounding box center [564, 524] width 135 height 29
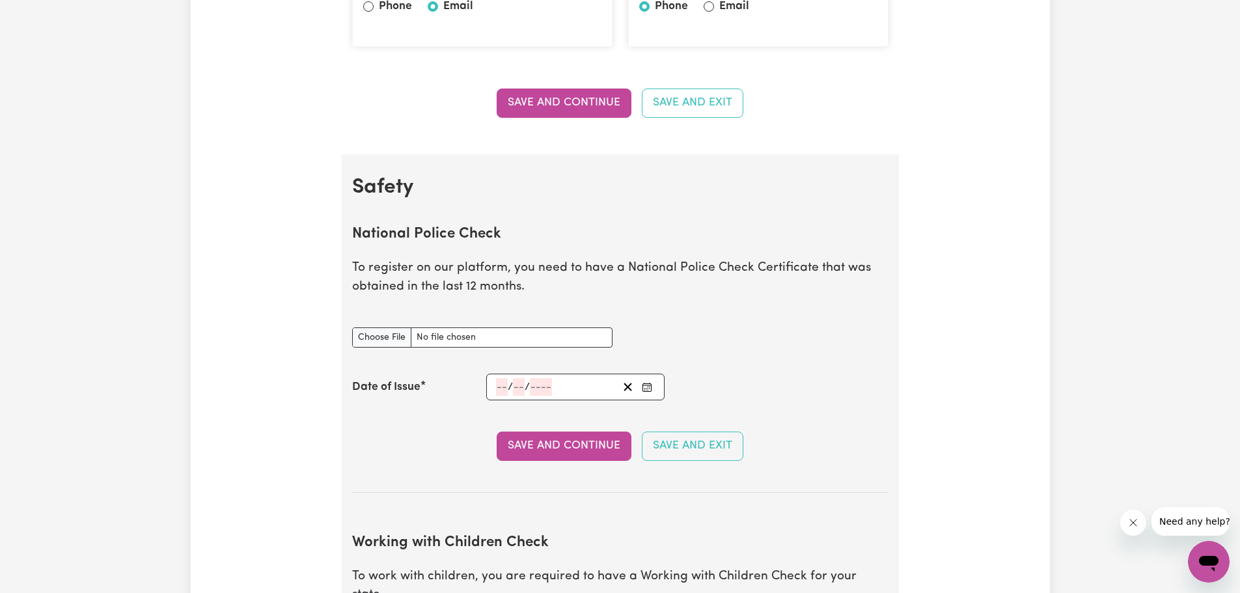
scroll to position [641, 0]
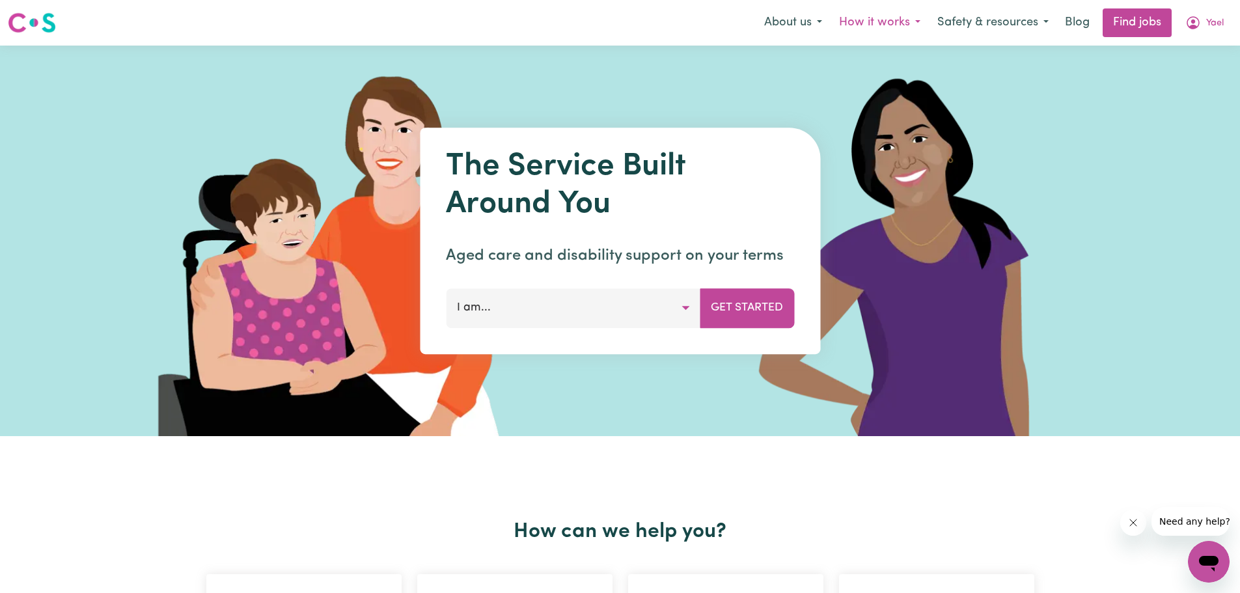
click at [900, 27] on button "How it works" at bounding box center [880, 22] width 98 height 27
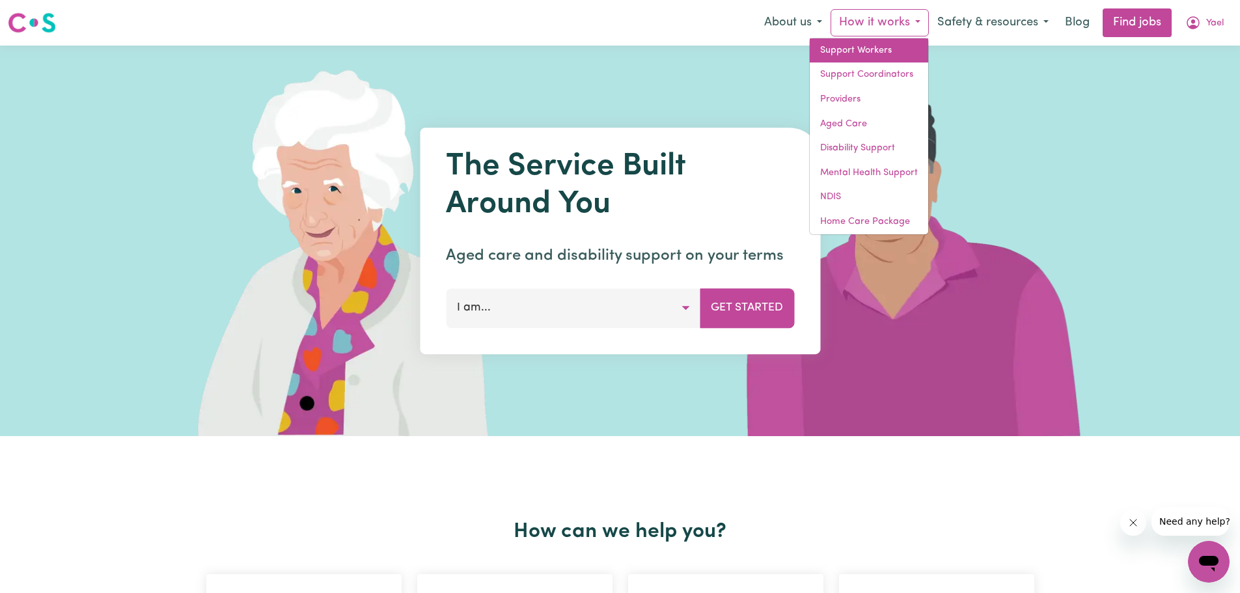
click at [892, 45] on link "Support Workers" at bounding box center [869, 50] width 118 height 25
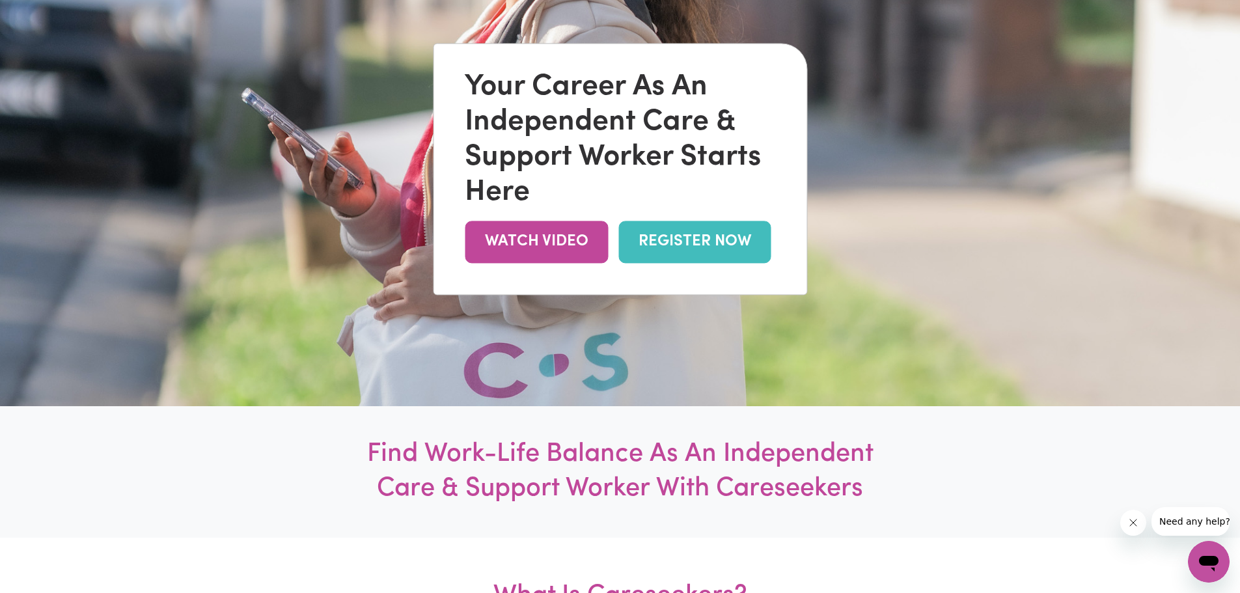
scroll to position [260, 0]
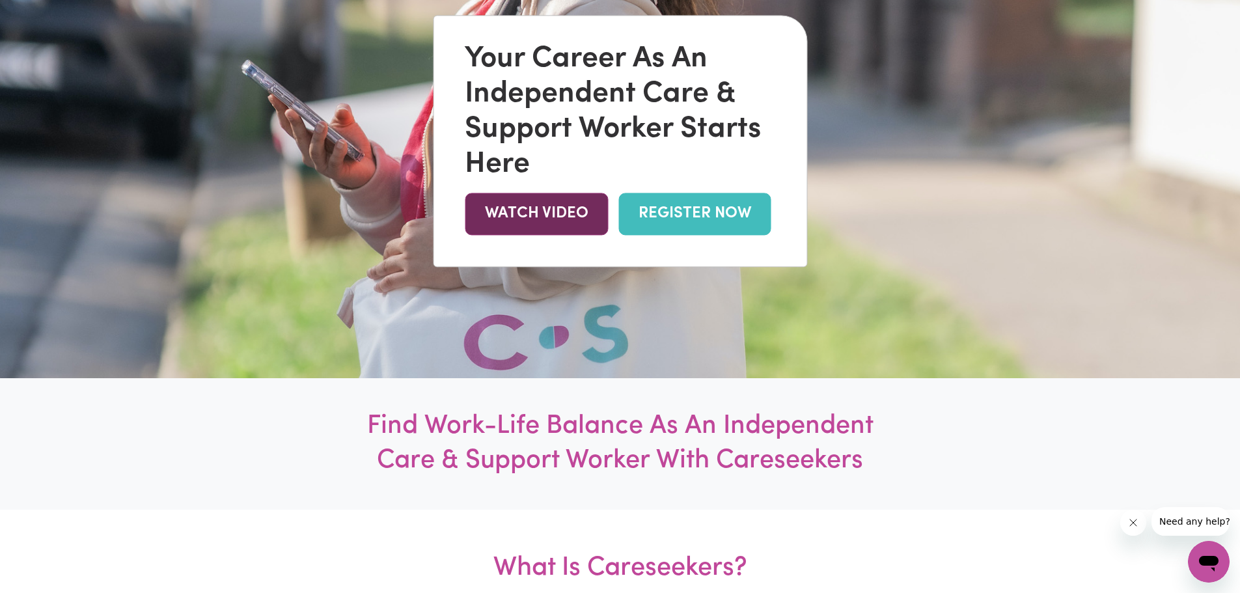
click at [547, 208] on link "WATCH VIDEO" at bounding box center [536, 214] width 143 height 42
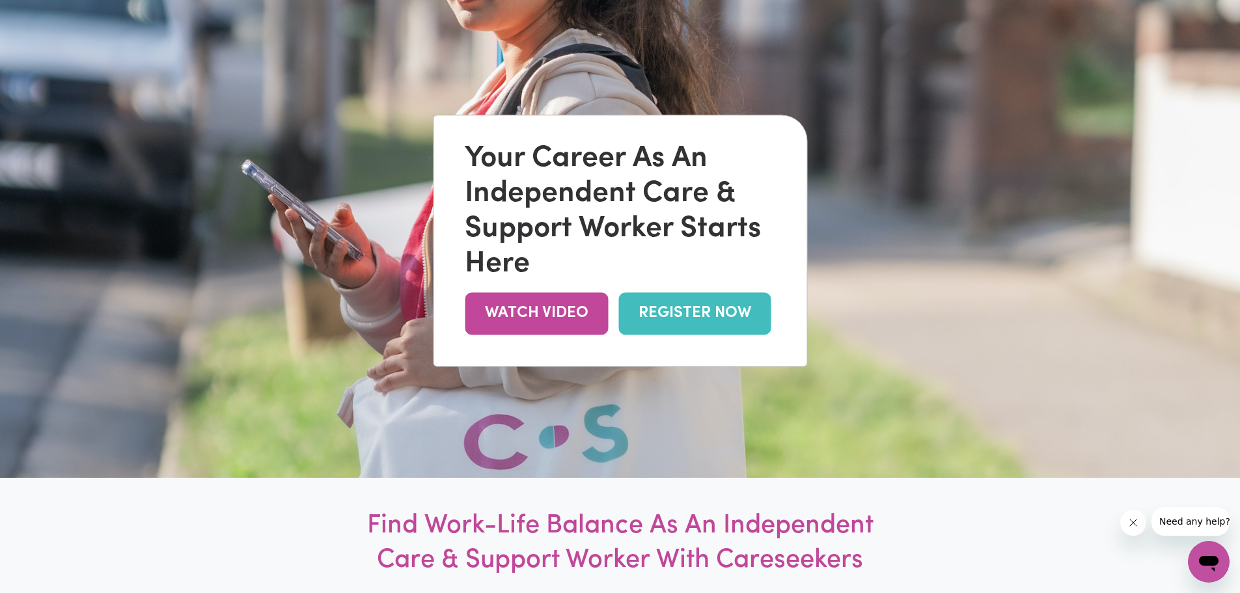
scroll to position [0, 0]
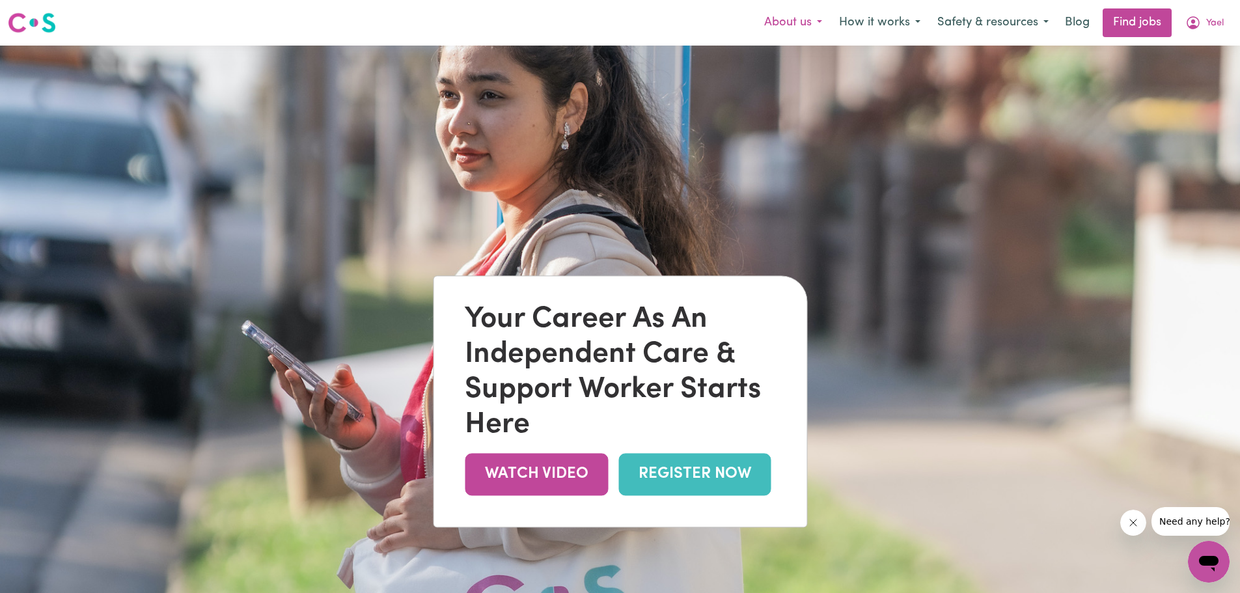
click at [792, 25] on button "About us" at bounding box center [793, 22] width 75 height 27
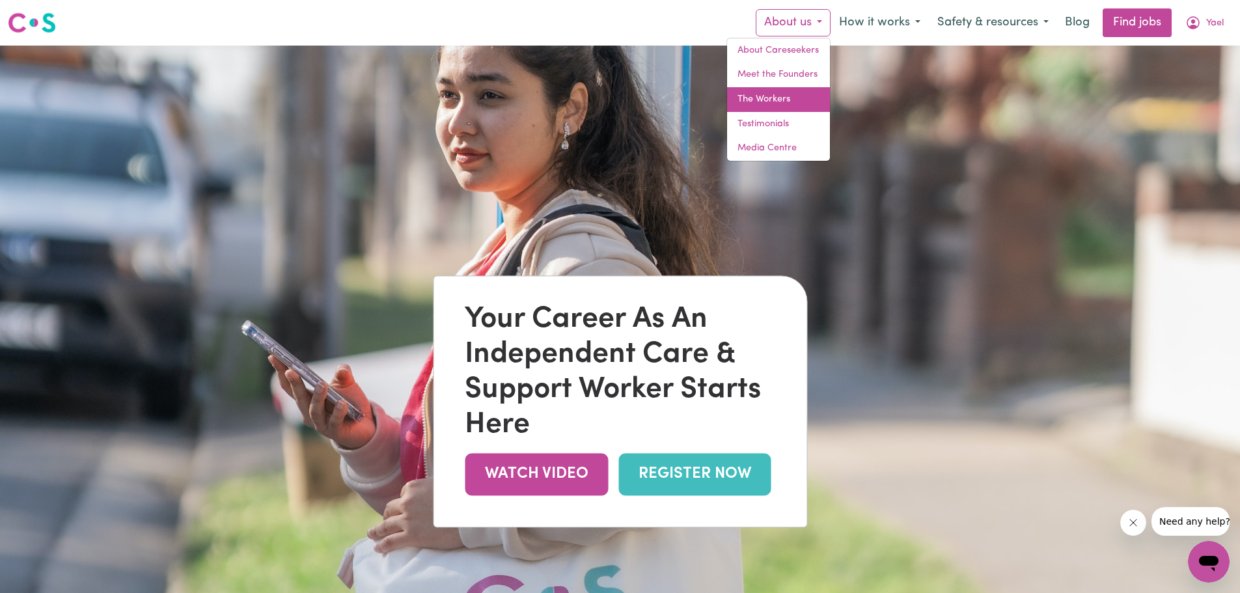
click at [780, 99] on link "The Workers" at bounding box center [778, 99] width 103 height 25
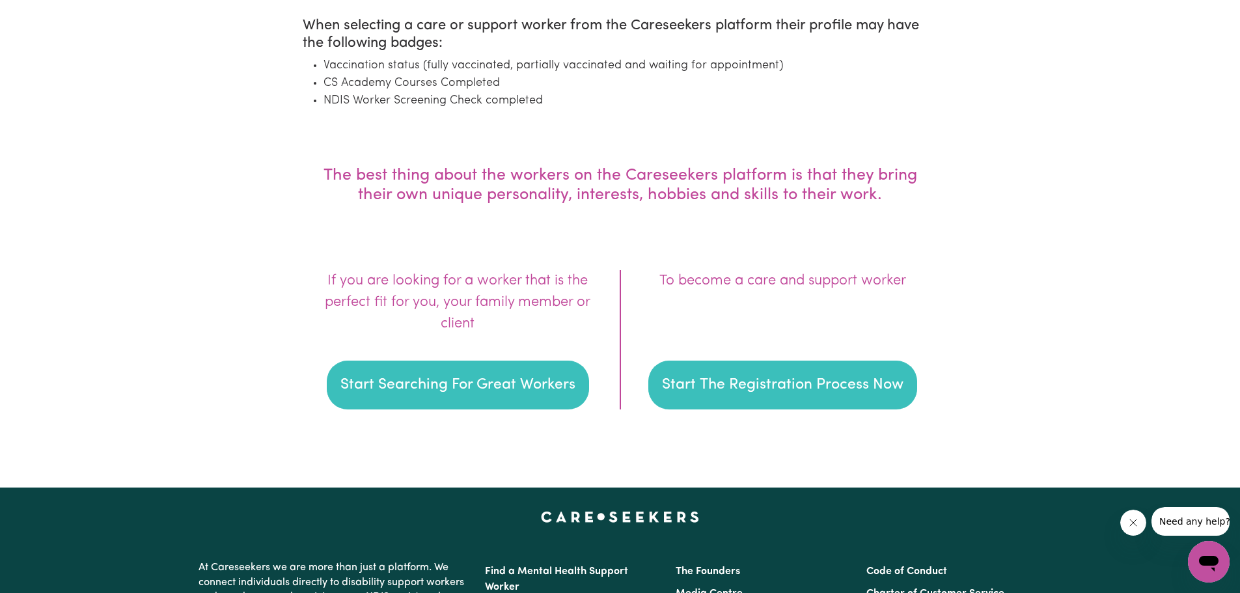
scroll to position [1823, 0]
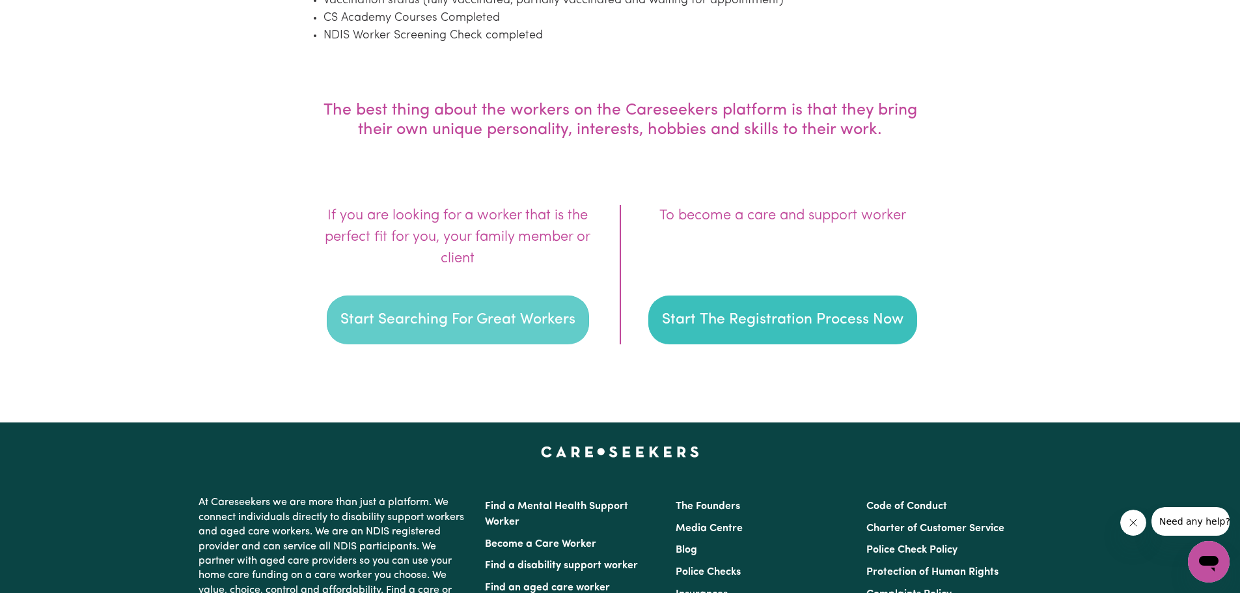
click at [462, 318] on button "Start Searching For Great Workers" at bounding box center [458, 320] width 262 height 49
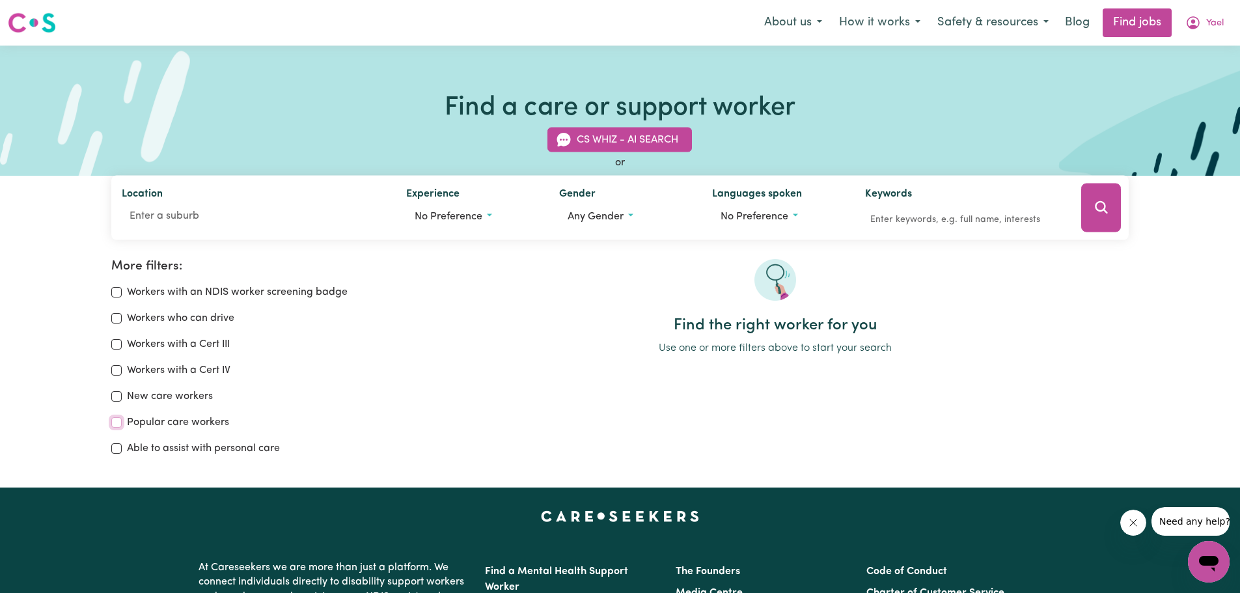
click at [113, 418] on input "Popular care workers" at bounding box center [116, 422] width 10 height 10
checkbox input "true"
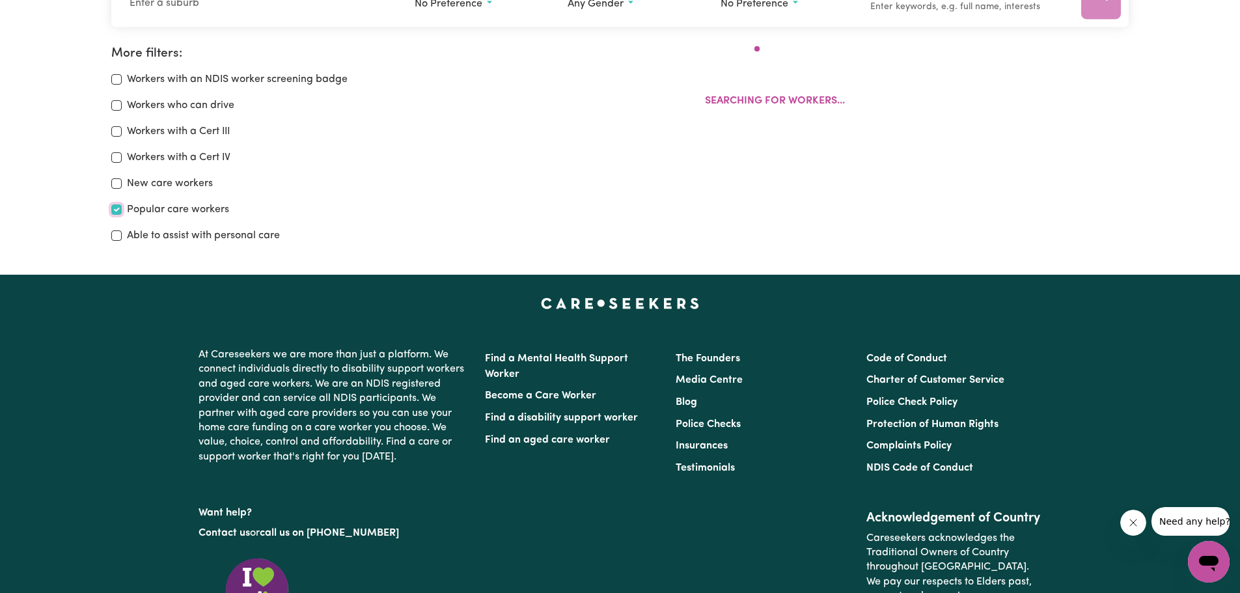
scroll to position [217, 0]
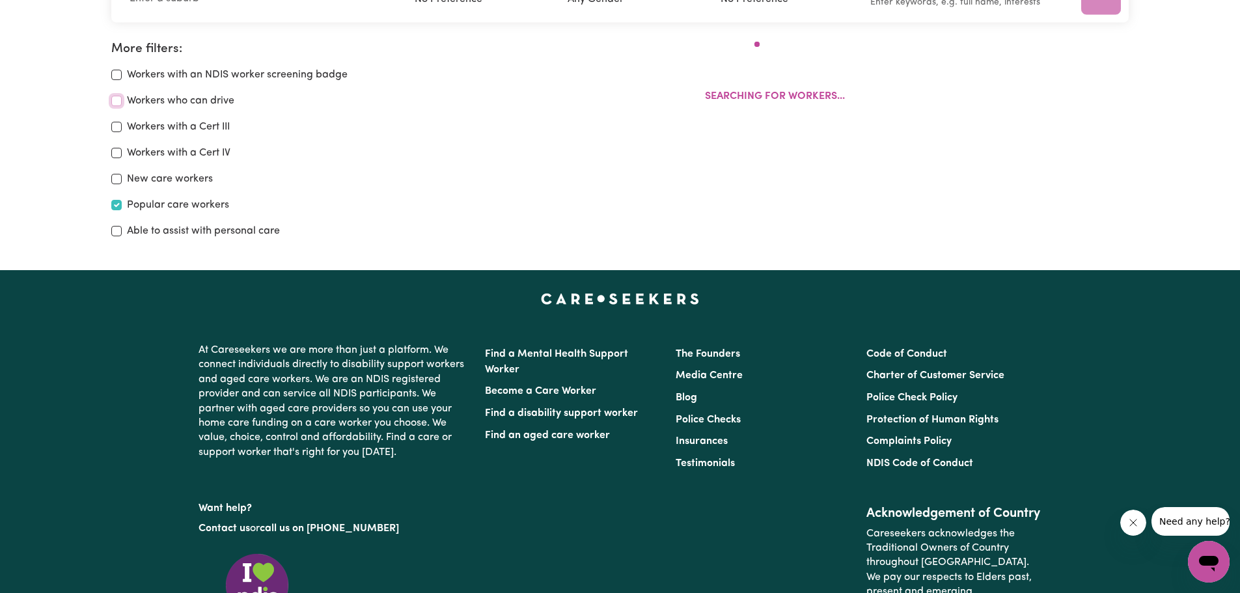
click at [116, 103] on input "Workers who can drive" at bounding box center [116, 101] width 10 height 10
checkbox input "true"
click at [115, 72] on input "Workers with an NDIS worker screening badge" at bounding box center [116, 75] width 10 height 10
checkbox input "true"
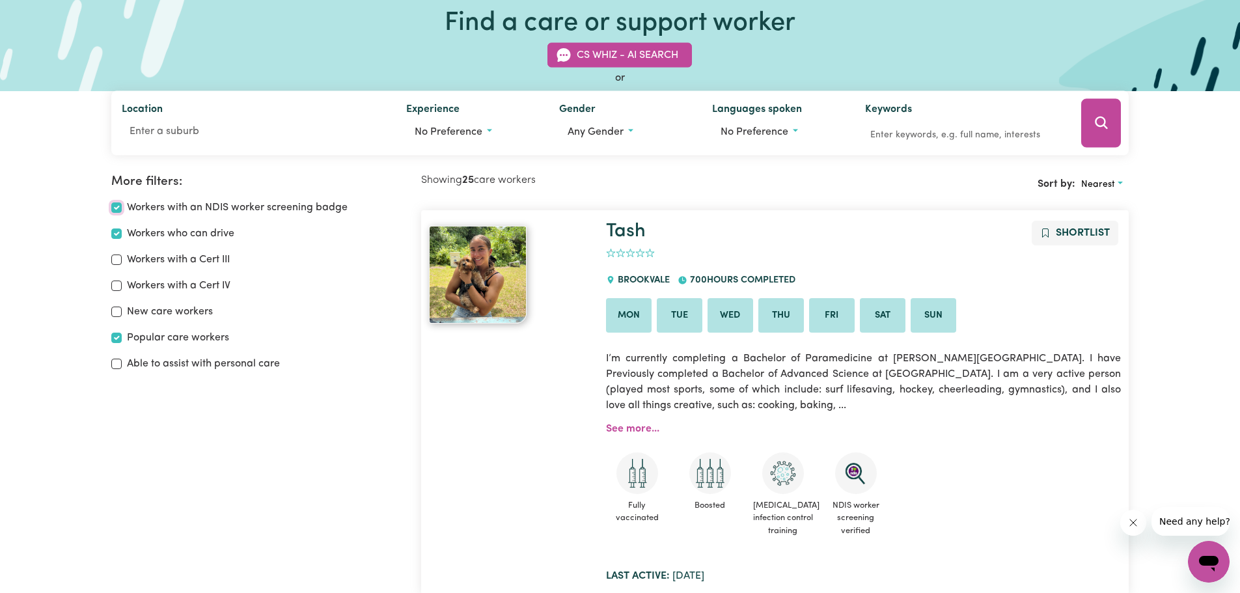
scroll to position [65, 0]
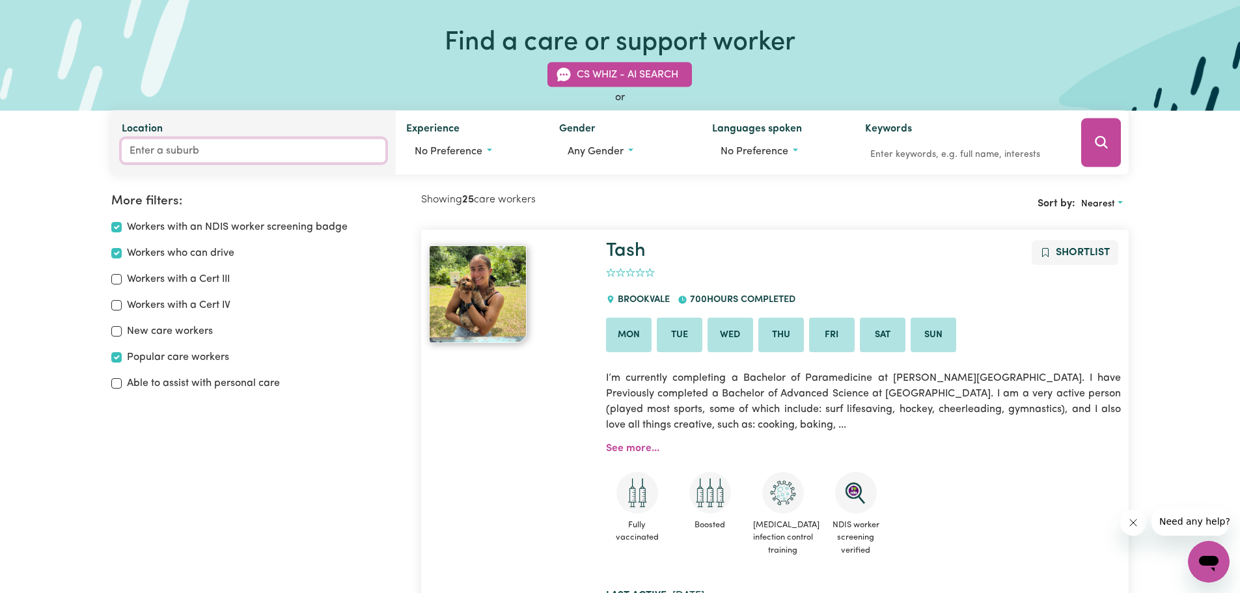
click at [167, 154] on input "Location" at bounding box center [254, 150] width 264 height 23
type input "mount"
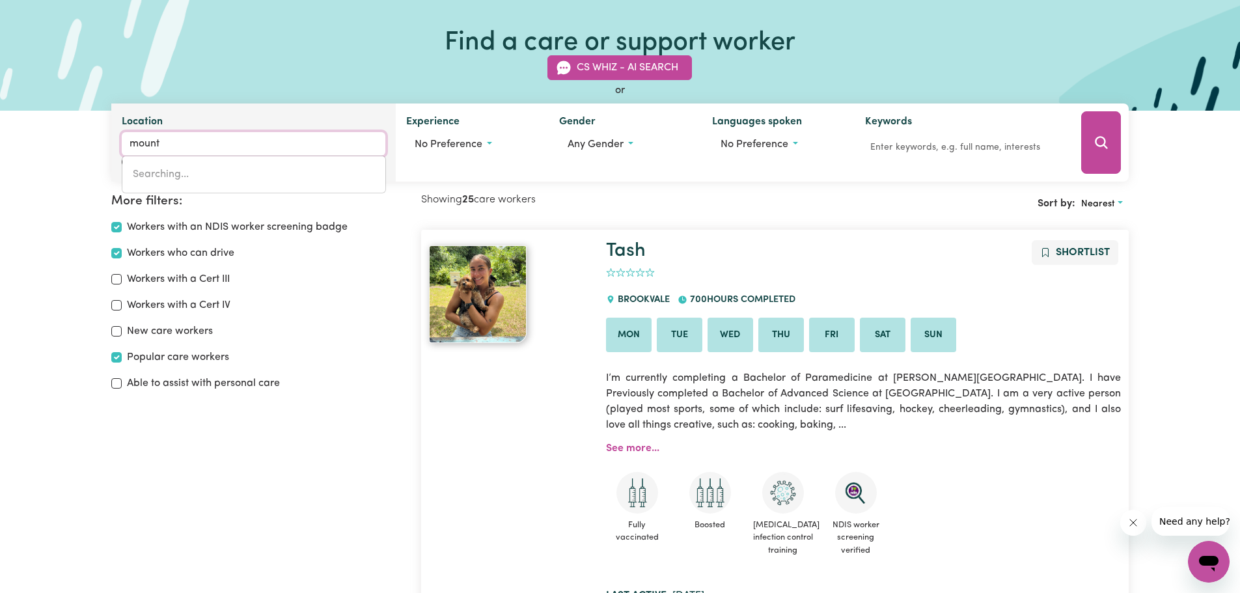
type input "mount ABUNDANCE, [GEOGRAPHIC_DATA], 4455"
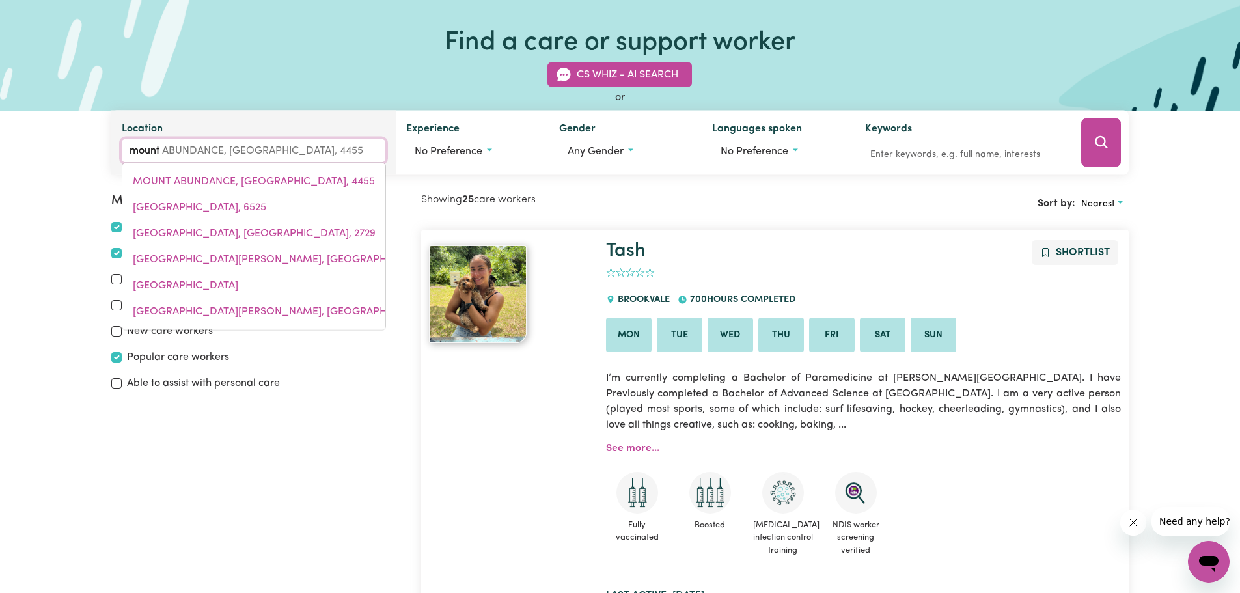
type input "mount d"
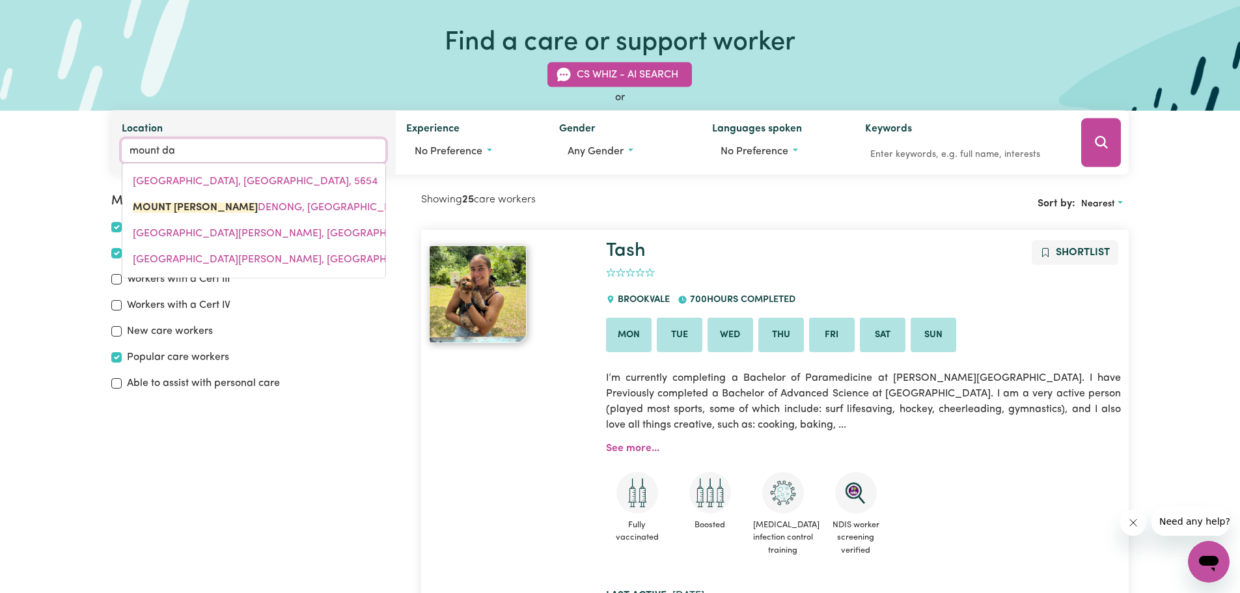
type input "mount [PERSON_NAME]"
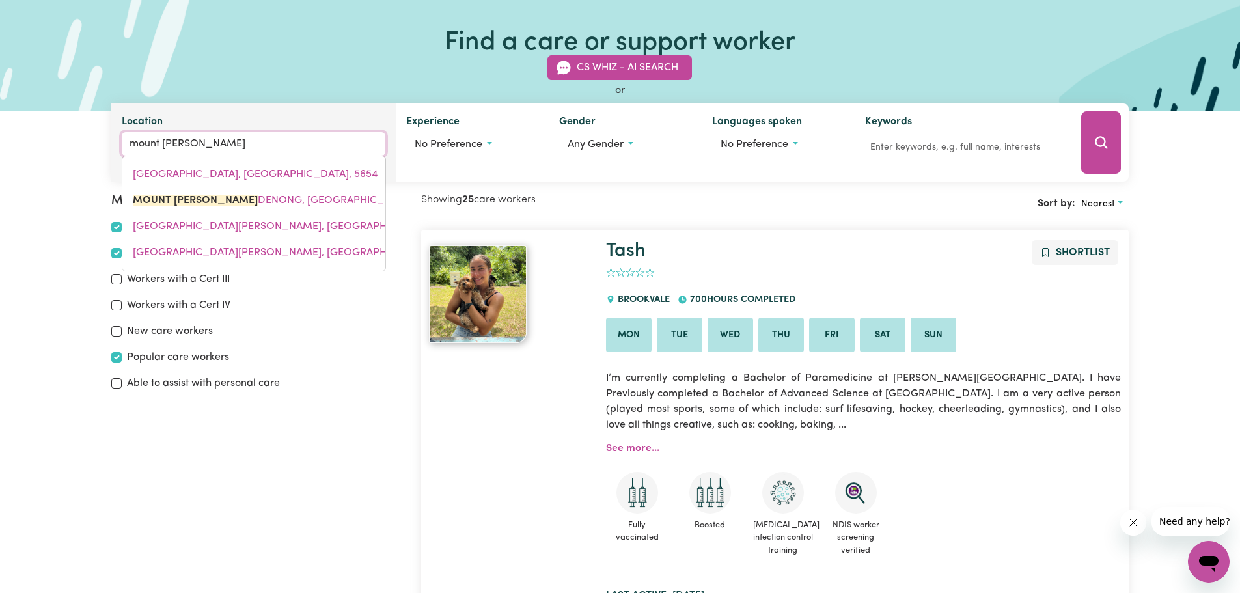
type input "[GEOGRAPHIC_DATA], [GEOGRAPHIC_DATA], 3767"
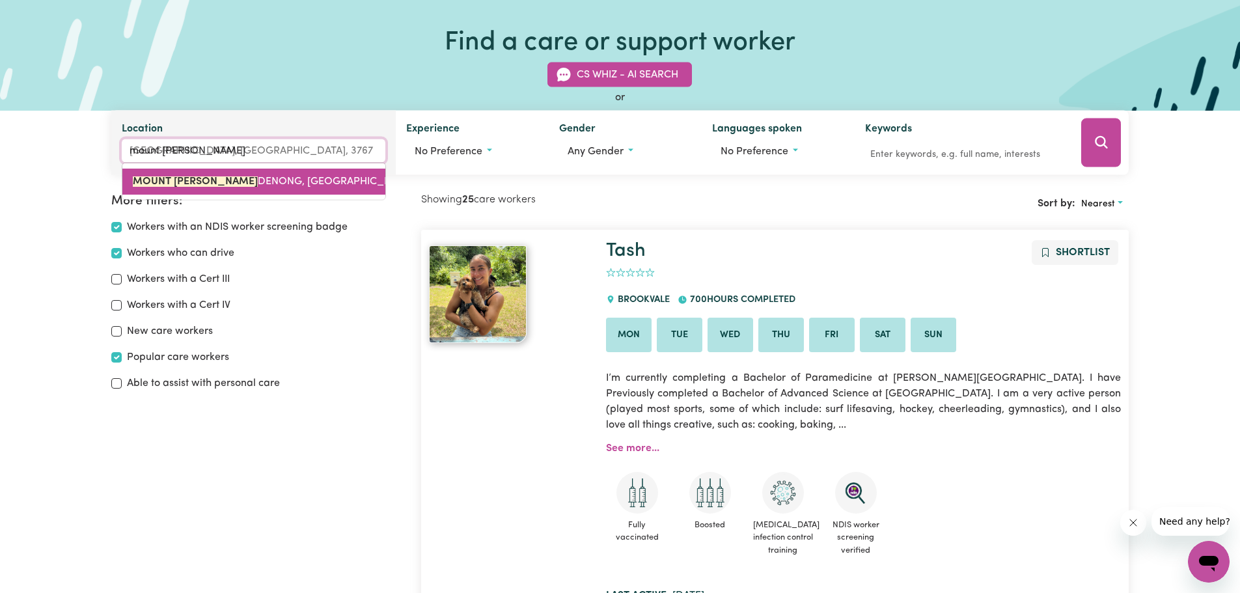
click at [187, 184] on mark "MOUNT [PERSON_NAME]" at bounding box center [195, 181] width 125 height 10
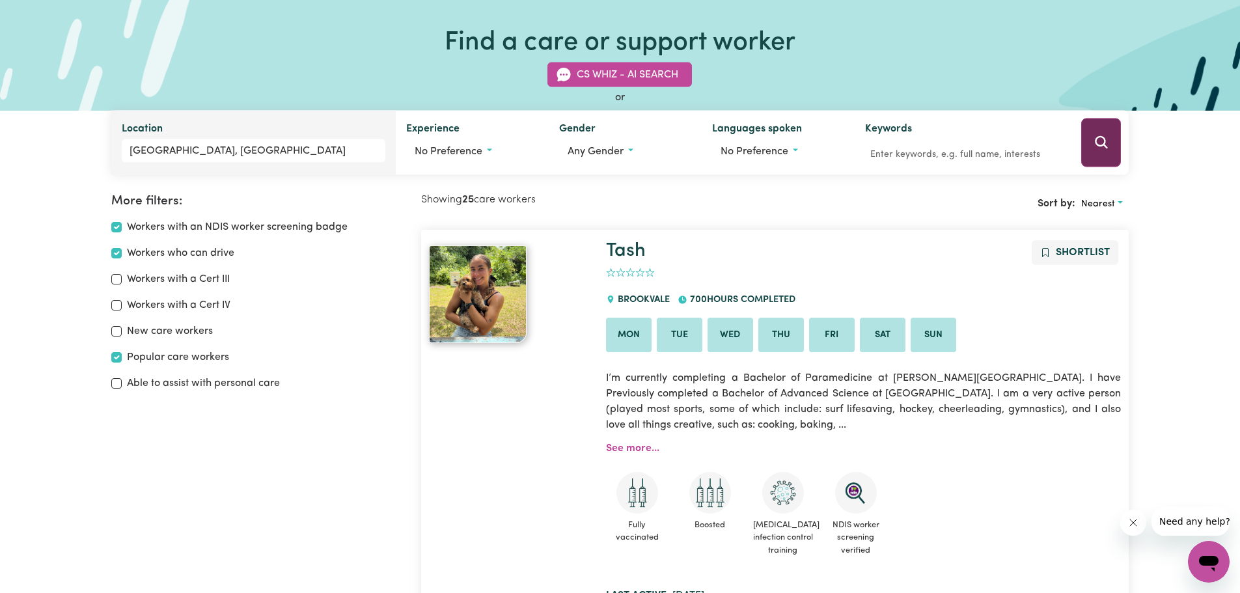
click at [1092, 146] on button "Search" at bounding box center [1101, 142] width 40 height 49
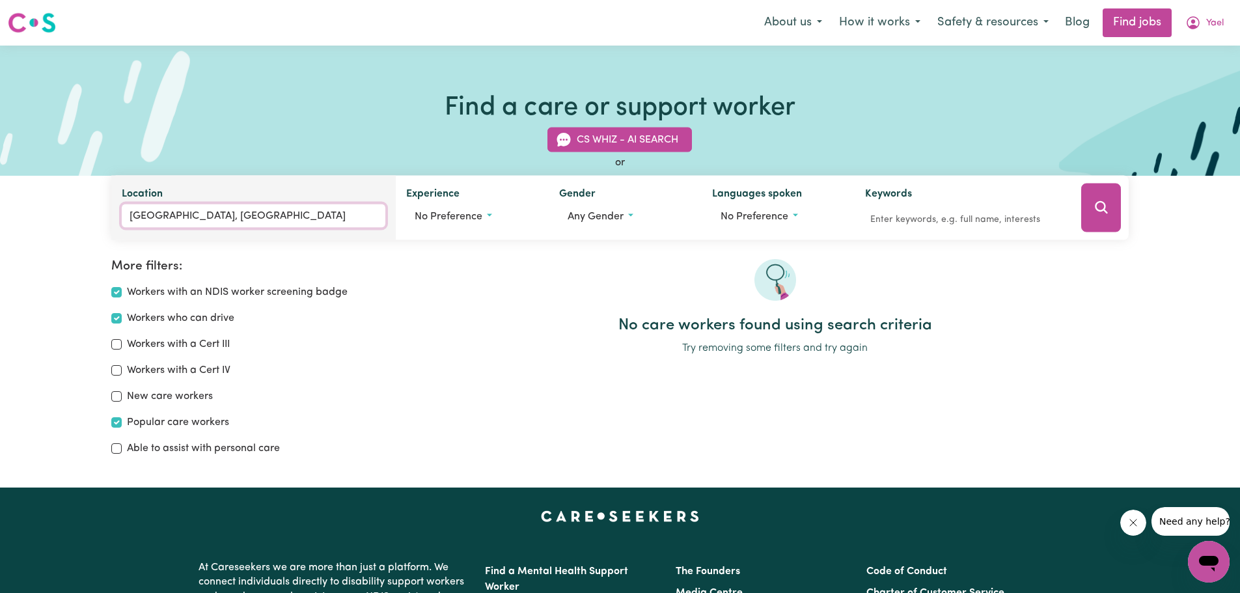
type input "[GEOGRAPHIC_DATA], [GEOGRAPHIC_DATA], 3767"
click at [287, 216] on input "[GEOGRAPHIC_DATA], [GEOGRAPHIC_DATA]" at bounding box center [254, 215] width 264 height 23
click at [306, 217] on input "[GEOGRAPHIC_DATA], [GEOGRAPHIC_DATA]" at bounding box center [254, 215] width 264 height 23
type input "[GEOGRAPHIC_DATA], Victori"
type input "M"
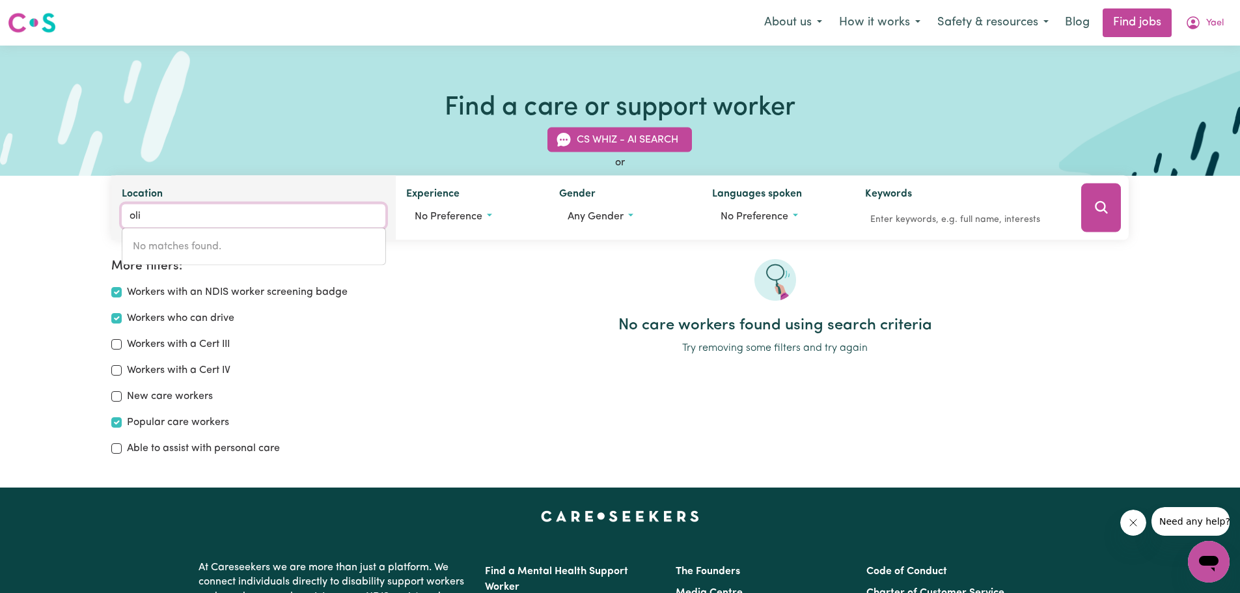
type input "[PERSON_NAME]"
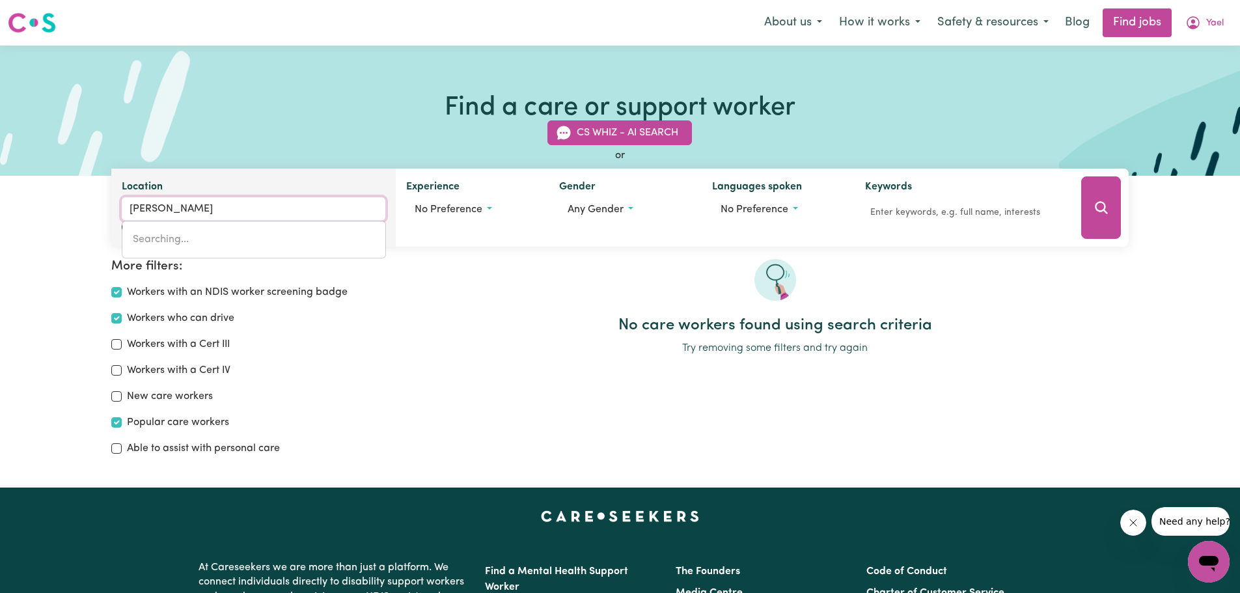
type input "olinDA, [GEOGRAPHIC_DATA], 2849"
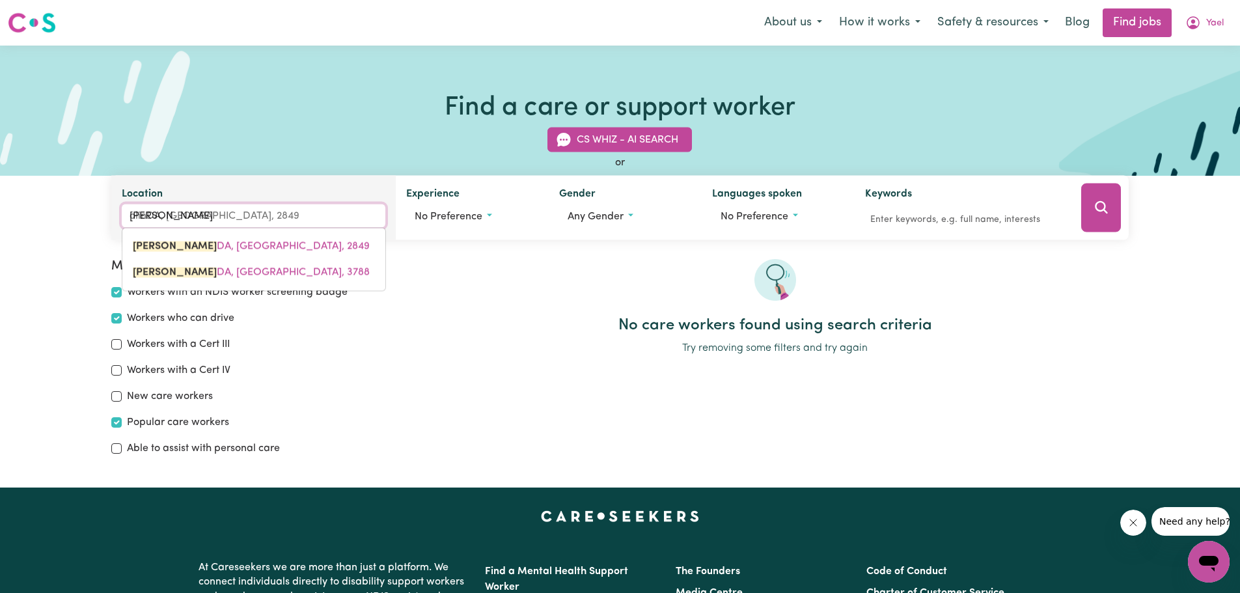
type input "olind"
type input "olindA, [GEOGRAPHIC_DATA], 2849"
type input "olinda"
type input "olinda, [GEOGRAPHIC_DATA], 2849"
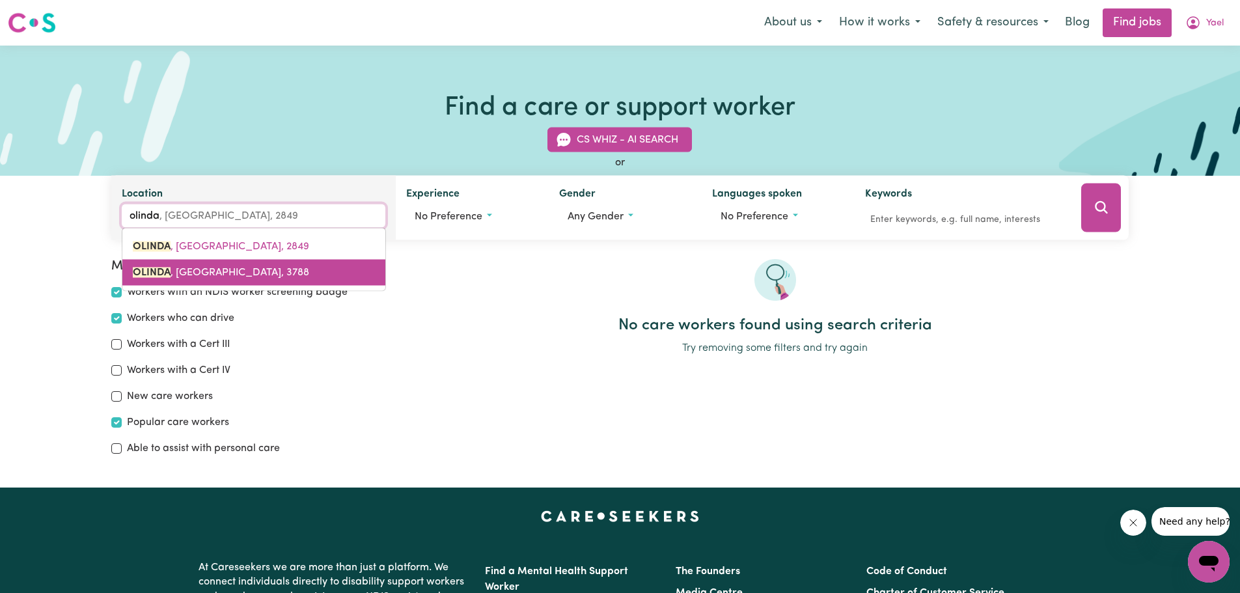
click at [235, 273] on span "OLINDA , [GEOGRAPHIC_DATA], 3788" at bounding box center [221, 273] width 176 height 10
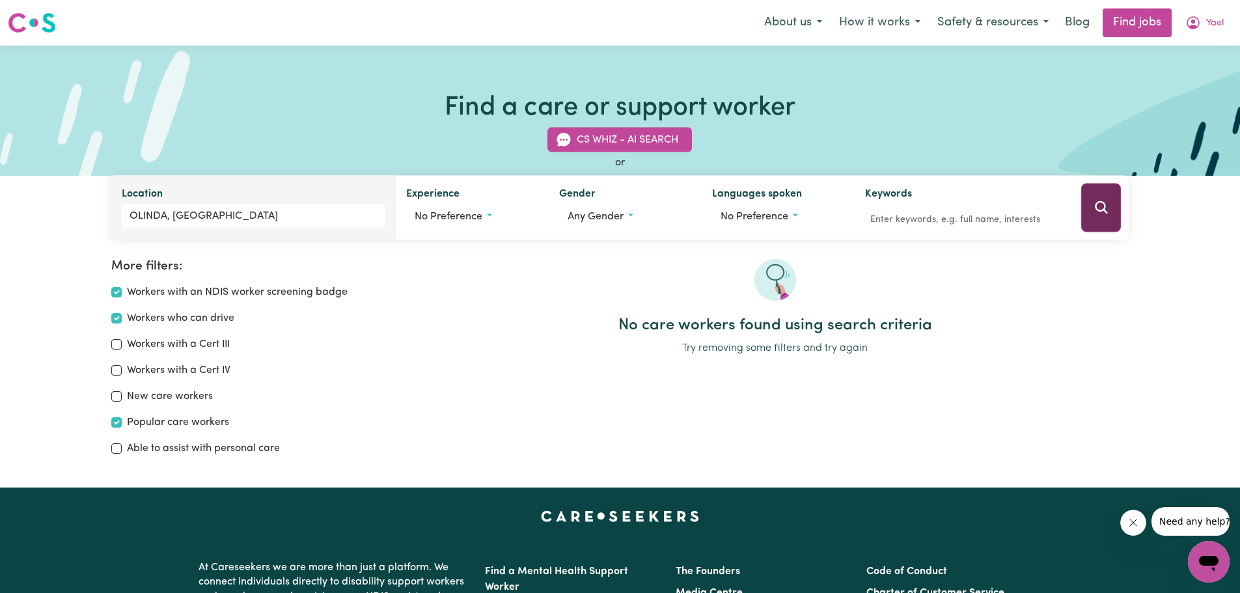
click at [1097, 214] on icon "Search" at bounding box center [1102, 208] width 16 height 16
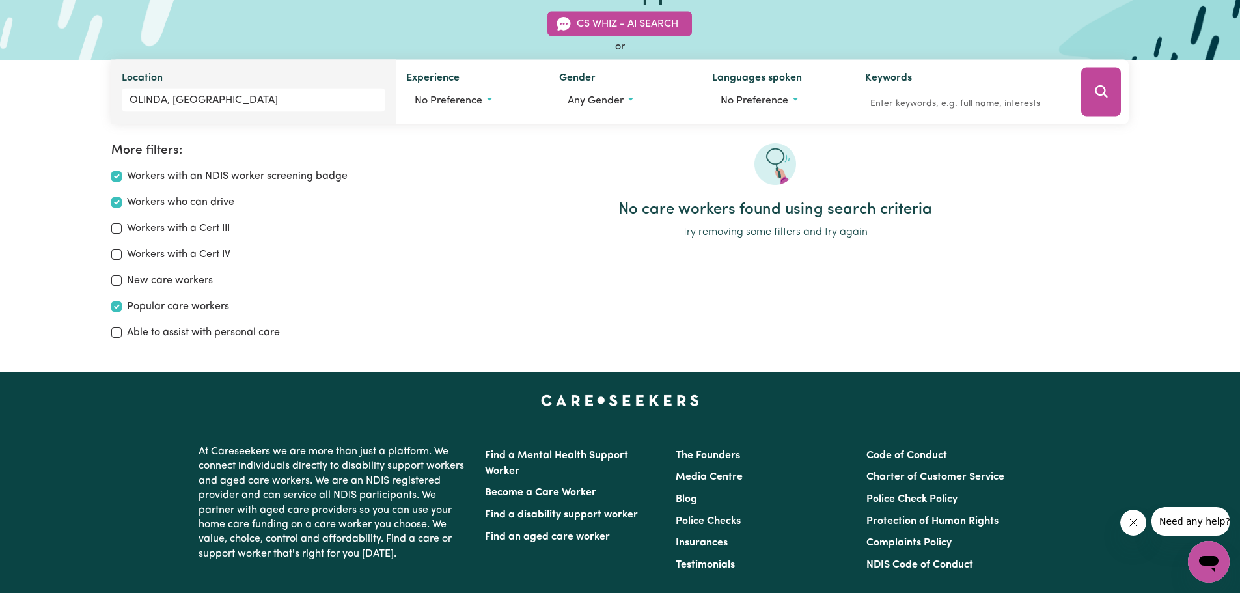
scroll to position [22, 0]
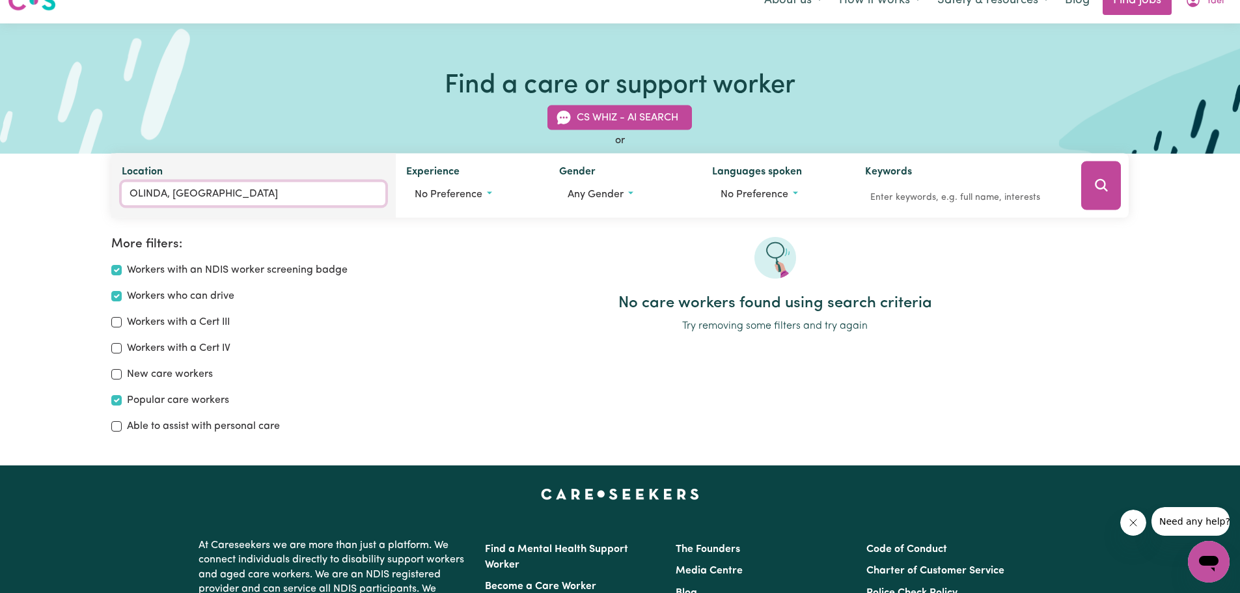
click at [210, 189] on input "OLINDA, [GEOGRAPHIC_DATA]" at bounding box center [254, 193] width 264 height 23
type input "O"
type input "[MEDICAL_DATA]"
type input "[PERSON_NAME][GEOGRAPHIC_DATA], 3162"
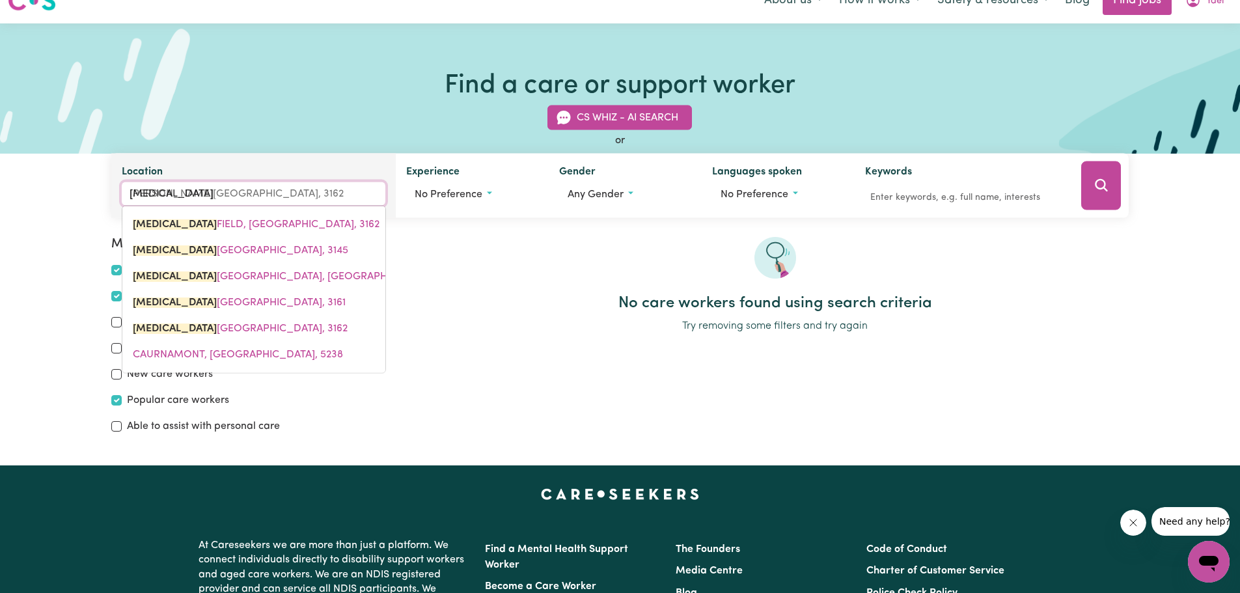
type input "caulf"
type input "[PERSON_NAME][GEOGRAPHIC_DATA], 3162"
type input "caulfi"
type input "[PERSON_NAME][GEOGRAPHIC_DATA], 3162"
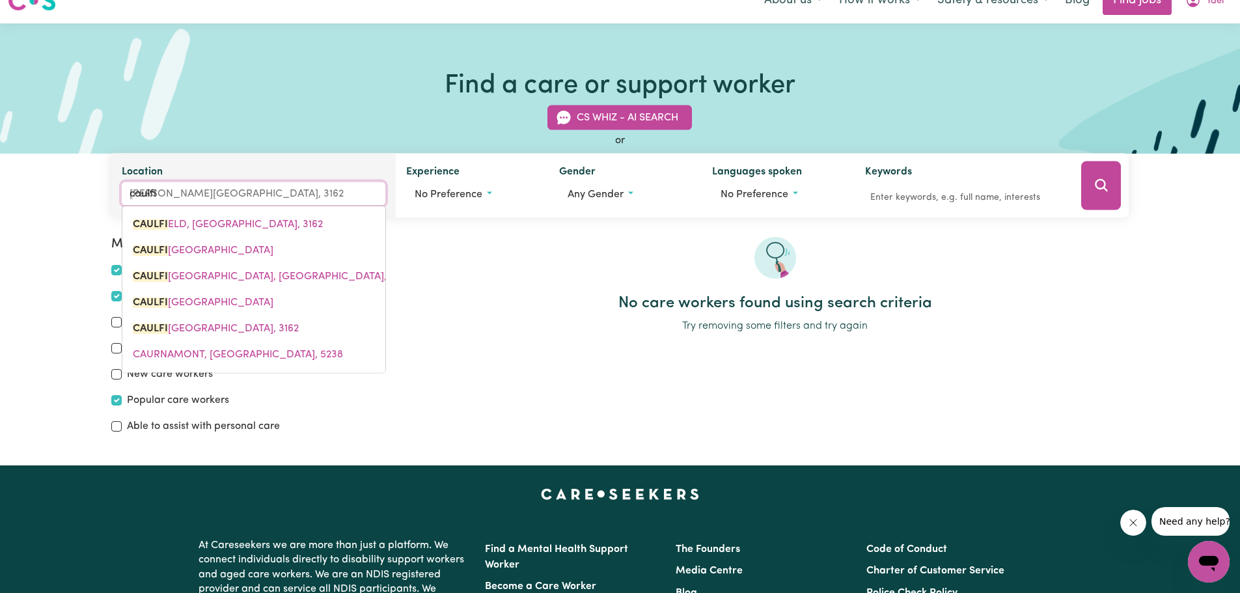
type input "caulfie"
type input "[PERSON_NAME][GEOGRAPHIC_DATA], 3162"
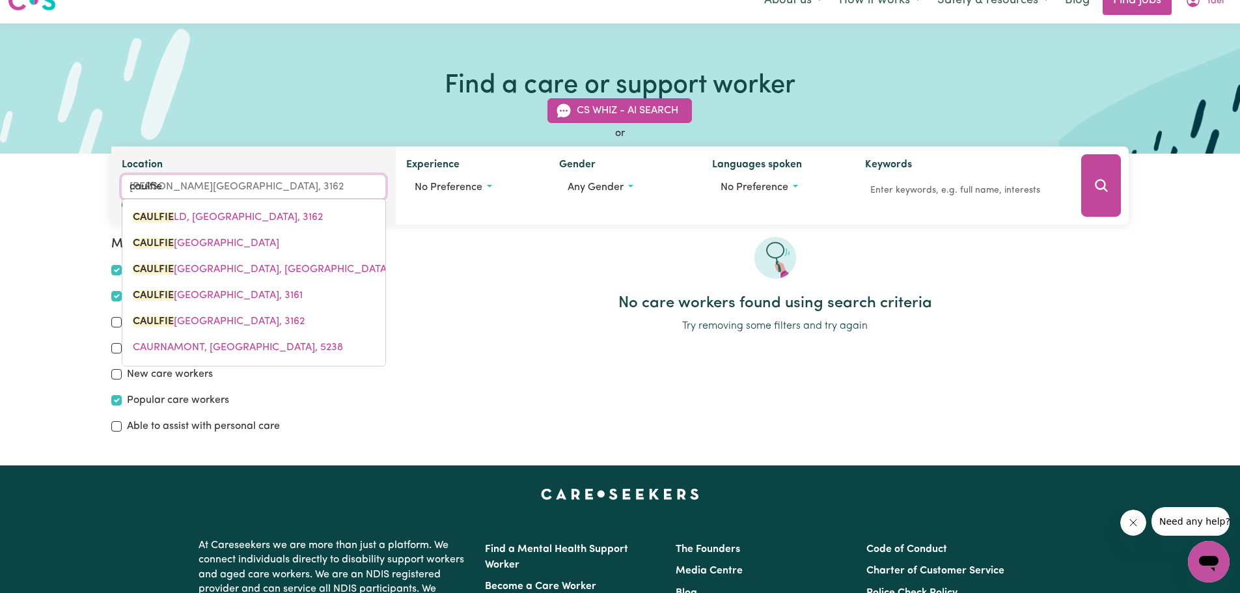
type input "caulfiel"
type input "[PERSON_NAME][GEOGRAPHIC_DATA], 3162"
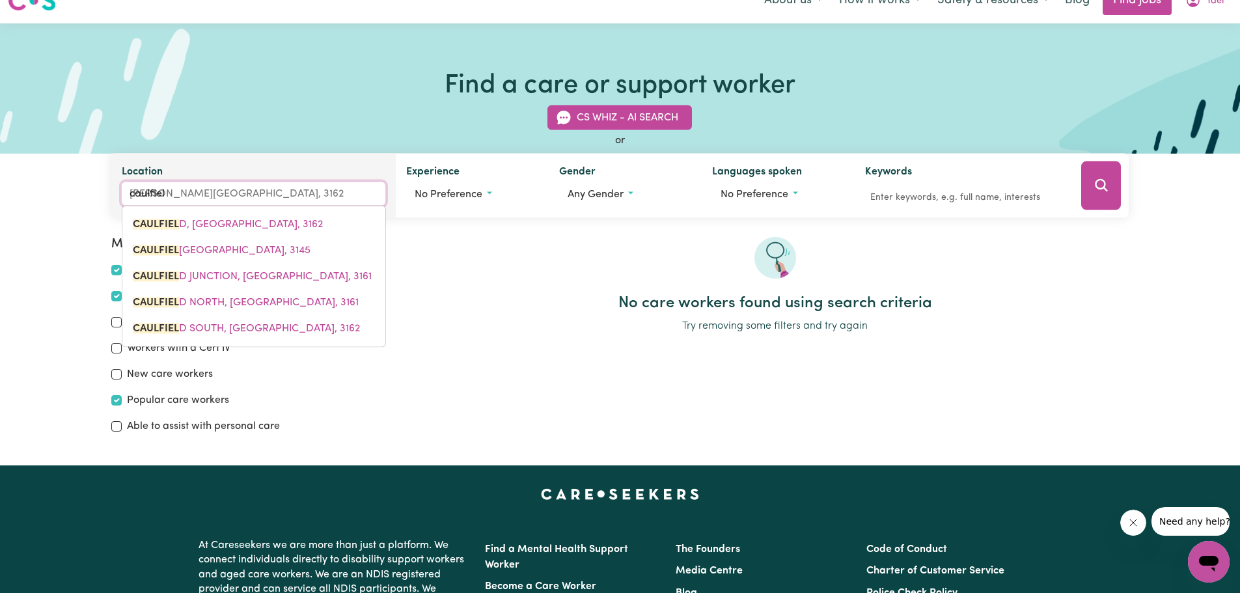
type input "caulfield"
type input "[PERSON_NAME][GEOGRAPHIC_DATA], 3162"
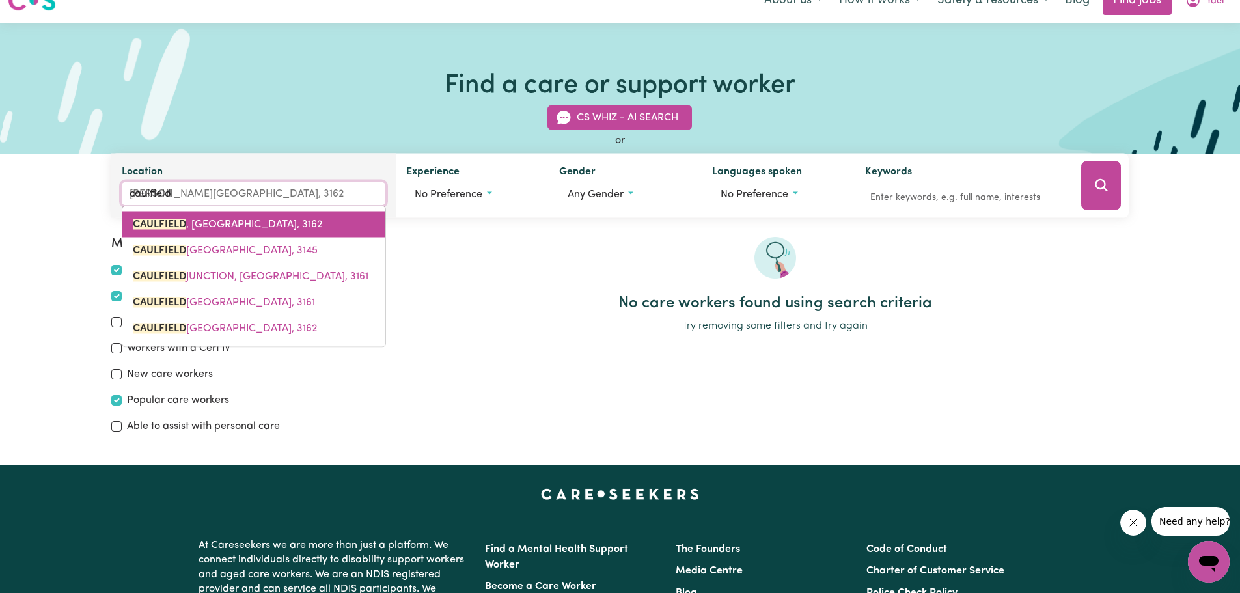
click at [210, 223] on span "[PERSON_NAME][GEOGRAPHIC_DATA], 3162" at bounding box center [227, 224] width 189 height 10
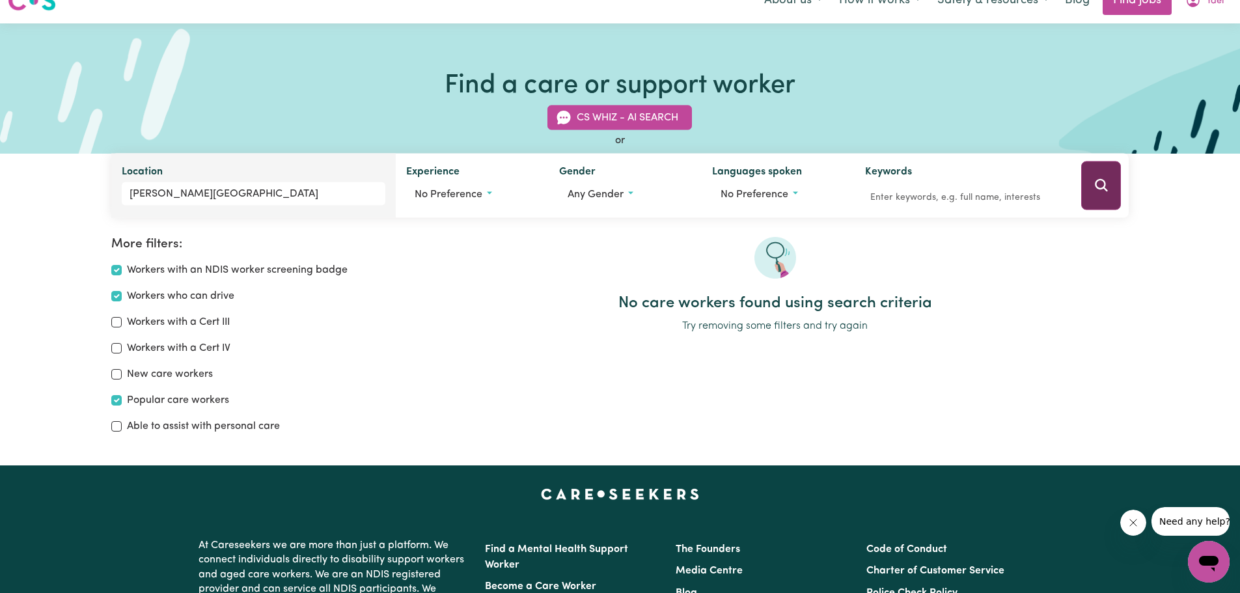
click at [1105, 195] on button "Search" at bounding box center [1101, 185] width 40 height 49
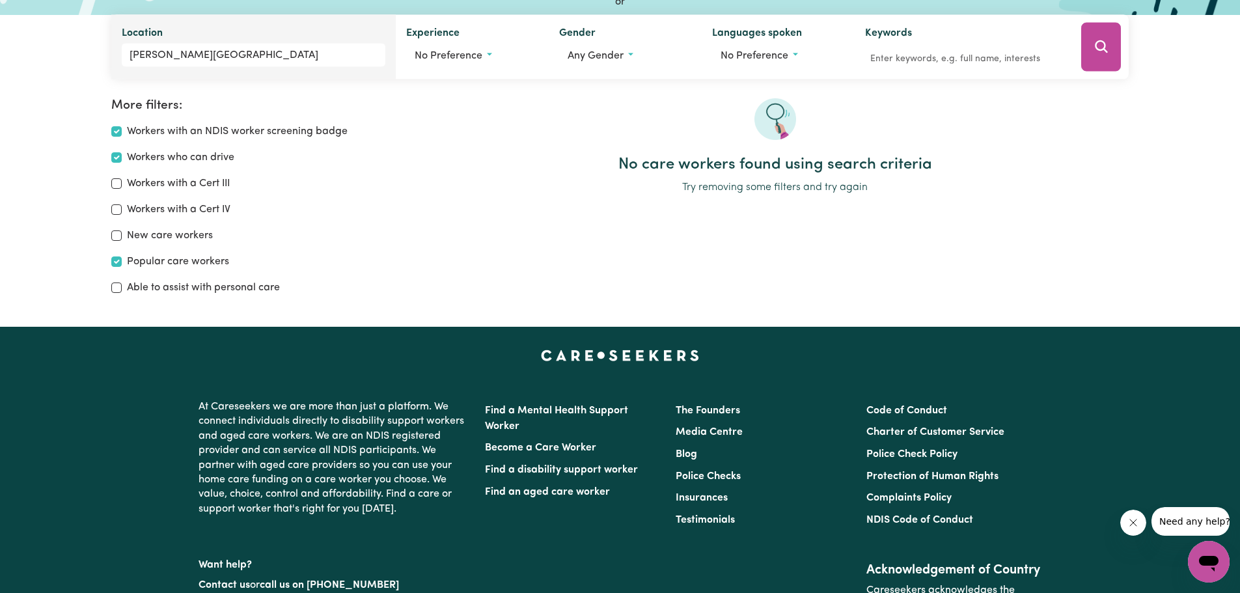
scroll to position [22, 0]
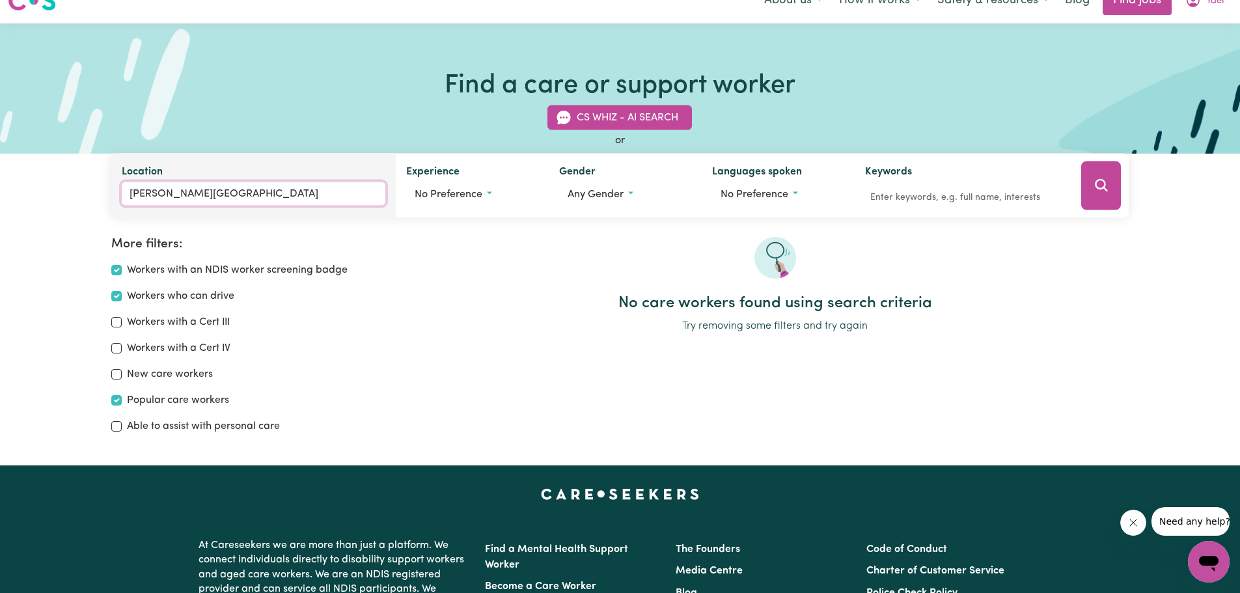
type input "[PERSON_NAME][GEOGRAPHIC_DATA], 3162"
click at [227, 198] on input "[PERSON_NAME][GEOGRAPHIC_DATA]" at bounding box center [254, 193] width 264 height 23
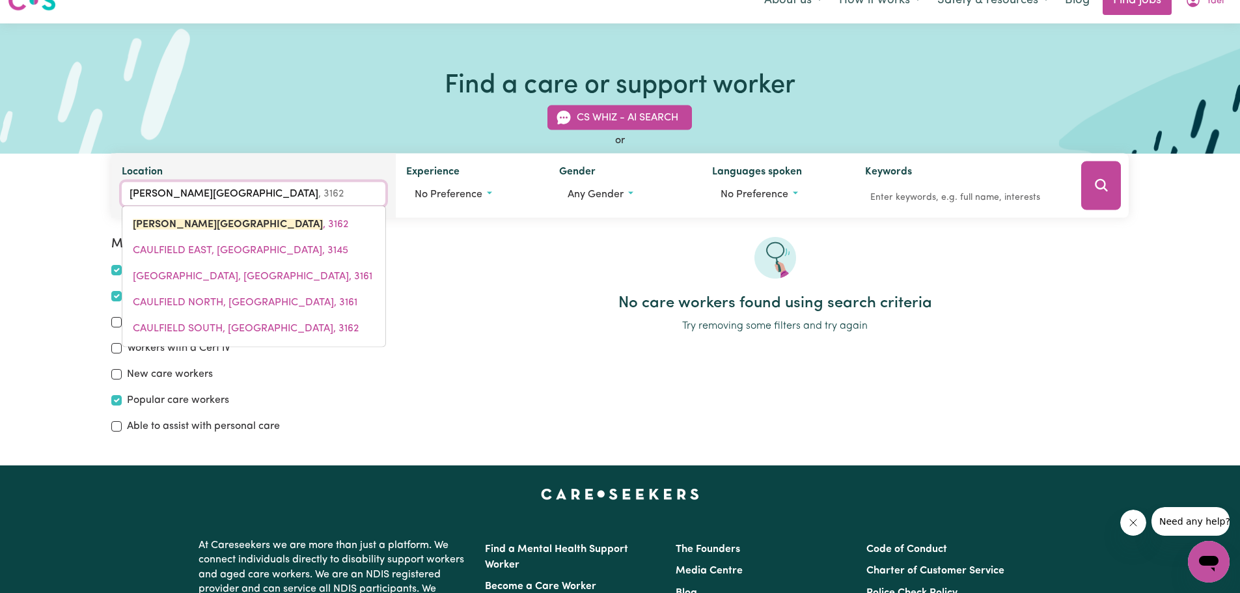
click at [236, 193] on input "[PERSON_NAME][GEOGRAPHIC_DATA]" at bounding box center [254, 193] width 264 height 23
click at [251, 195] on input "[PERSON_NAME][GEOGRAPHIC_DATA]" at bounding box center [254, 193] width 264 height 23
type input "[PERSON_NAME]"
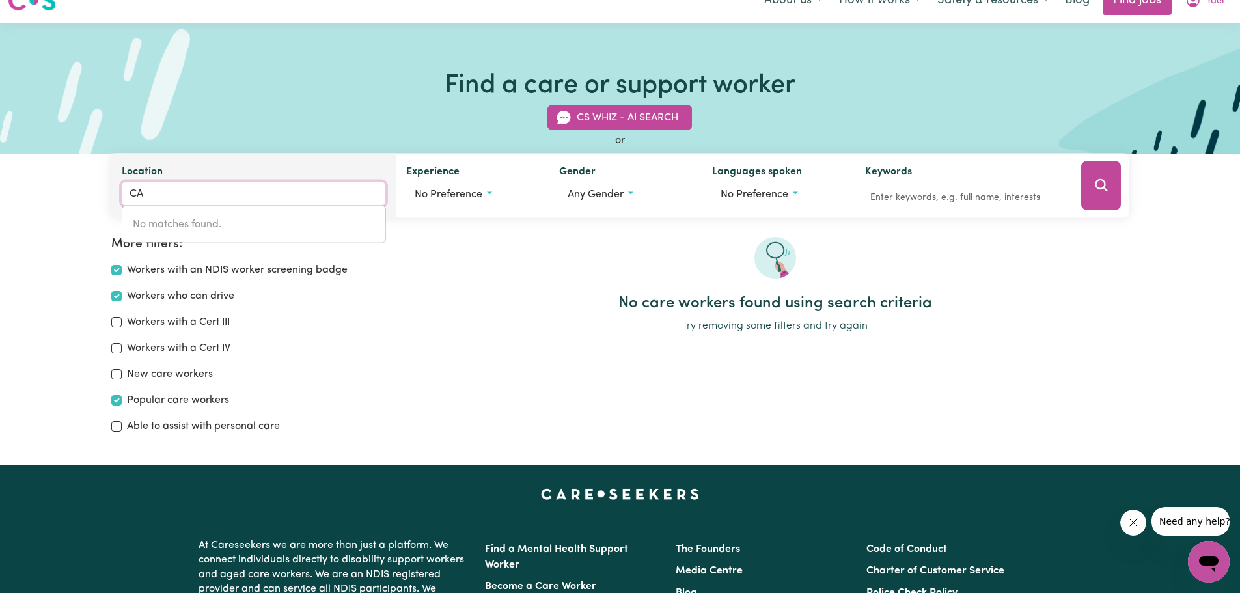
type input "C"
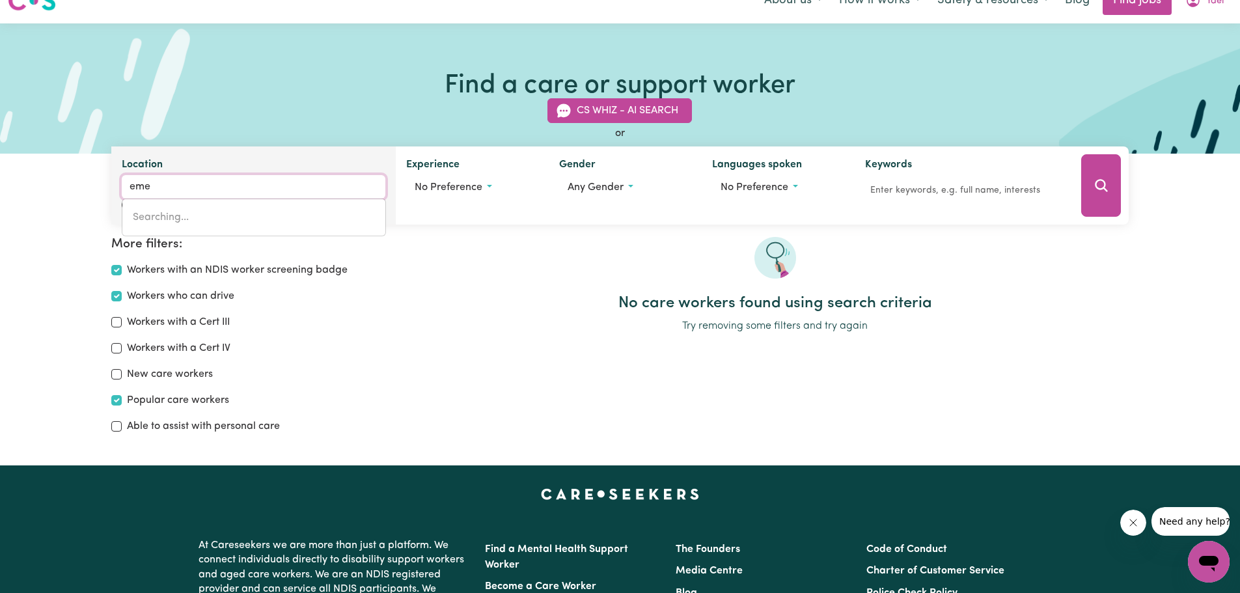
type input "emer"
type input "emerALD, [GEOGRAPHIC_DATA], 4720"
type input "emera"
type input "emeraLD, [GEOGRAPHIC_DATA], 4720"
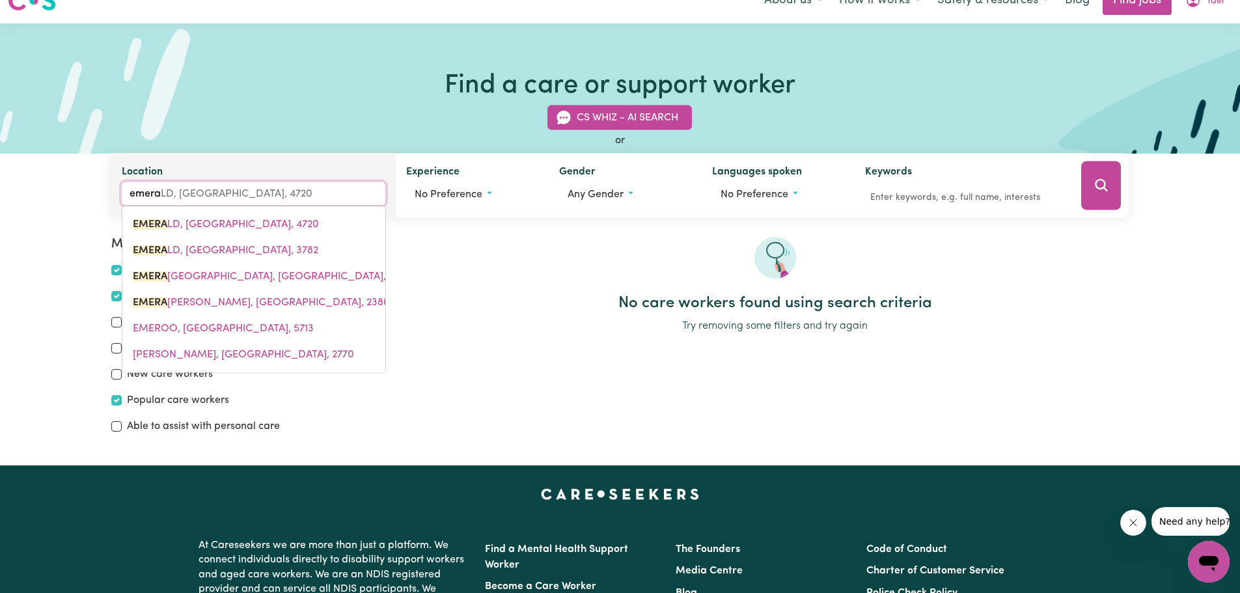
type input "emeral"
type input "emeralD, [GEOGRAPHIC_DATA], 4720"
type input "emerald"
type input "emerald, [GEOGRAPHIC_DATA], 4720"
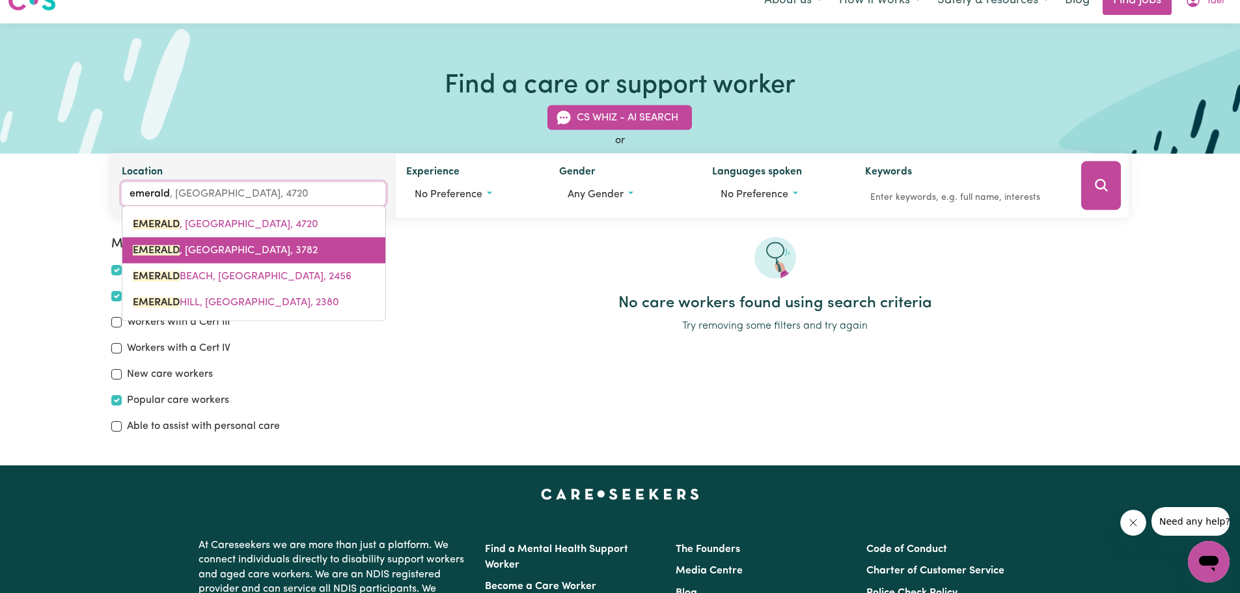
click at [210, 256] on span "EMERALD , [GEOGRAPHIC_DATA], 3782" at bounding box center [225, 250] width 185 height 10
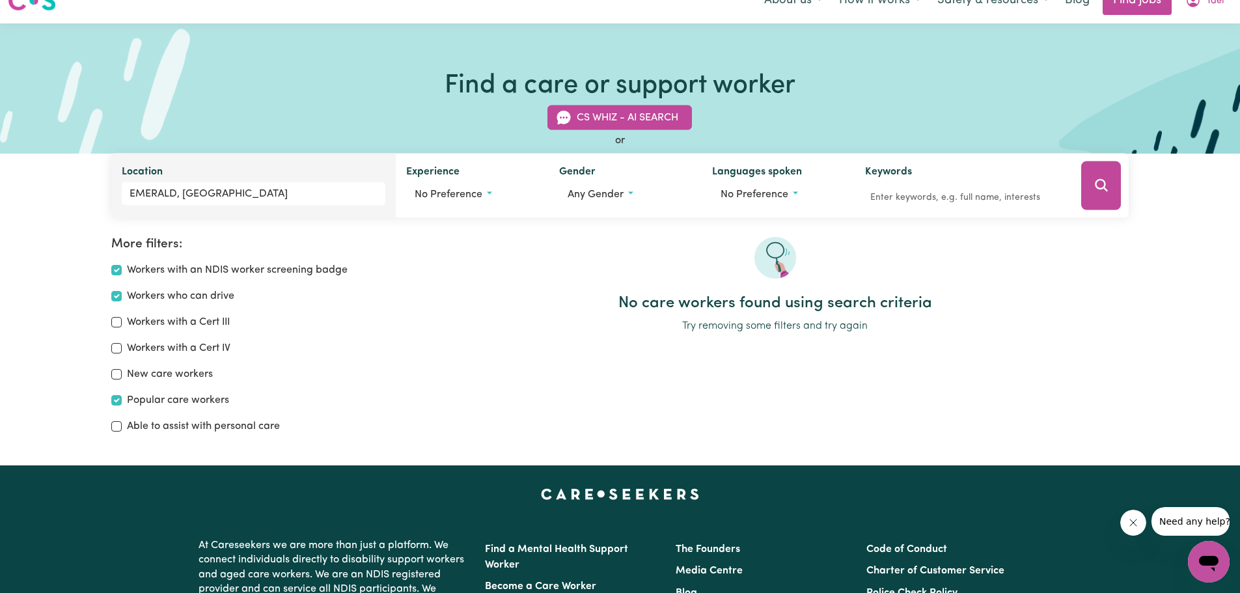
click at [1114, 186] on button "Search" at bounding box center [1101, 185] width 40 height 49
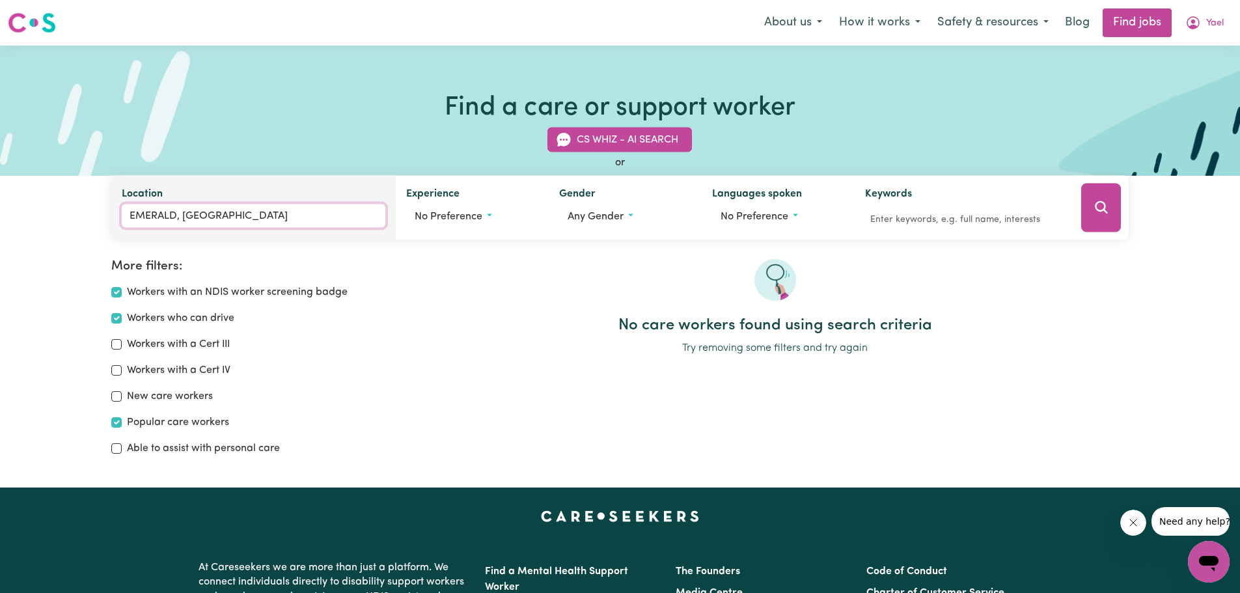
click at [244, 213] on input "EMERALD, [GEOGRAPHIC_DATA]" at bounding box center [254, 215] width 264 height 23
type input "EMER"
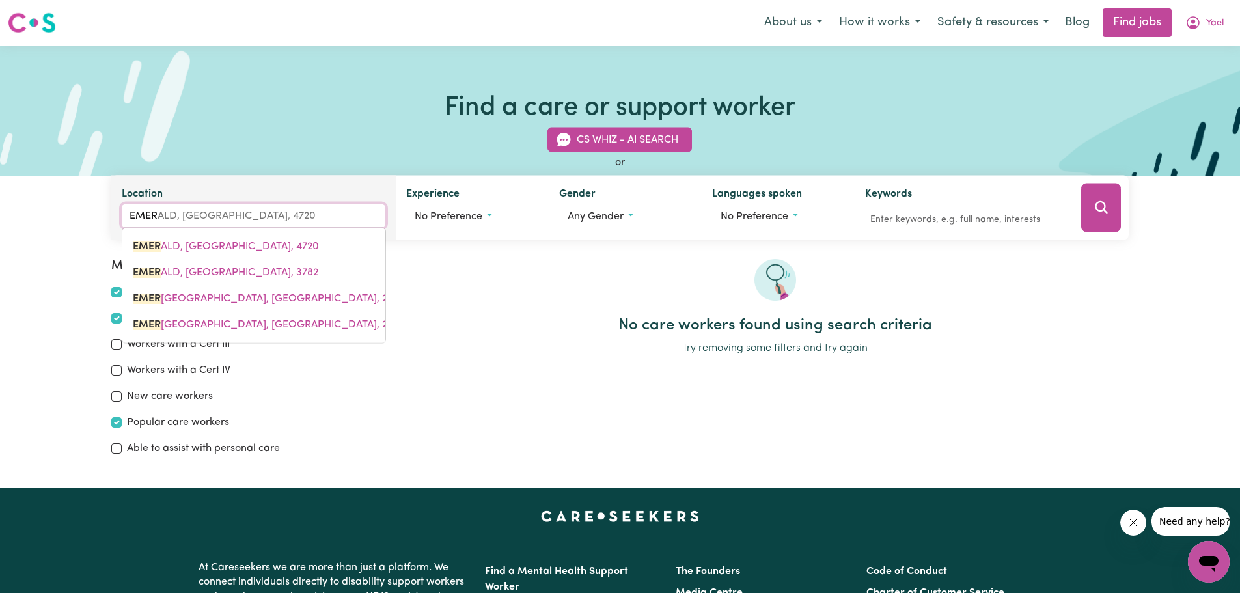
type input "EMERALD, [GEOGRAPHIC_DATA], 4720"
type input "EM"
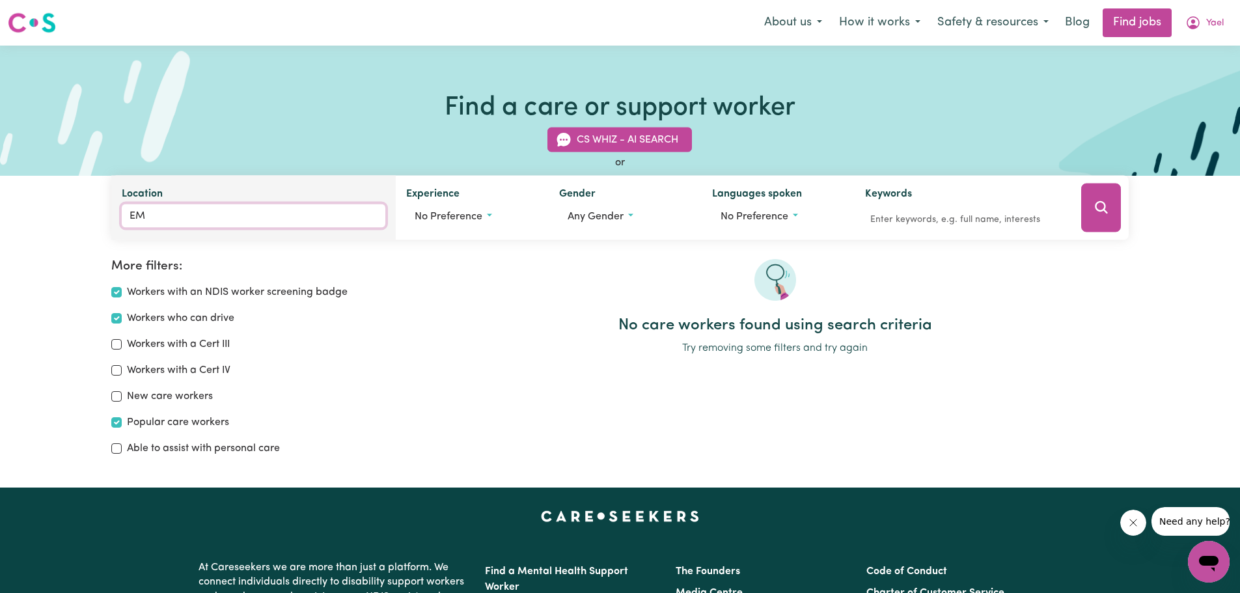
type input "E"
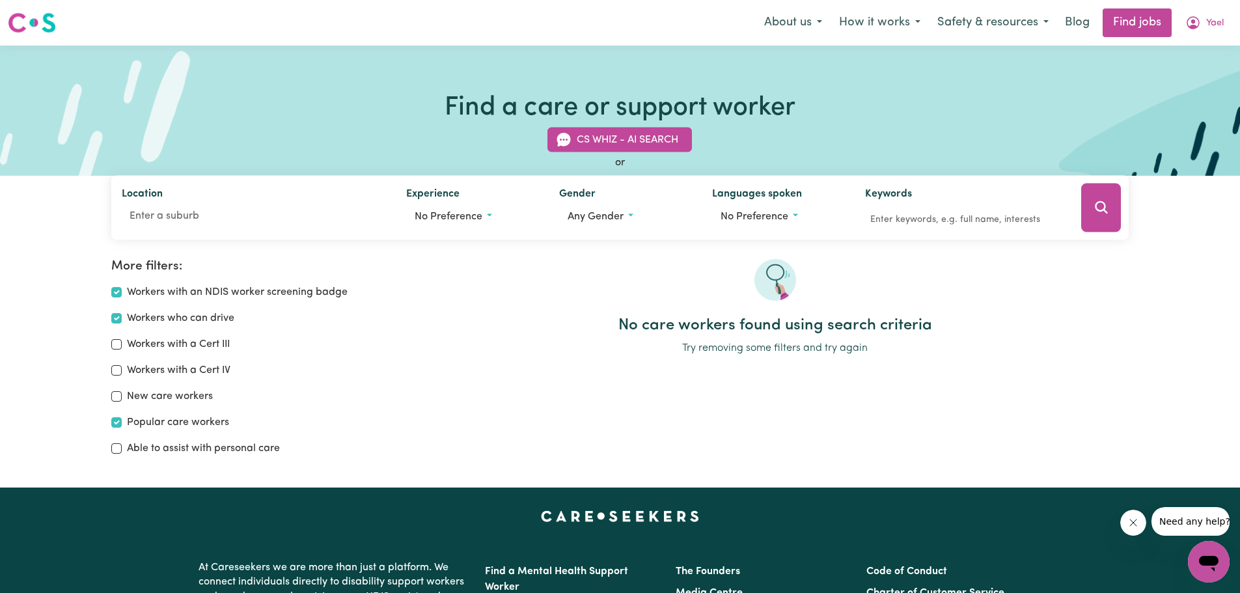
click at [448, 331] on h2 "No care workers found using search criteria" at bounding box center [775, 325] width 708 height 19
click at [1107, 199] on button "Search" at bounding box center [1101, 208] width 40 height 49
click at [646, 140] on button "CS Whiz - AI Search" at bounding box center [619, 140] width 145 height 25
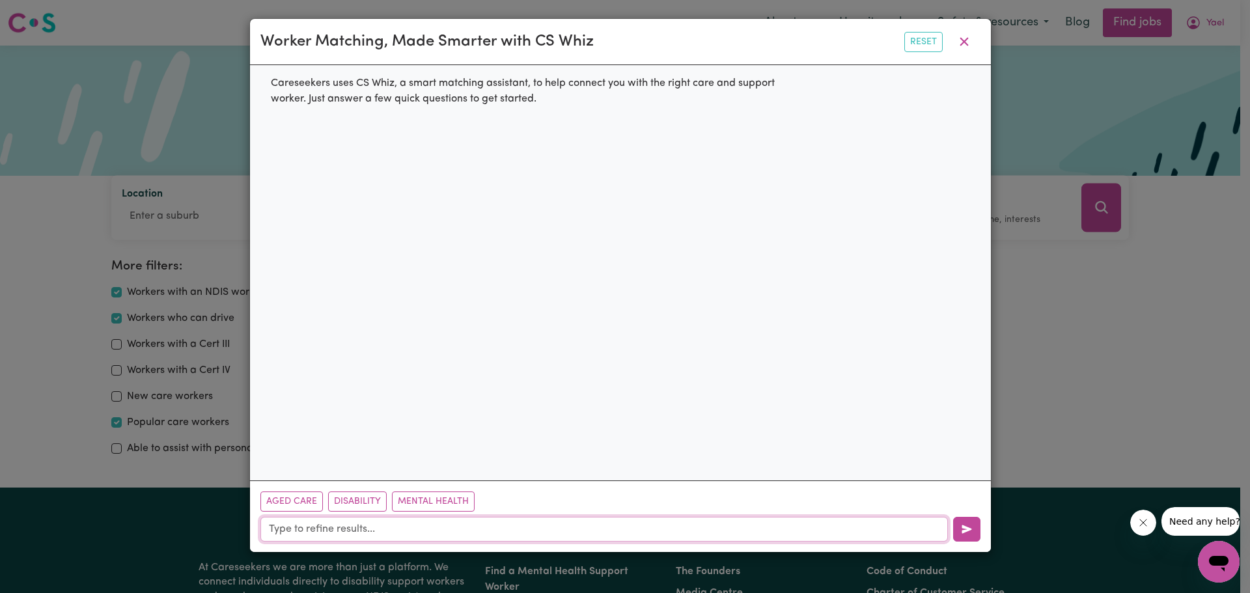
click at [422, 534] on input "text" at bounding box center [603, 529] width 687 height 25
type input "companion"
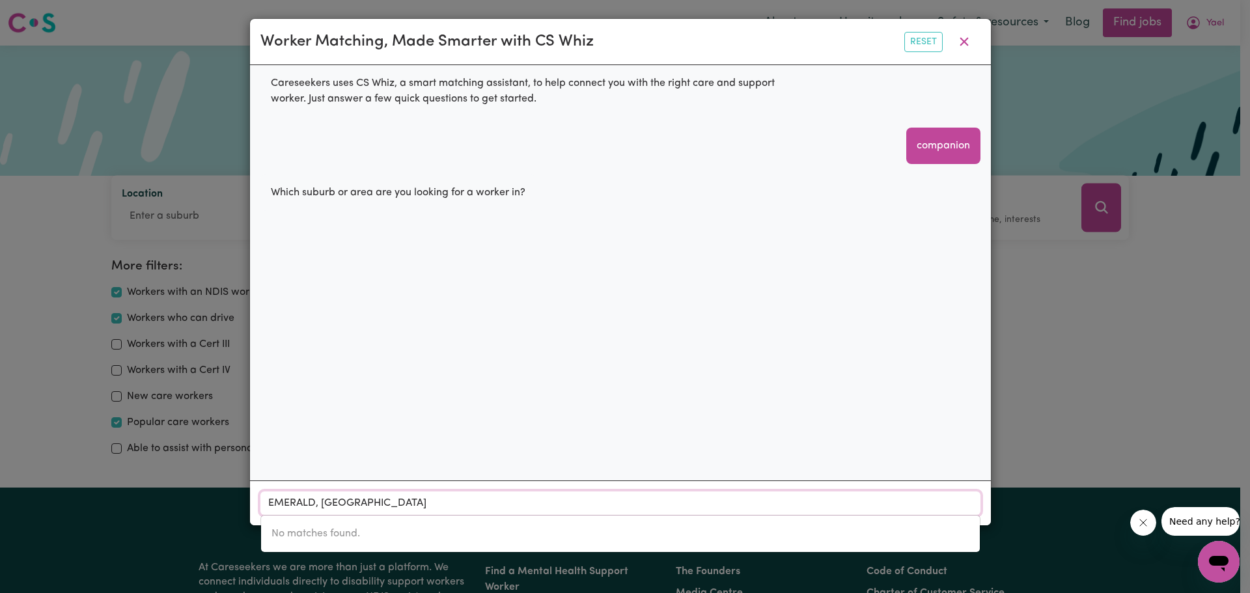
click at [370, 504] on input "EMERALD, [GEOGRAPHIC_DATA]" at bounding box center [620, 502] width 720 height 23
type input "E"
click at [490, 506] on input "any" at bounding box center [620, 502] width 720 height 23
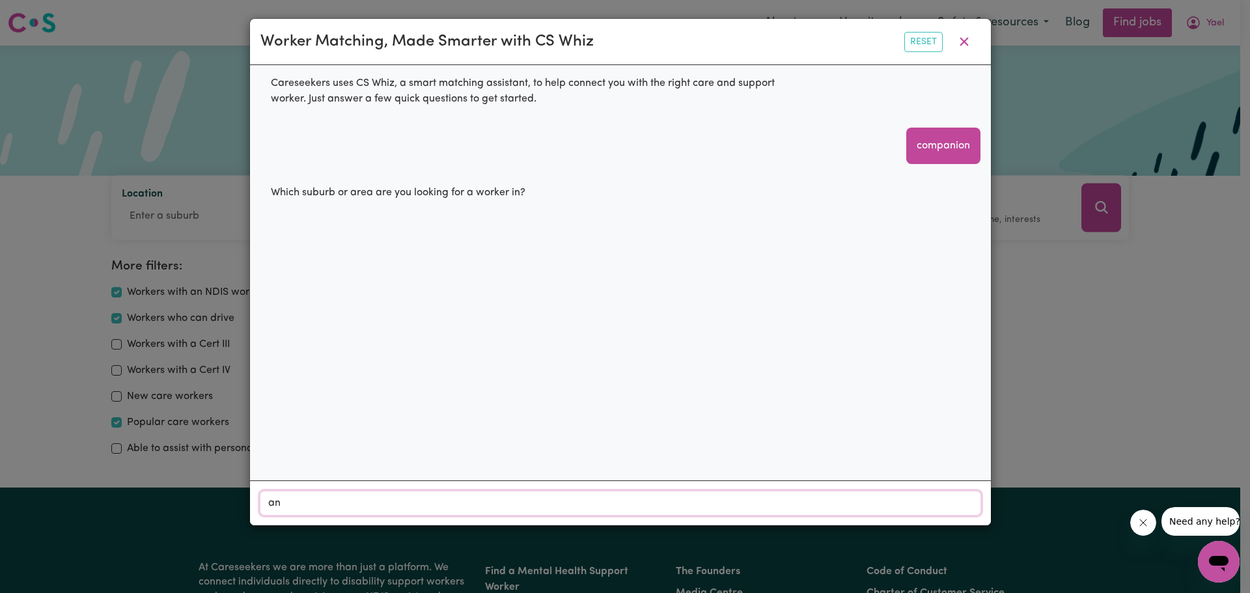
type input "a"
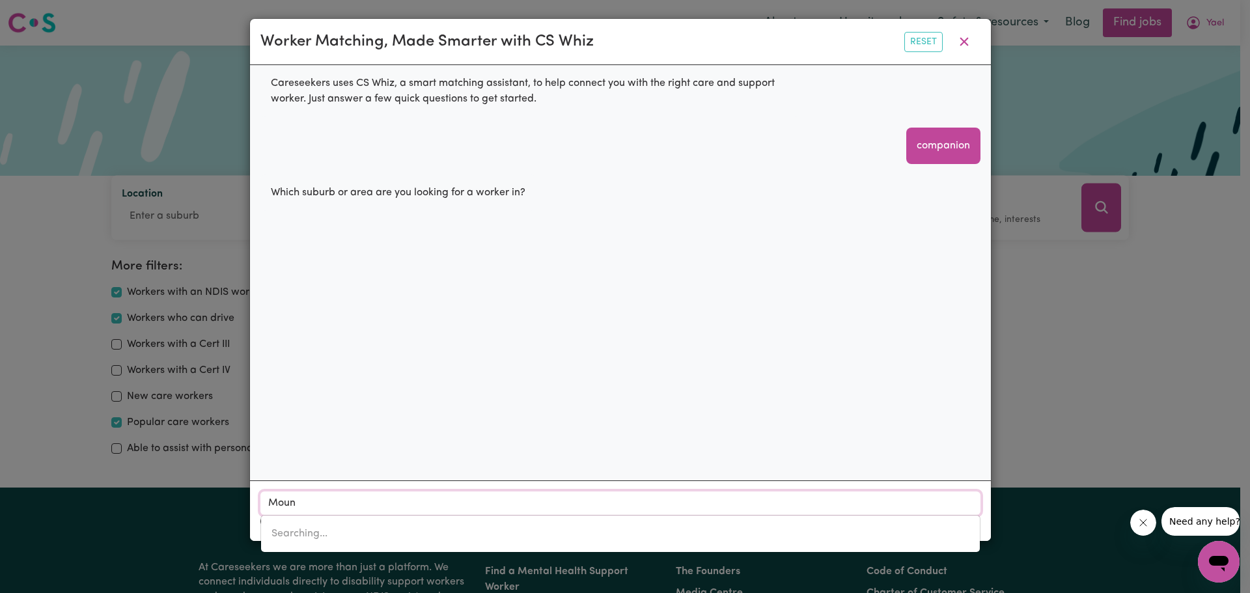
type input "Mount"
type input "Mount ABUNDANCE, [GEOGRAPHIC_DATA], 4455"
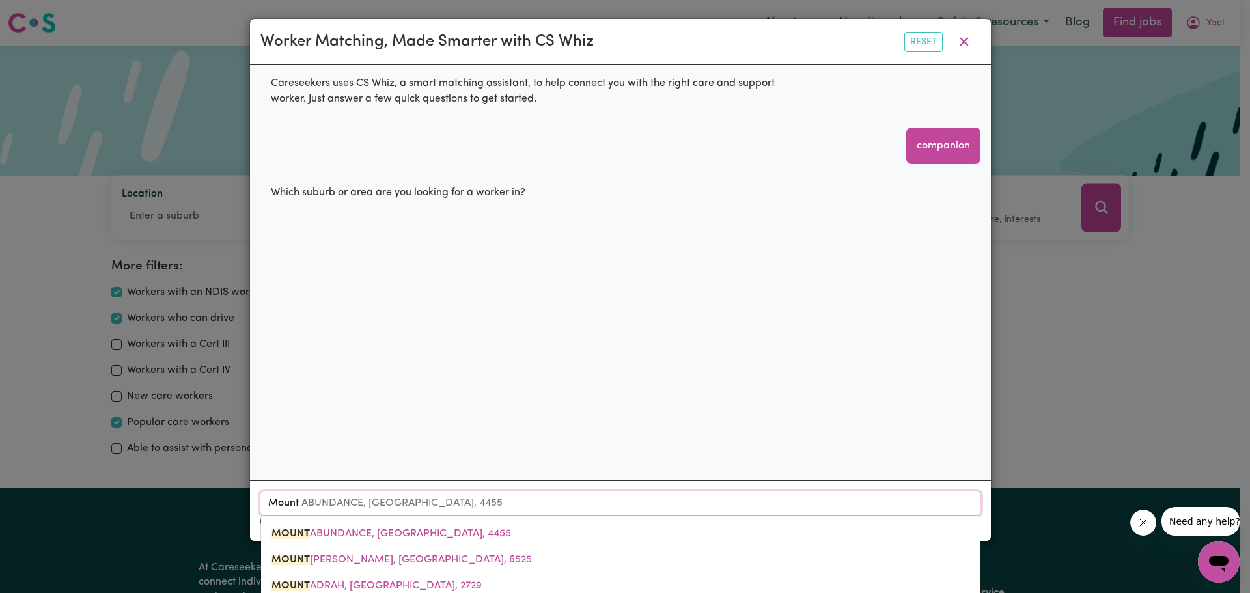
type input "Mount D"
type input "Mount [PERSON_NAME]"
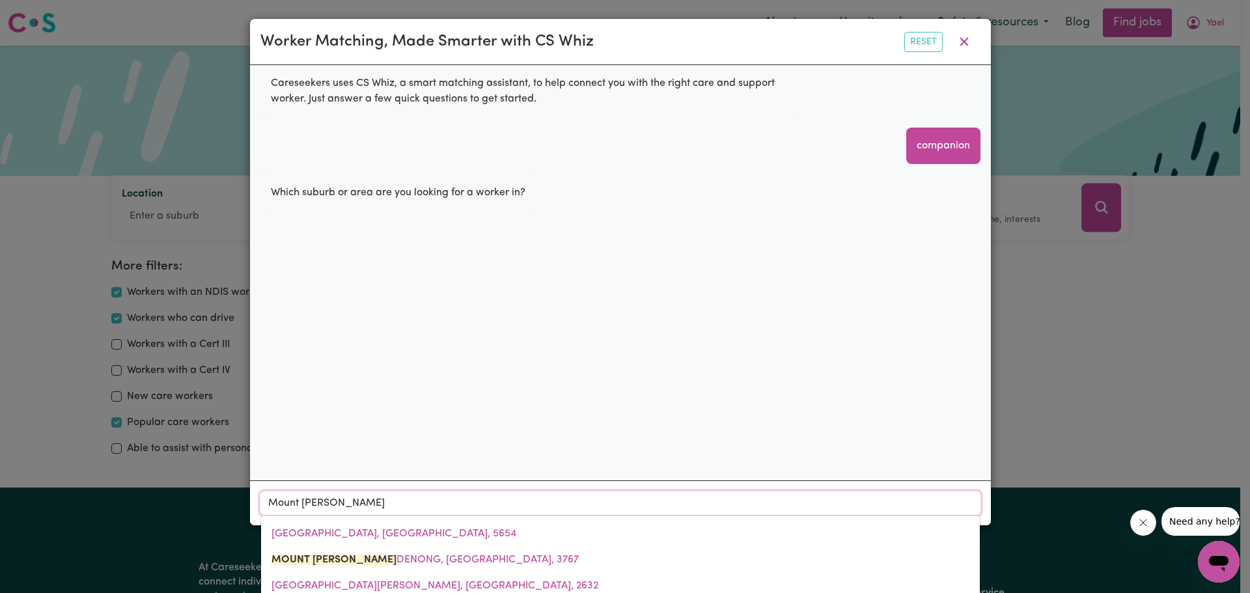
type input "Mount Dand"
type input "[GEOGRAPHIC_DATA], [GEOGRAPHIC_DATA], 3767"
type input "Mount Dande"
type input "[GEOGRAPHIC_DATA], [GEOGRAPHIC_DATA], 3767"
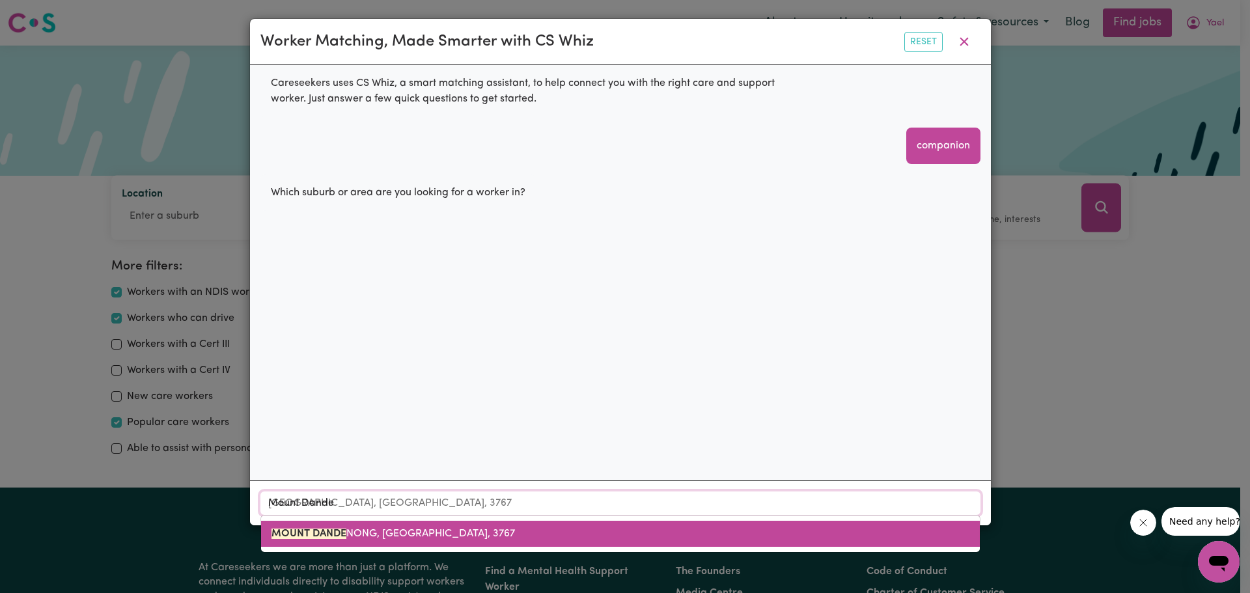
click at [437, 532] on span "MOUNT DANDE NONG, [GEOGRAPHIC_DATA], 3767" at bounding box center [392, 534] width 243 height 10
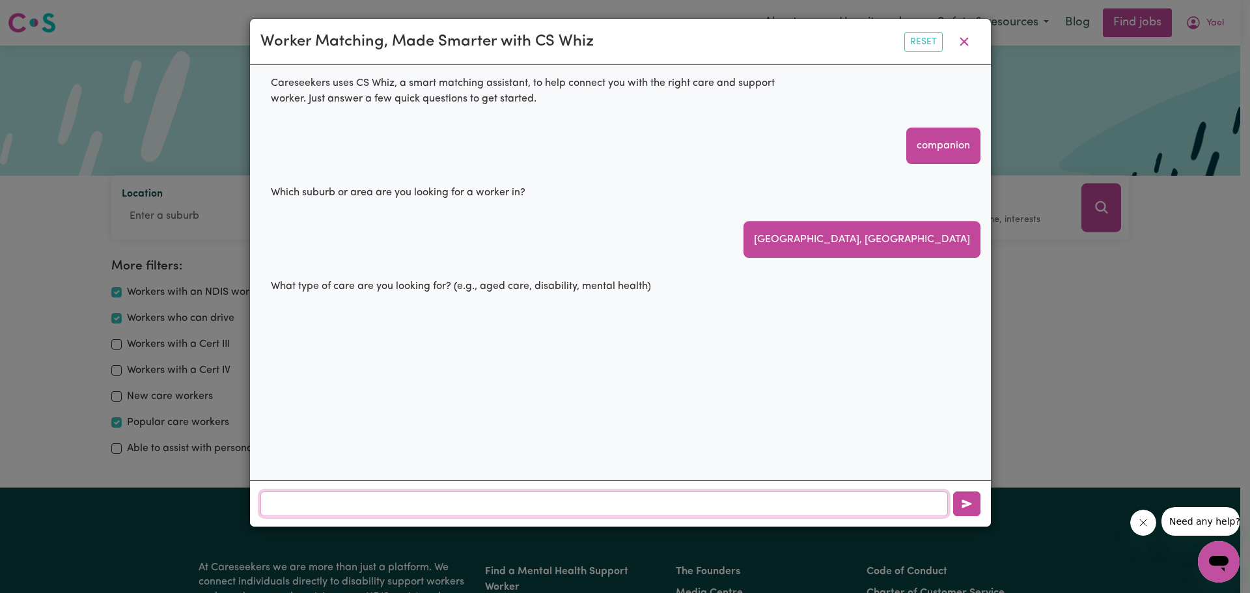
click at [390, 503] on input "text" at bounding box center [603, 503] width 687 height 25
type input "disability"
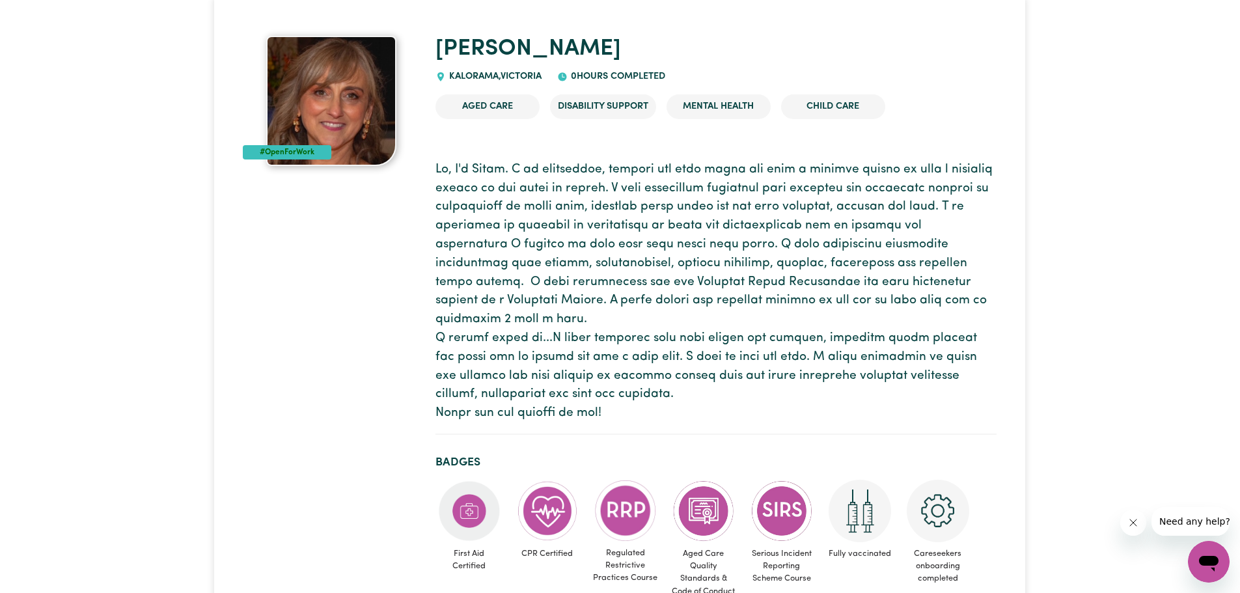
scroll to position [65, 0]
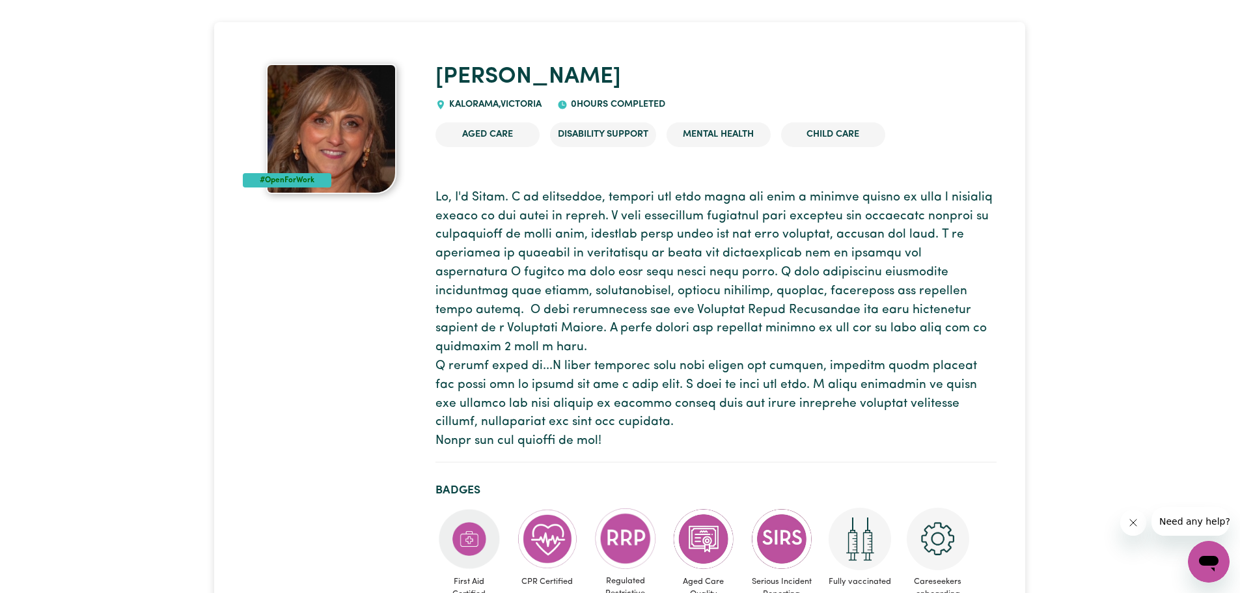
drag, startPoint x: 437, startPoint y: 235, endPoint x: 639, endPoint y: 453, distance: 297.5
click at [639, 451] on p at bounding box center [715, 320] width 561 height 262
copy p "Hi, I'm Rosie. I am empathetic, patient and easy going and have a genuine desir…"
